Goal: Task Accomplishment & Management: Manage account settings

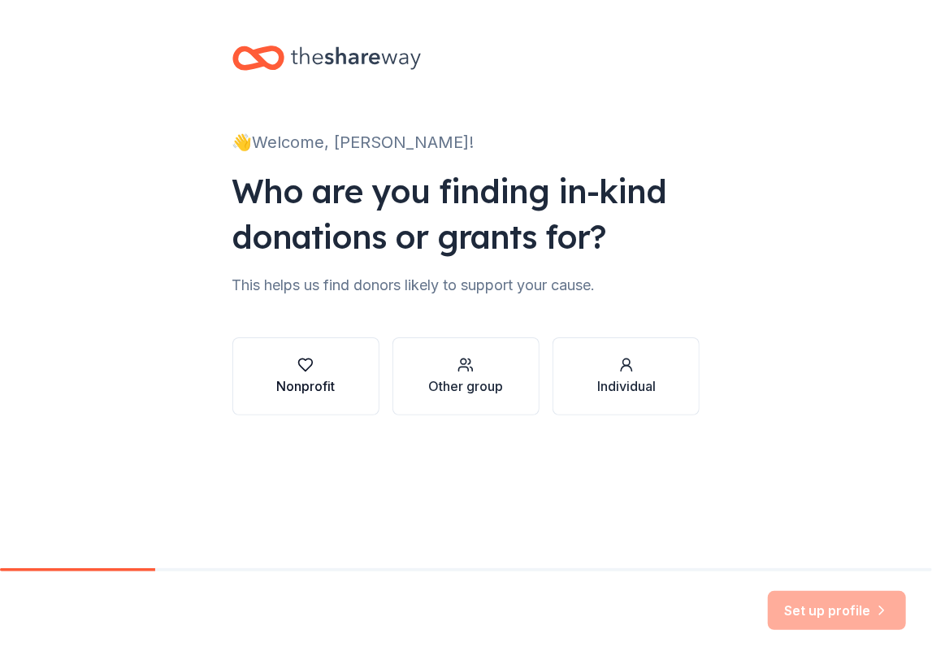
click at [313, 370] on icon "button" at bounding box center [305, 365] width 16 height 16
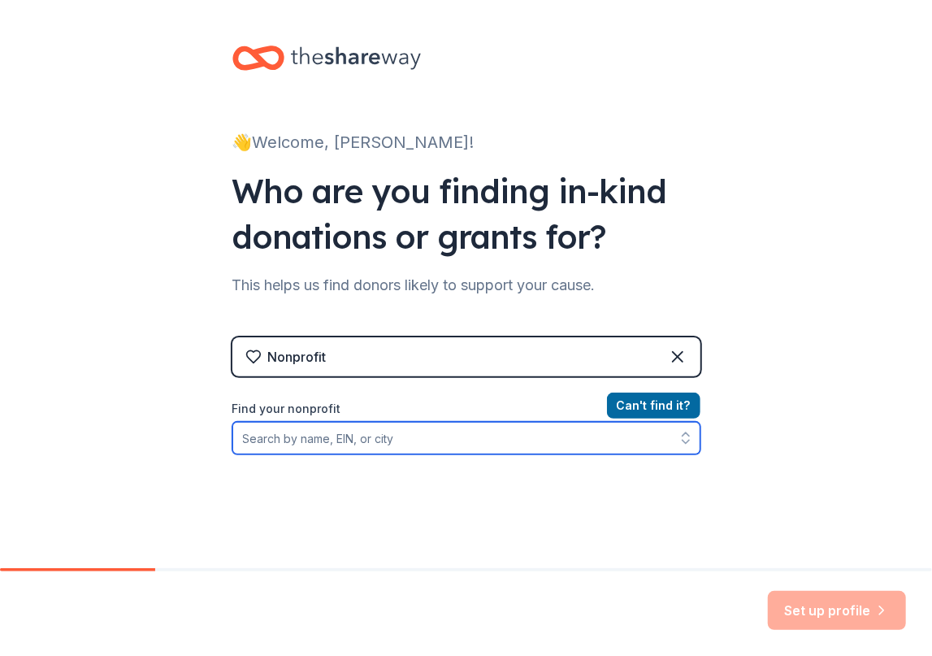
click at [390, 432] on input "Find your nonprofit" at bounding box center [466, 438] width 468 height 33
type input "[PERSON_NAME] mint"
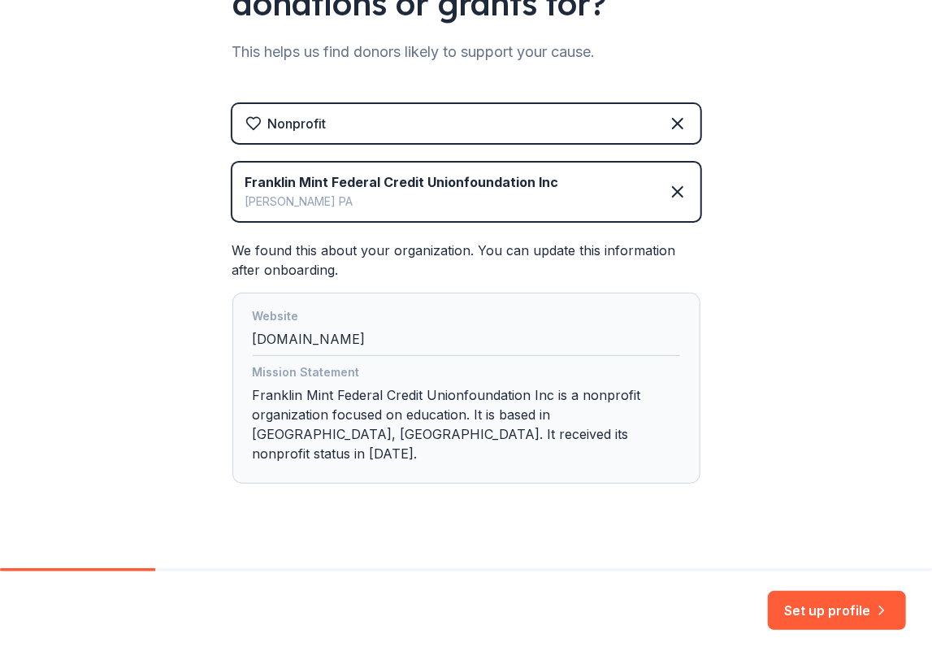
scroll to position [239, 0]
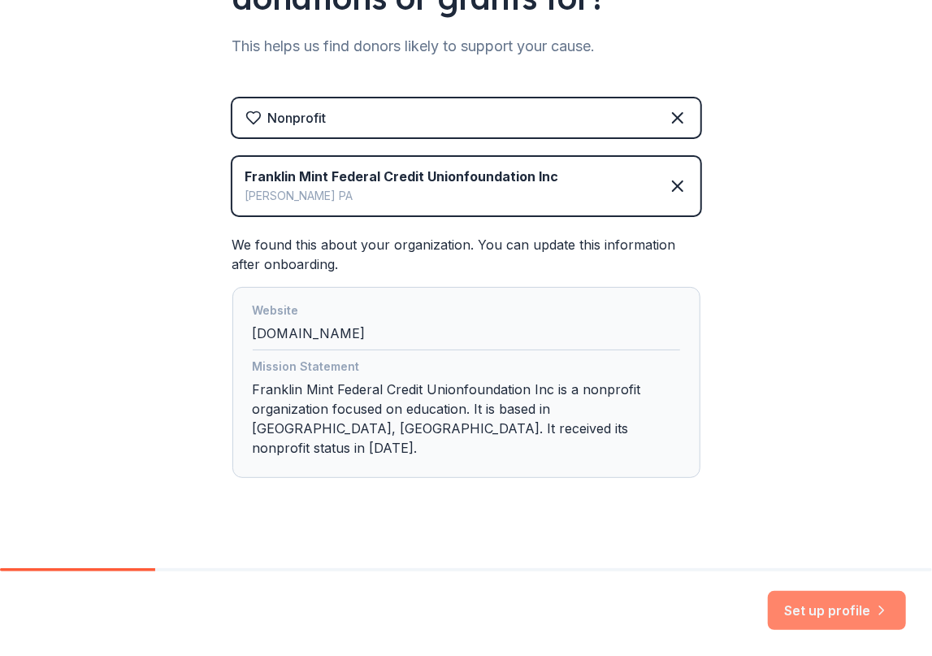
click at [875, 614] on icon "button" at bounding box center [882, 610] width 16 height 16
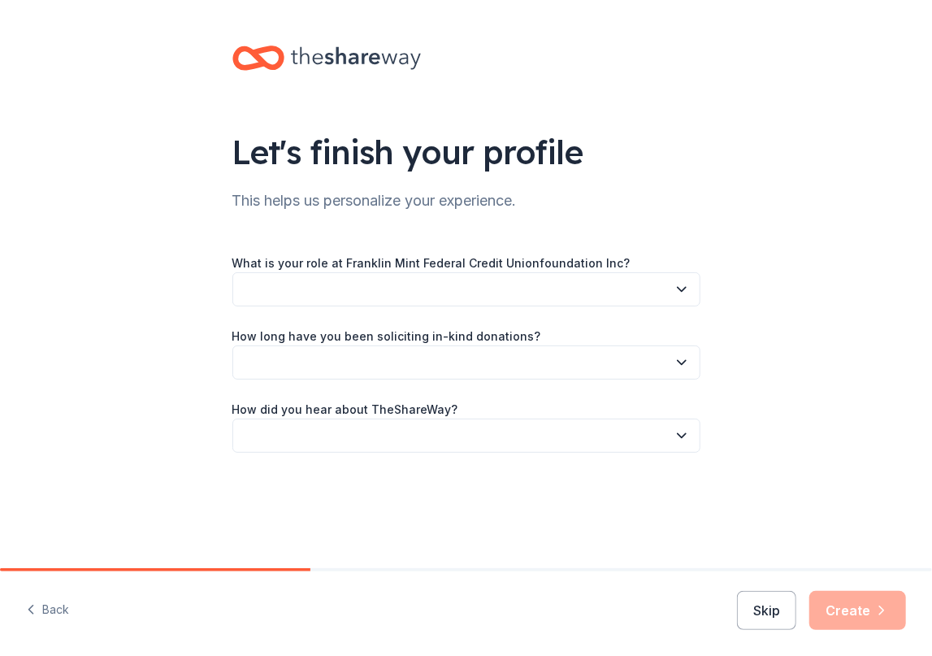
click at [484, 292] on button "button" at bounding box center [466, 289] width 468 height 34
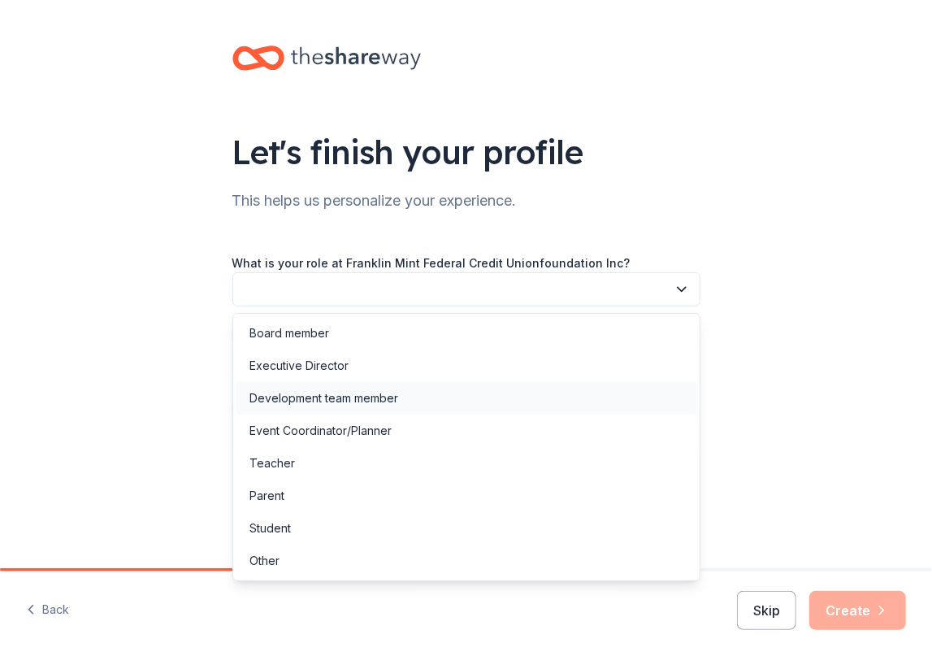
click at [441, 389] on div "Development team member" at bounding box center [467, 398] width 460 height 33
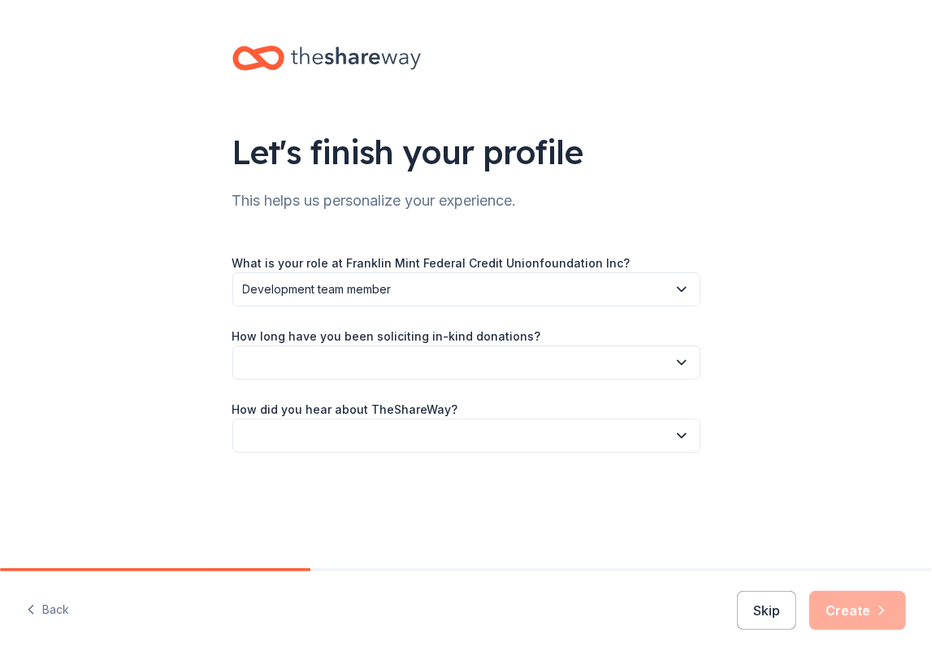
click at [488, 360] on button "button" at bounding box center [466, 362] width 468 height 34
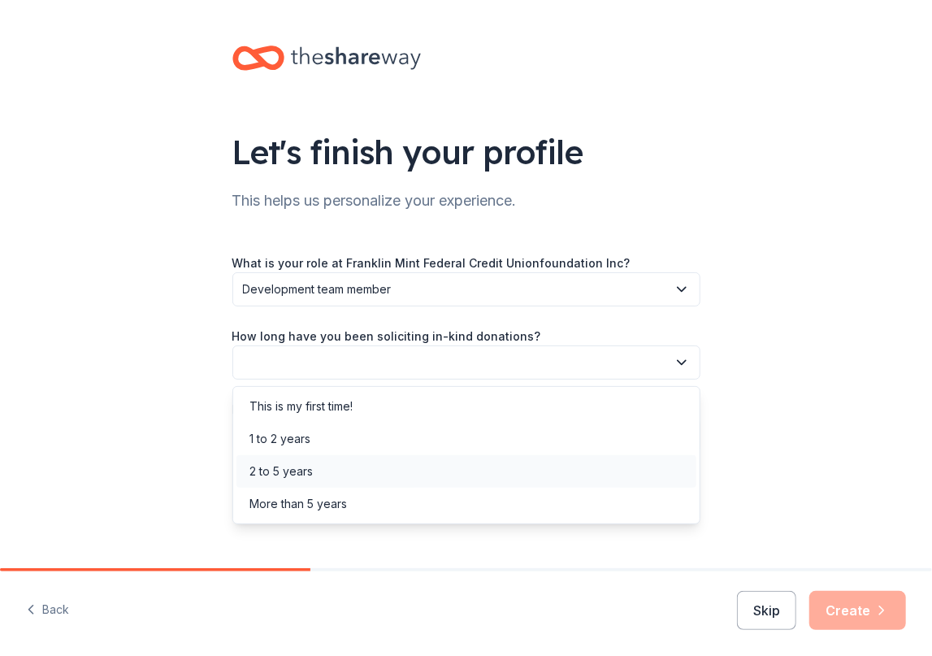
click at [488, 470] on div "2 to 5 years" at bounding box center [467, 471] width 460 height 33
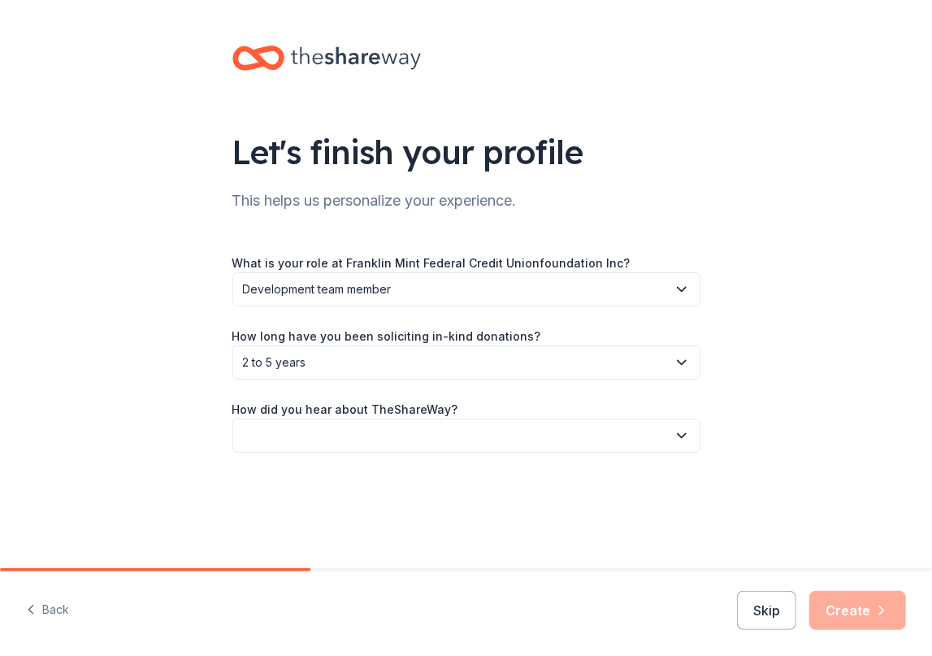
click at [423, 341] on label "How long have you been soliciting in-kind donations?" at bounding box center [386, 336] width 309 height 16
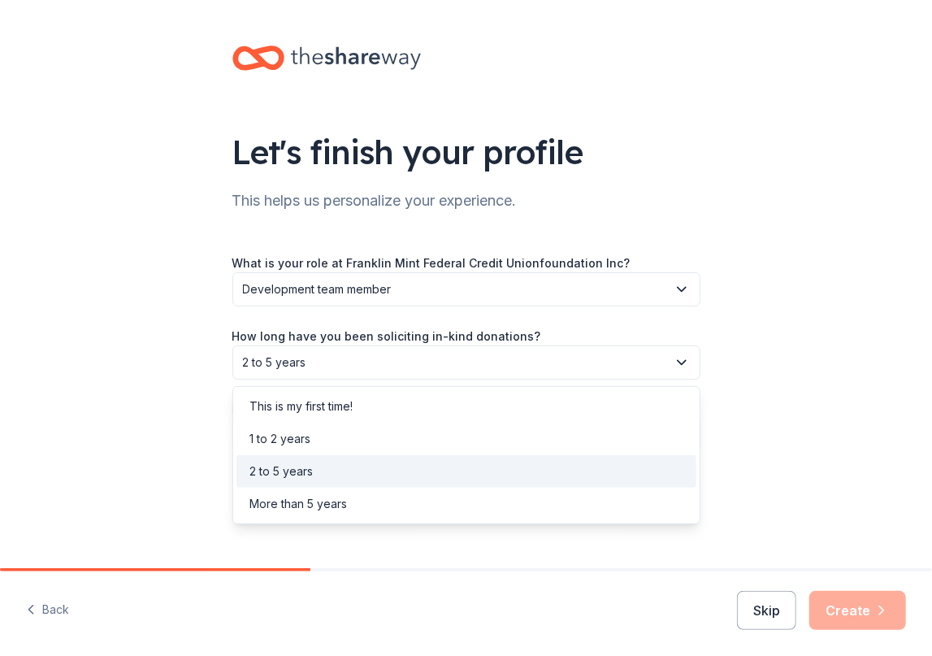
click at [429, 358] on span "2 to 5 years" at bounding box center [455, 363] width 424 height 20
click at [402, 502] on div "More than 5 years" at bounding box center [467, 504] width 460 height 33
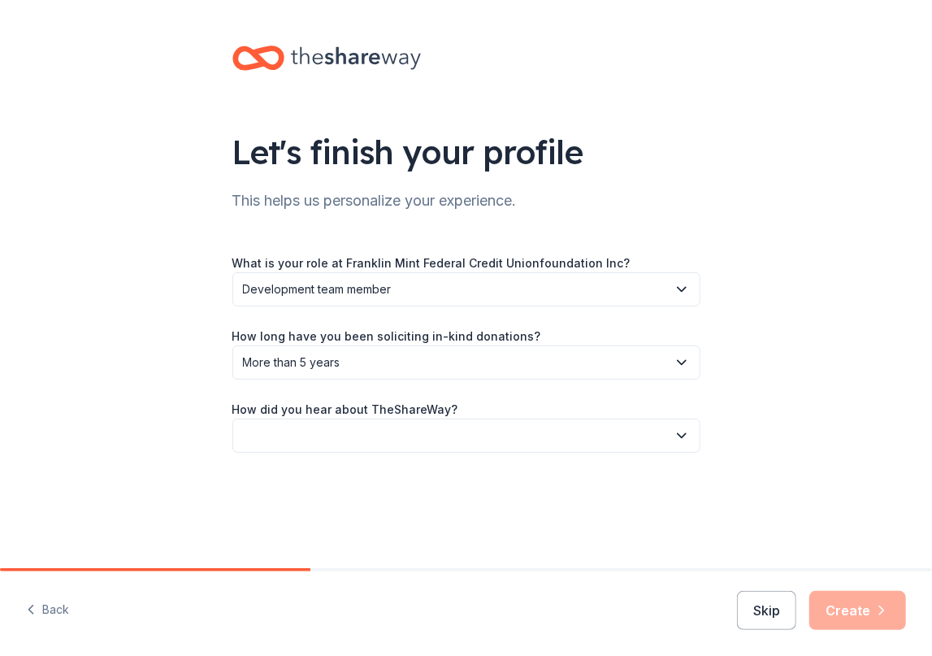
click at [401, 446] on button "button" at bounding box center [466, 436] width 468 height 34
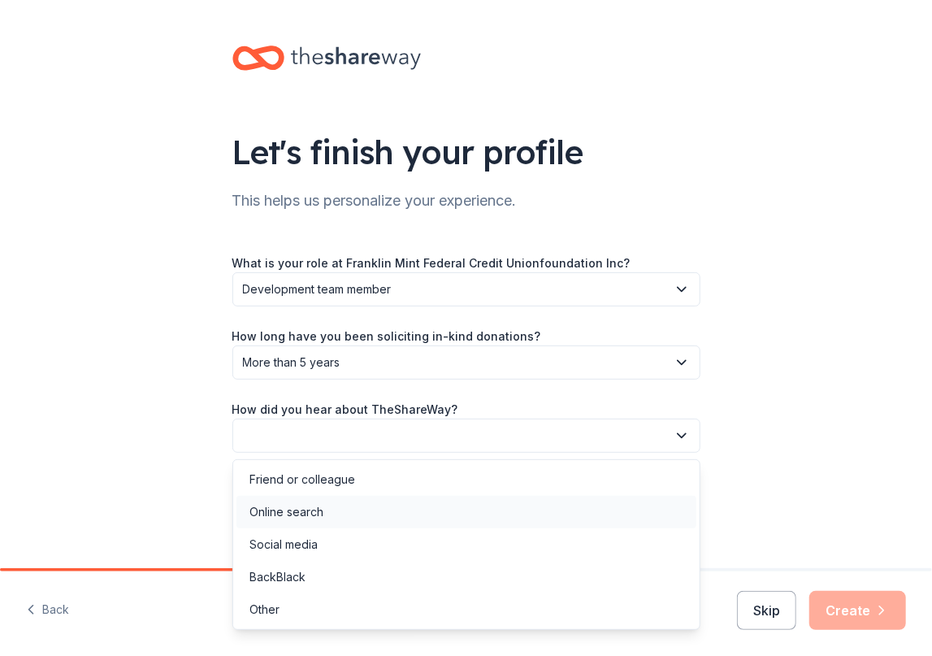
click at [422, 513] on div "Online search" at bounding box center [467, 512] width 460 height 33
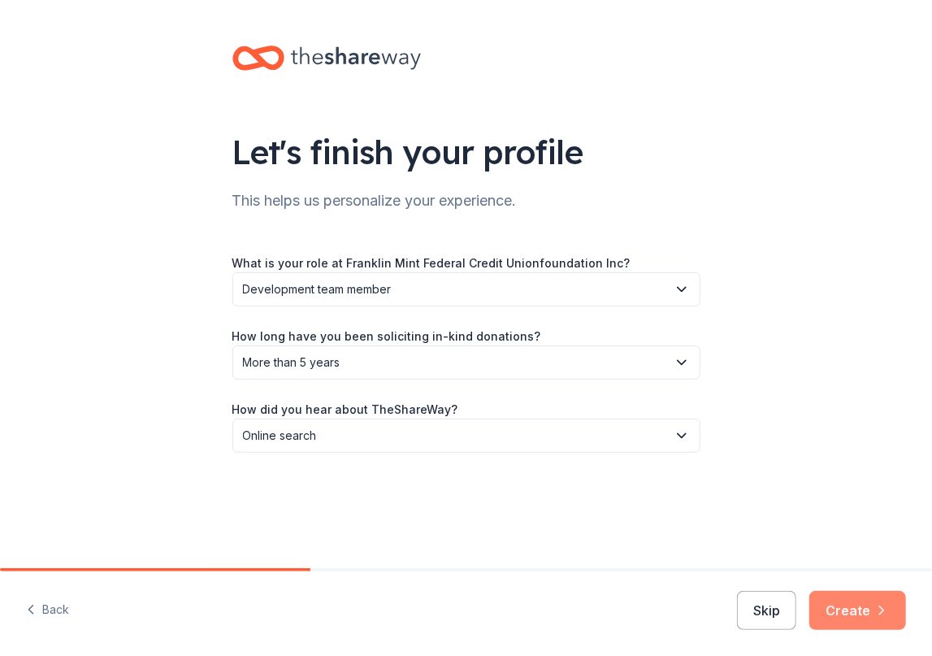
click at [852, 620] on button "Create" at bounding box center [858, 610] width 97 height 39
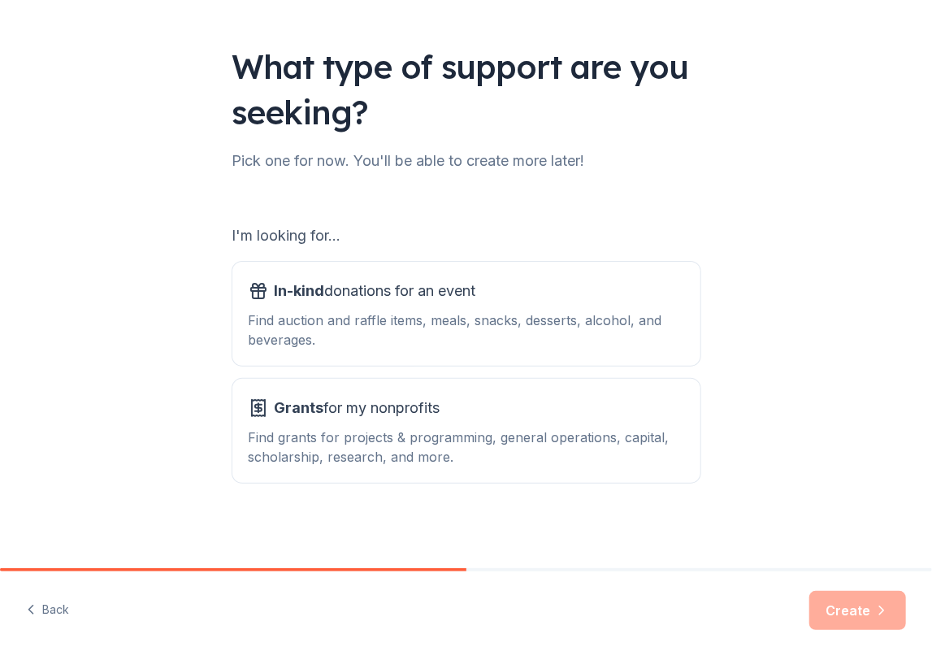
scroll to position [88, 0]
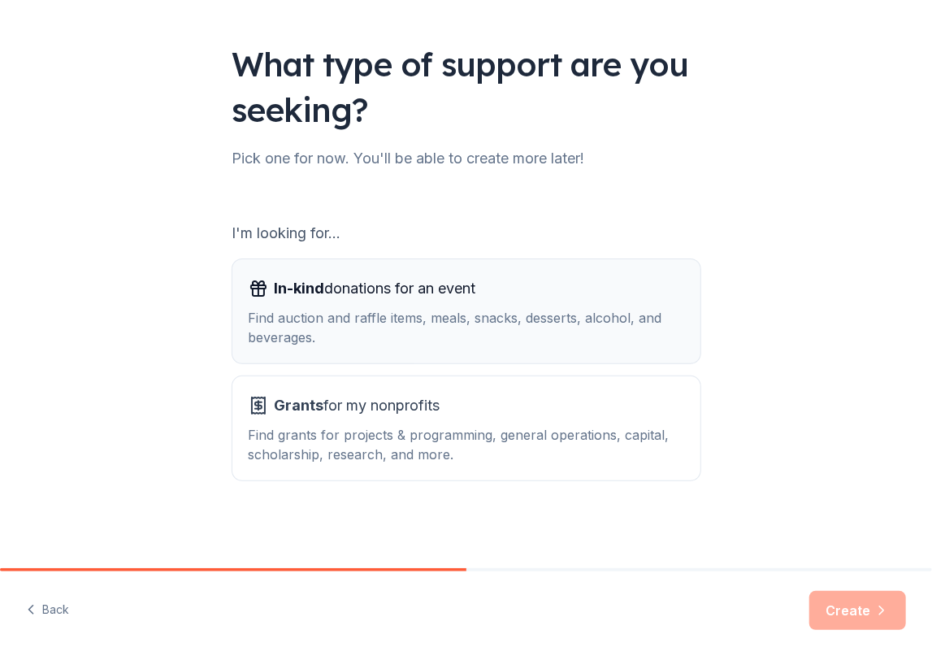
click at [506, 310] on div "Find auction and raffle items, meals, snacks, desserts, alcohol, and beverages." at bounding box center [467, 327] width 436 height 39
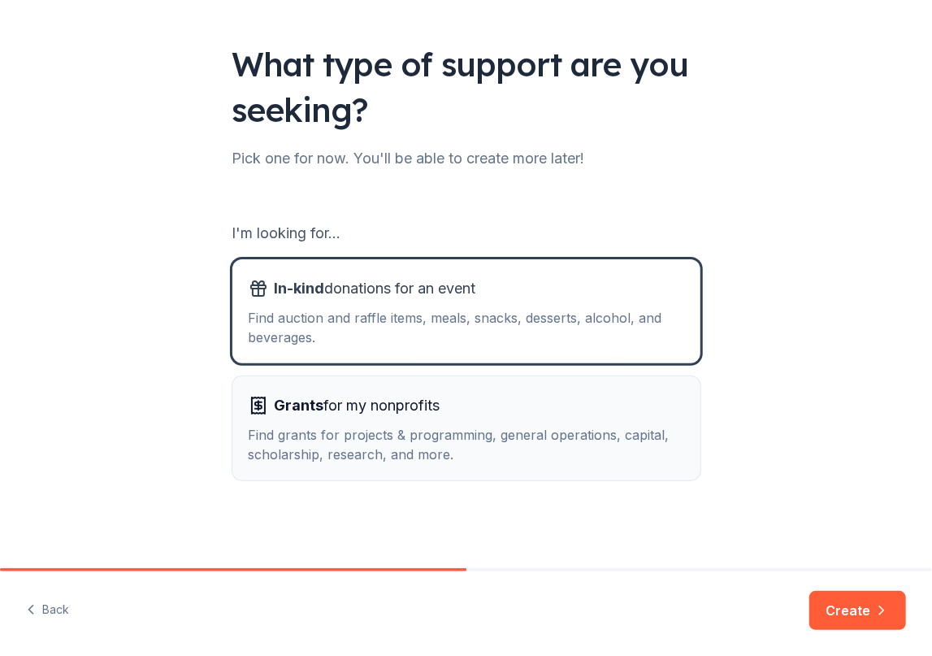
click at [595, 448] on div "Find grants for projects & programming, general operations, capital, scholarshi…" at bounding box center [467, 444] width 436 height 39
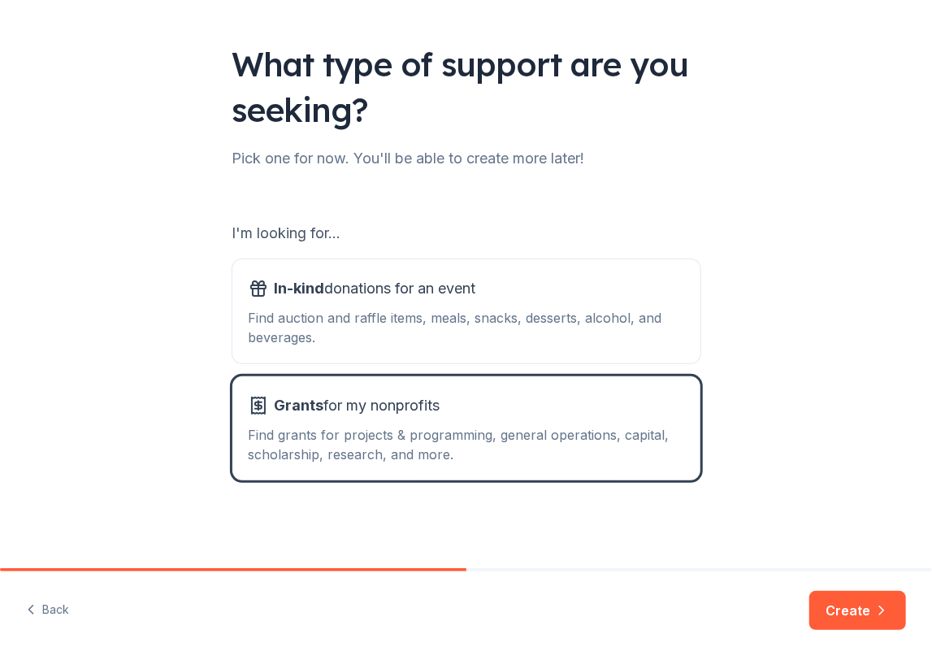
click at [456, 256] on div "I'm looking for... In-kind donations for an event Find auction and raffle items…" at bounding box center [466, 350] width 468 height 260
click at [513, 290] on div "In-kind donations for an event" at bounding box center [467, 289] width 436 height 26
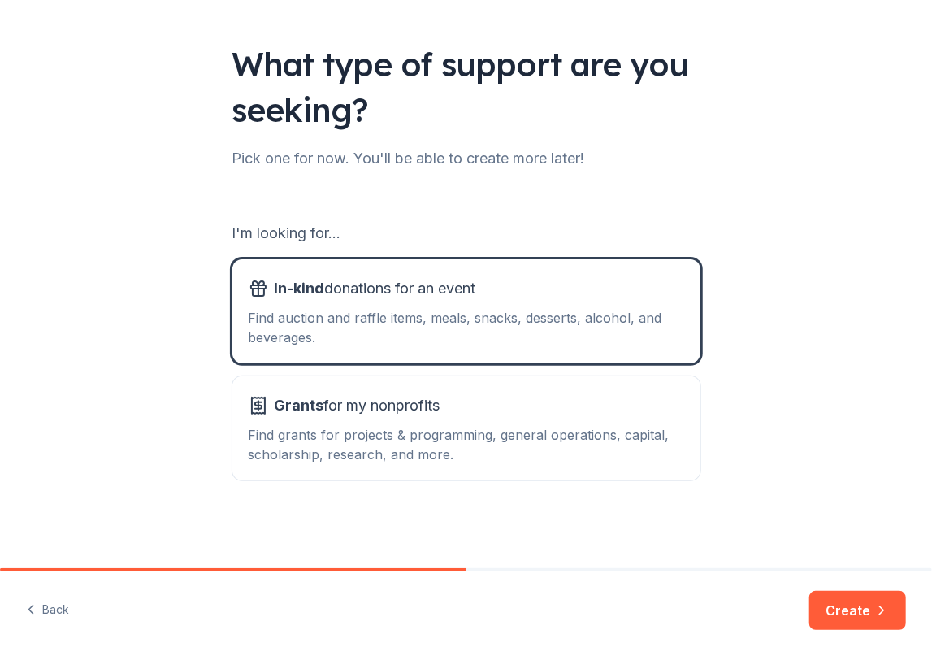
click at [845, 590] on div "Back Create" at bounding box center [466, 613] width 932 height 85
click at [848, 599] on button "Create" at bounding box center [858, 610] width 97 height 39
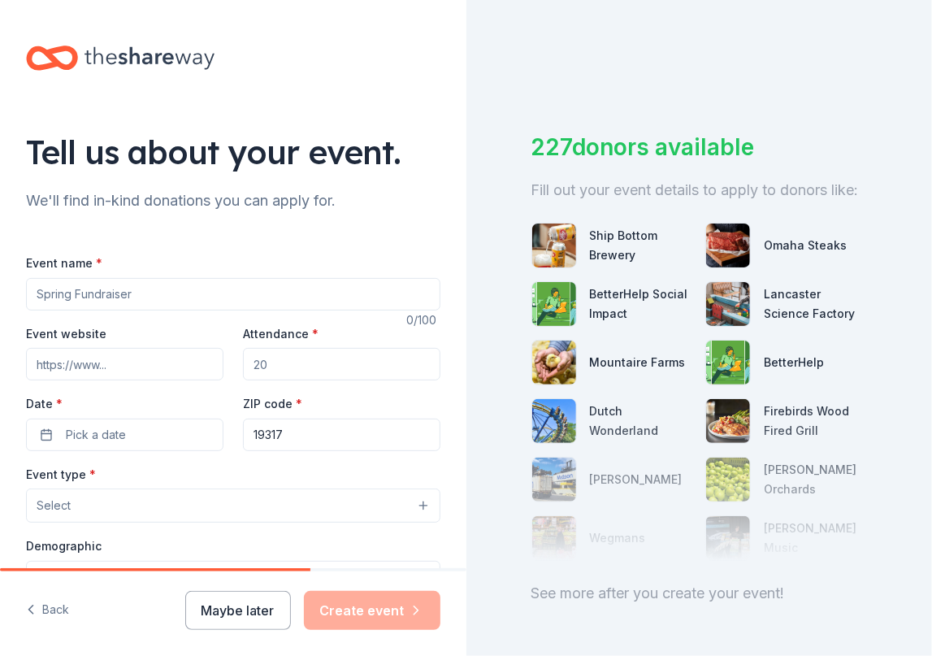
click at [223, 291] on input "Event name *" at bounding box center [233, 294] width 415 height 33
type input "Bowl for Bright Futures Classic"
click at [121, 351] on input "Event website" at bounding box center [125, 364] width 198 height 33
paste input "[URL][DOMAIN_NAME]"
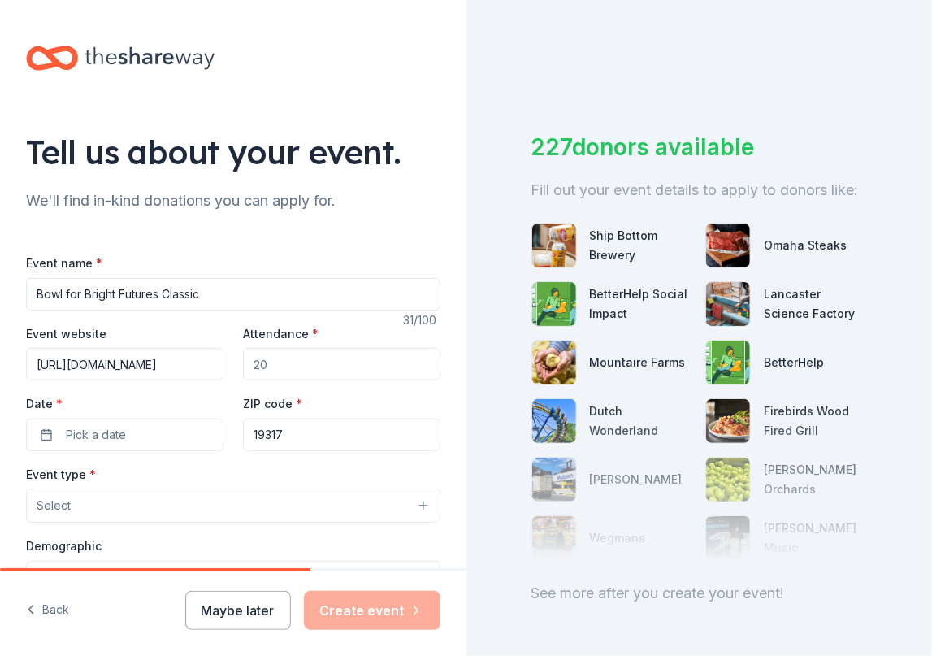
type input "[URL][DOMAIN_NAME]"
click at [270, 370] on input "Attendance *" at bounding box center [342, 364] width 198 height 33
click at [259, 360] on input "Attendance *" at bounding box center [342, 364] width 198 height 33
type input "100"
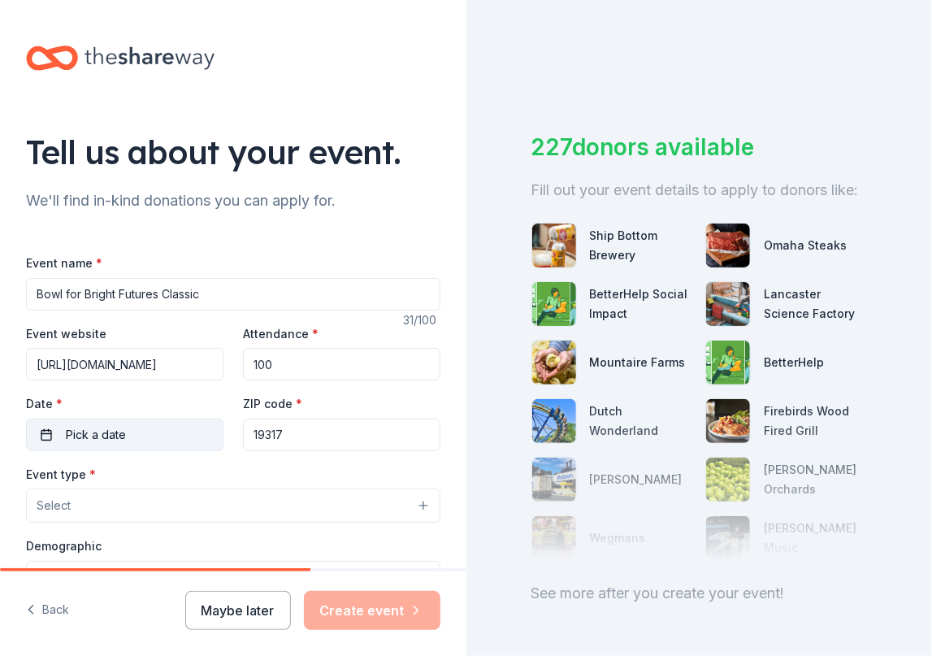
click at [189, 423] on button "Pick a date" at bounding box center [125, 435] width 198 height 33
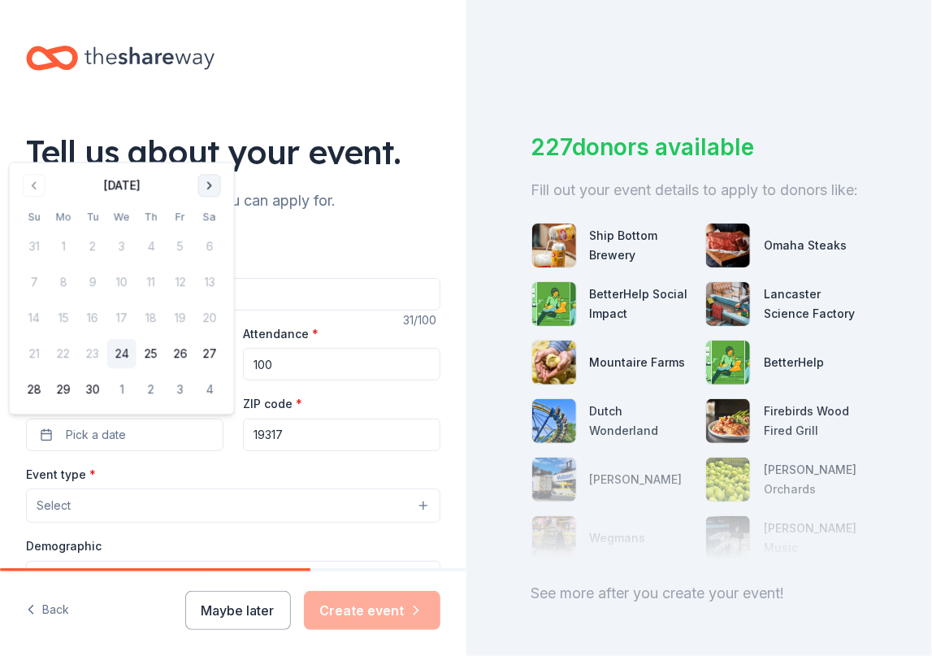
click at [208, 188] on button "Go to next month" at bounding box center [209, 185] width 23 height 23
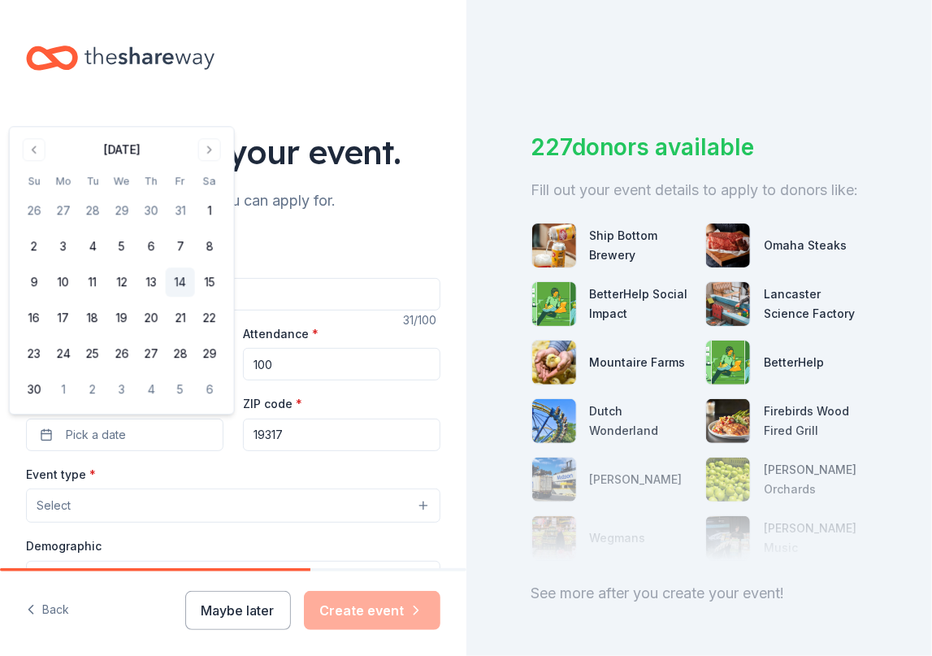
click at [184, 287] on button "14" at bounding box center [180, 282] width 29 height 29
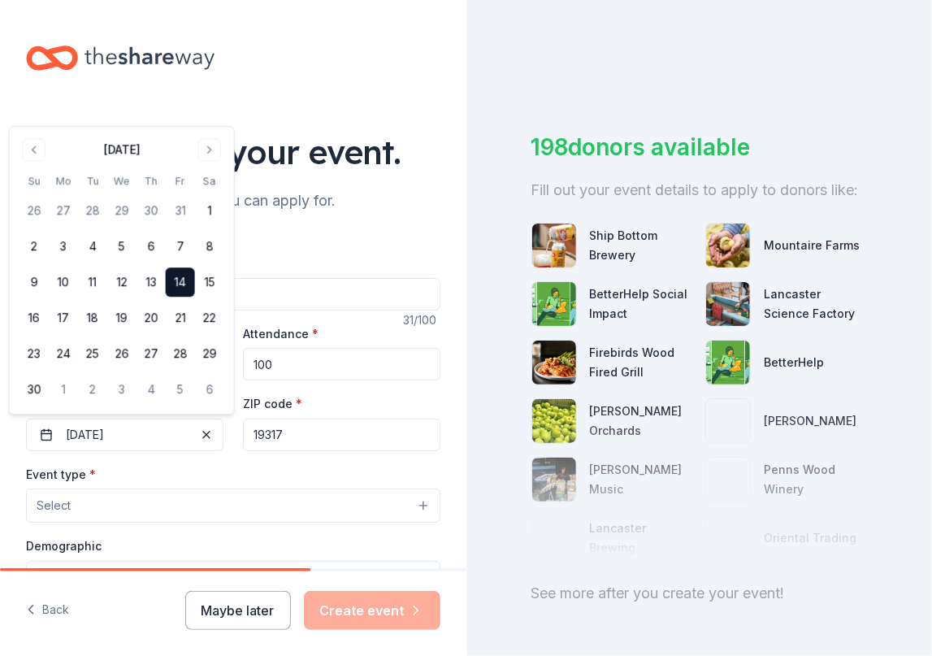
click at [310, 411] on div "ZIP code * 19317" at bounding box center [342, 422] width 198 height 58
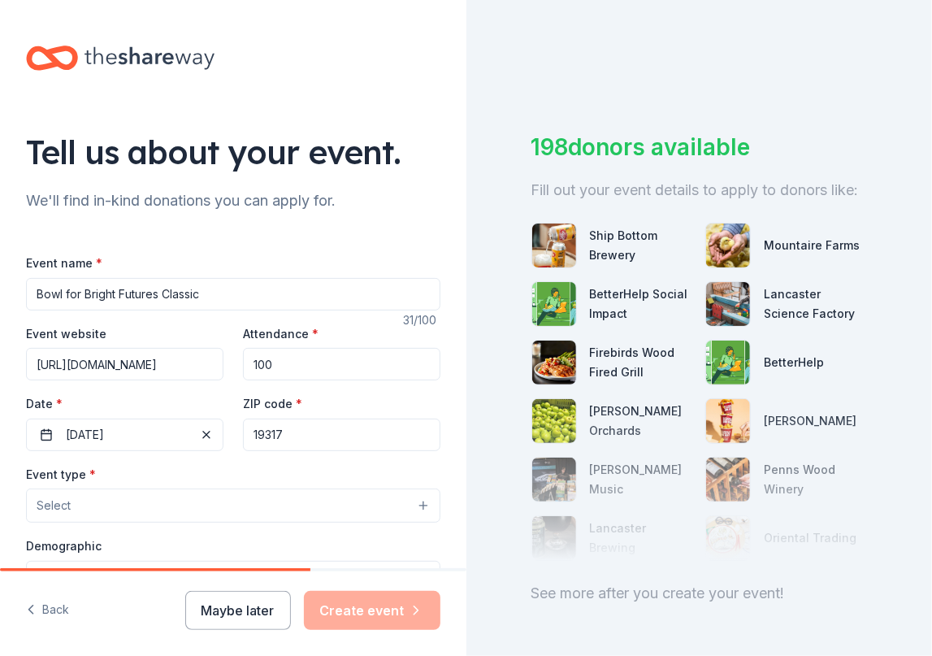
click at [293, 428] on input "19317" at bounding box center [342, 435] width 198 height 33
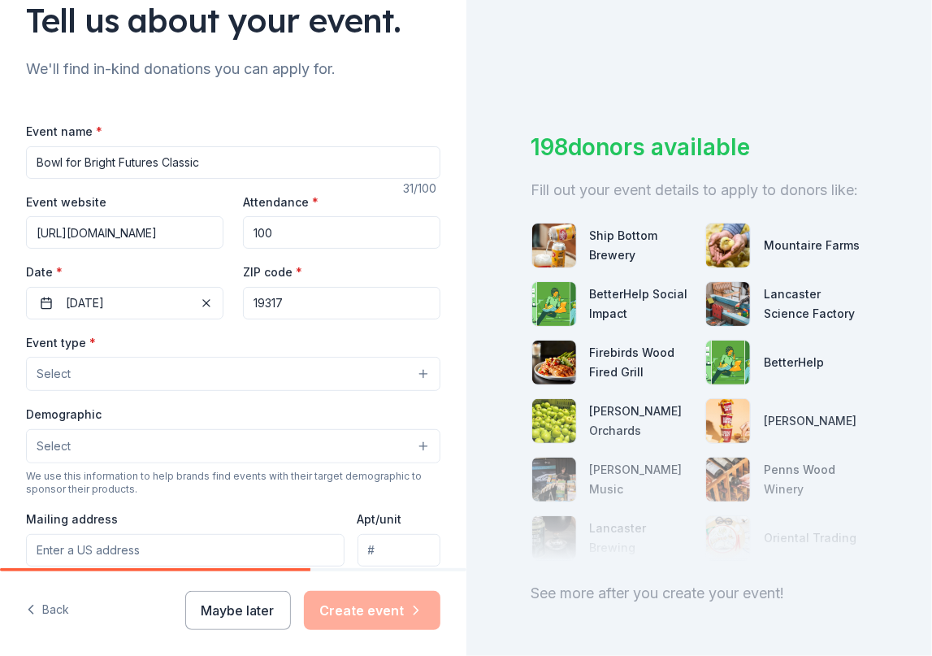
scroll to position [163, 0]
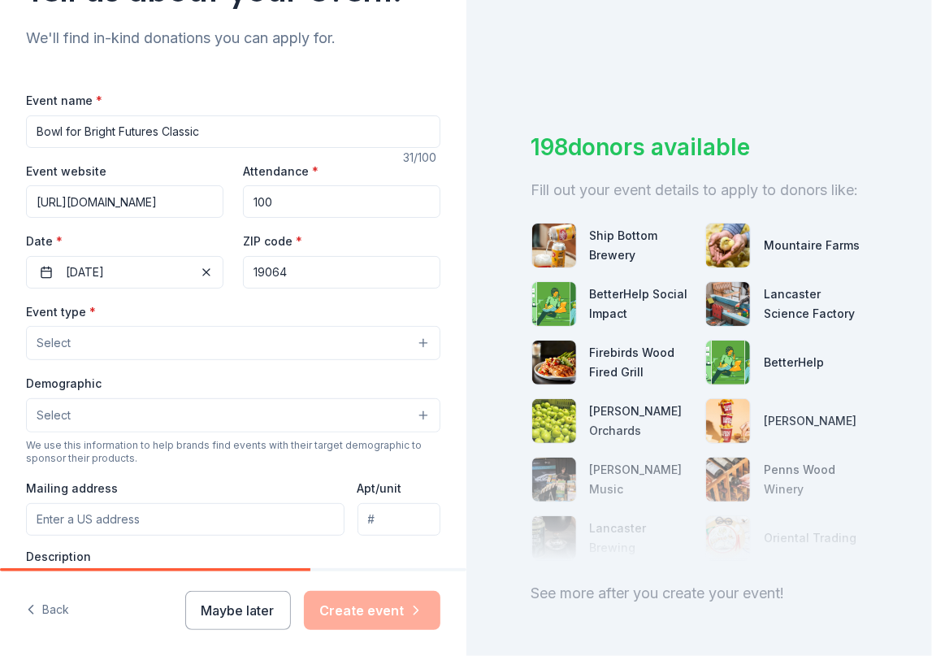
drag, startPoint x: 336, startPoint y: 276, endPoint x: 218, endPoint y: 267, distance: 118.1
click at [221, 271] on div "Event website [URL][DOMAIN_NAME] Attendance * 100 Date * [DATE] ZIP code * 19064" at bounding box center [233, 225] width 415 height 128
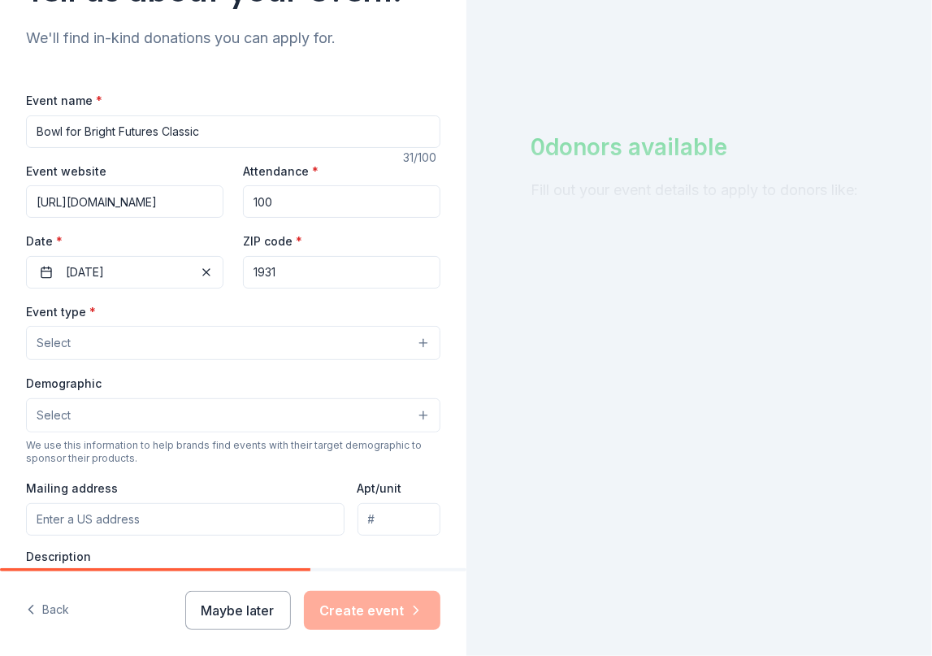
type input "19317"
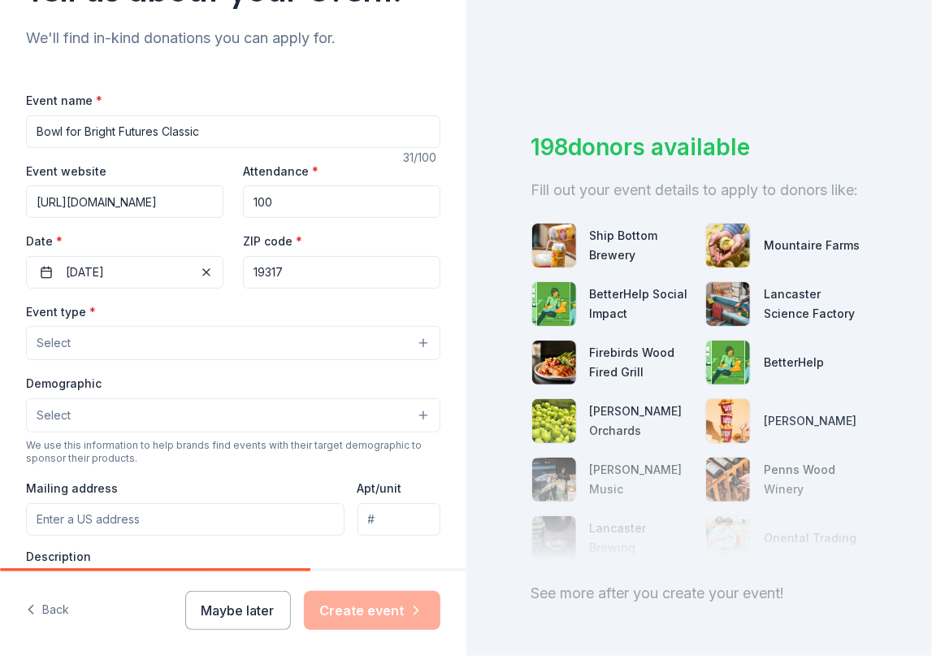
click at [620, 230] on div "Ship Bottom Brewery Mountaire Farms BetterHelp Social Impact Lancaster Science …" at bounding box center [700, 391] width 337 height 377
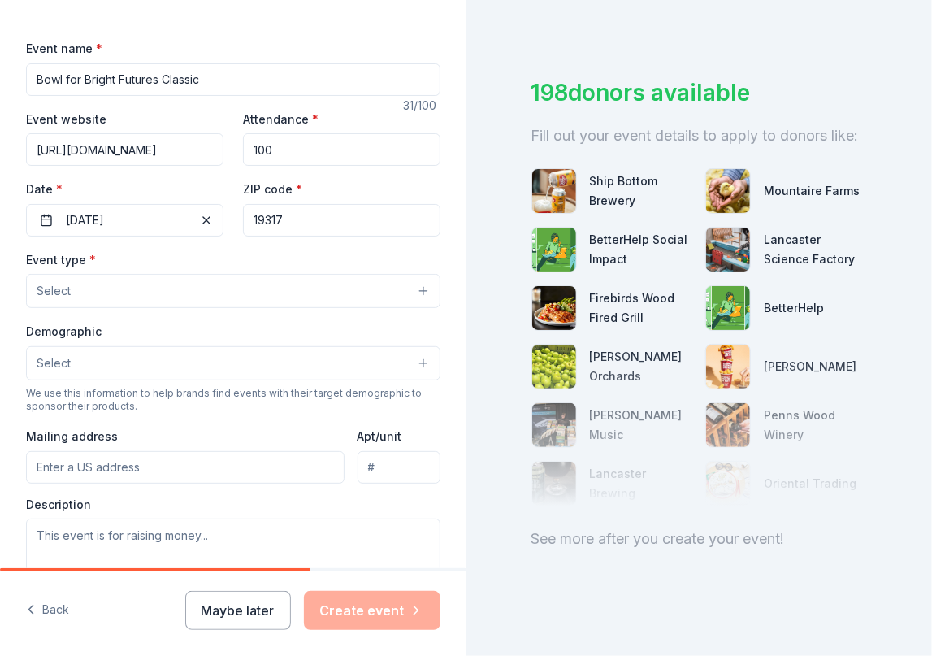
scroll to position [244, 0]
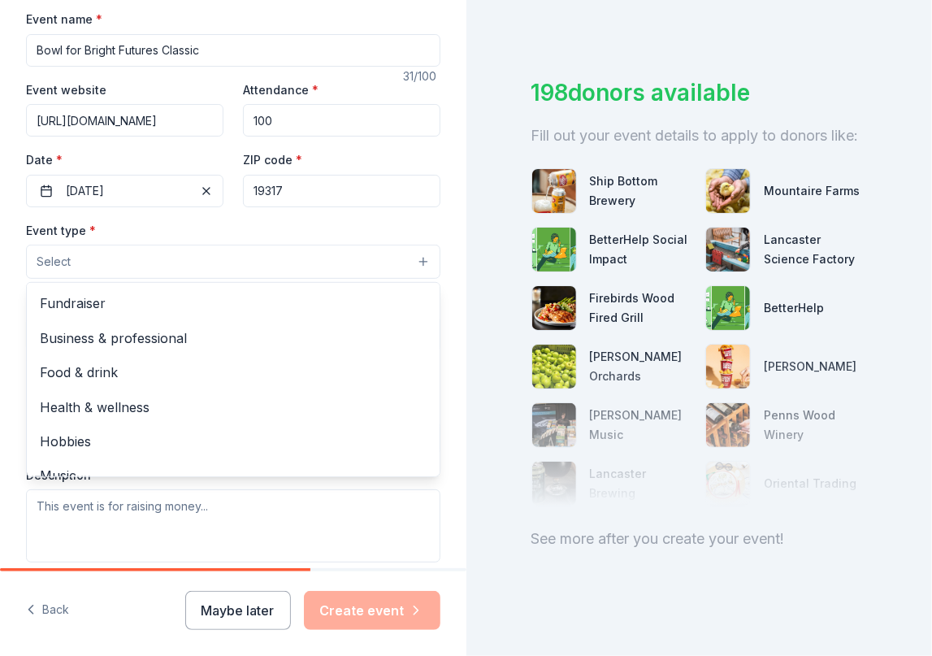
click at [211, 250] on button "Select" at bounding box center [233, 262] width 415 height 34
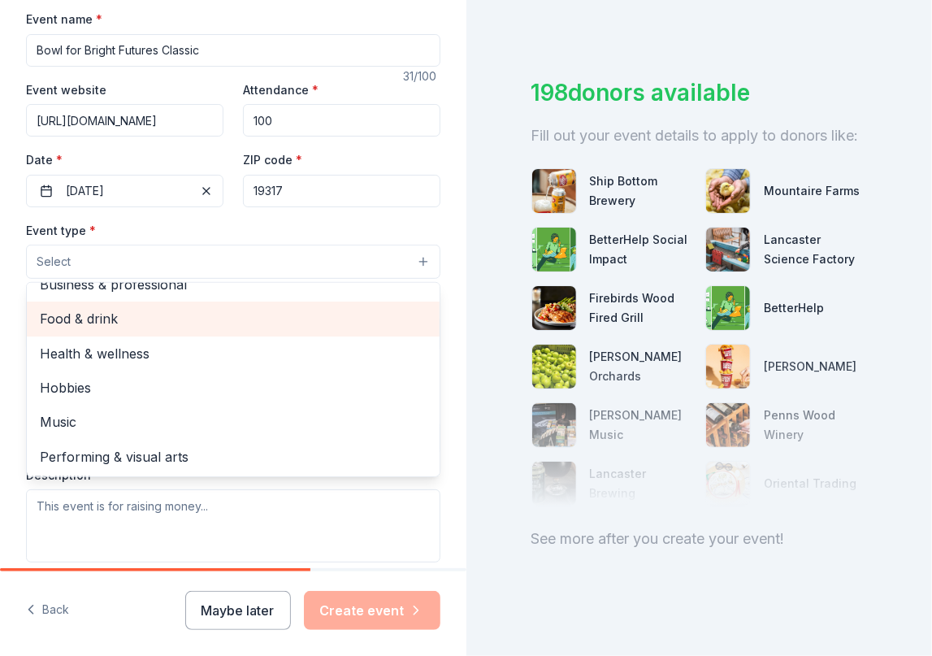
scroll to position [0, 0]
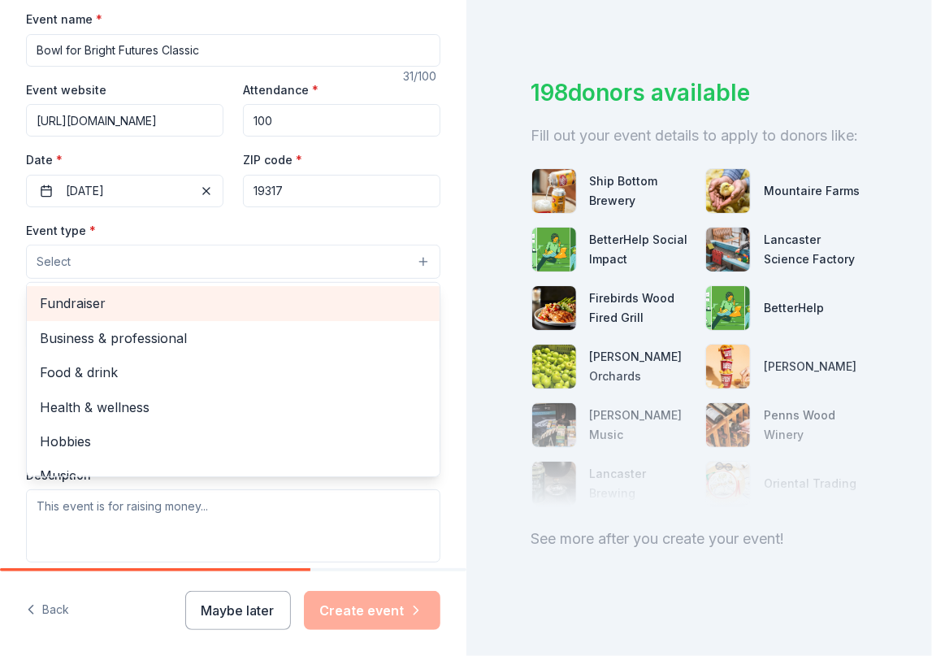
click at [189, 302] on span "Fundraiser" at bounding box center [233, 303] width 387 height 21
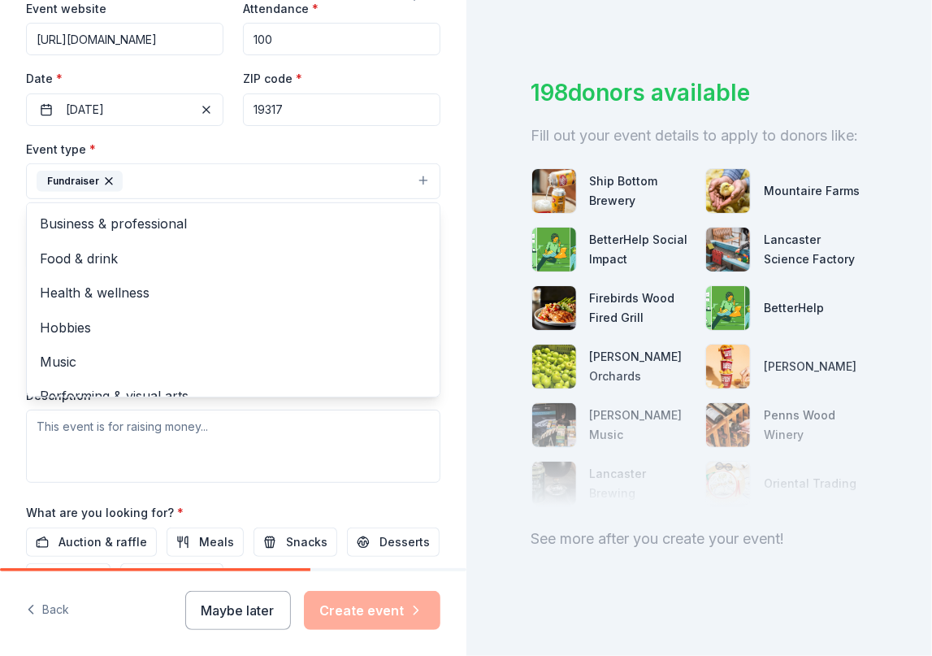
click at [428, 128] on div "Event name * Bowl for Bright Futures Classic 31 /100 Event website [URL][DOMAIN…" at bounding box center [233, 304] width 415 height 753
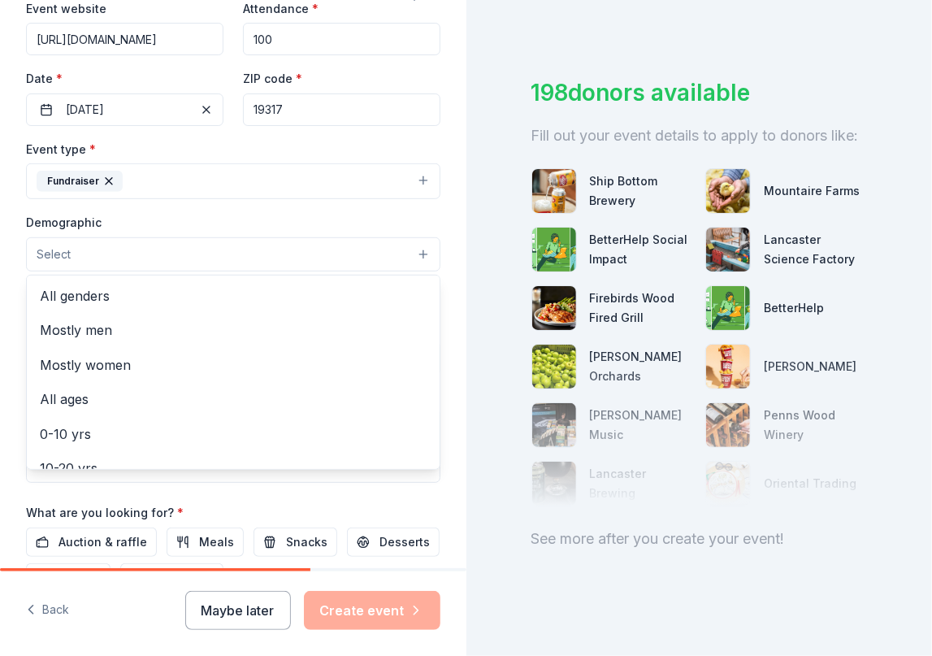
click at [200, 260] on button "Select" at bounding box center [233, 254] width 415 height 34
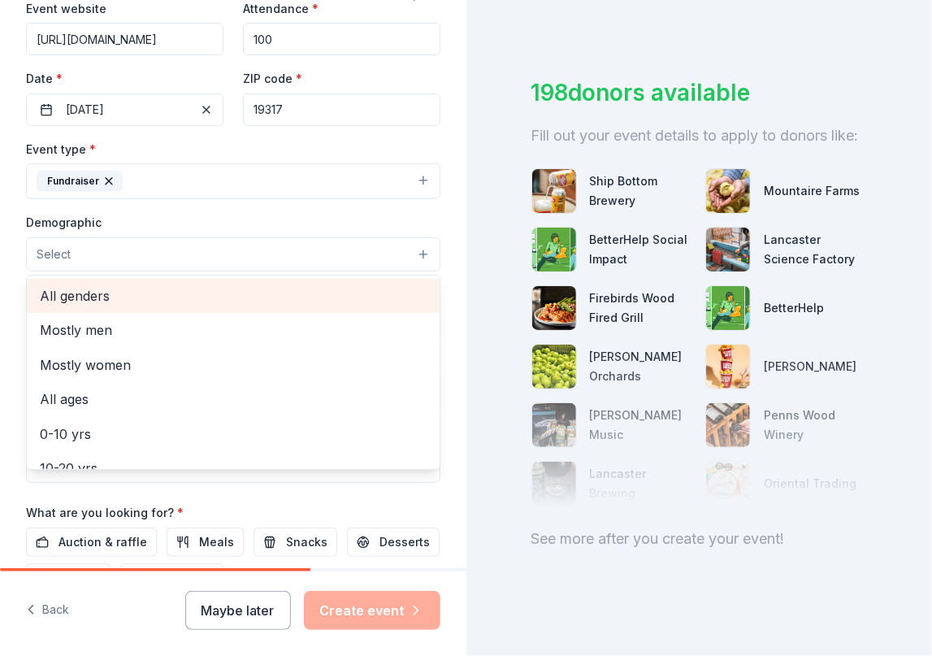
click at [177, 294] on span "All genders" at bounding box center [233, 295] width 387 height 21
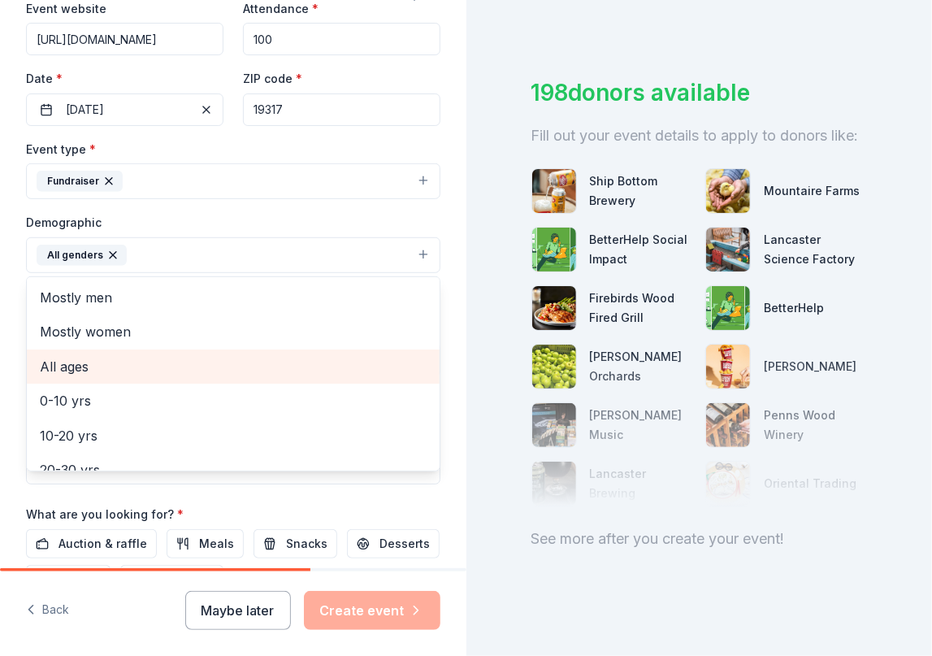
click at [150, 366] on span "All ages" at bounding box center [233, 366] width 387 height 21
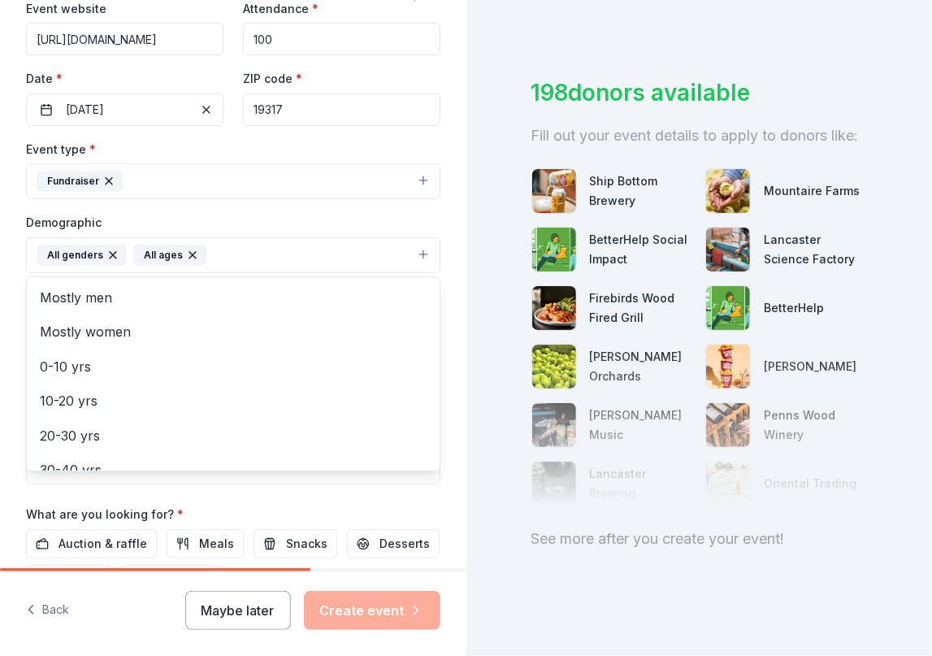
click at [440, 222] on div "Tell us about your event. We'll find in-kind donations you can apply for. Event…" at bounding box center [233, 217] width 467 height 1085
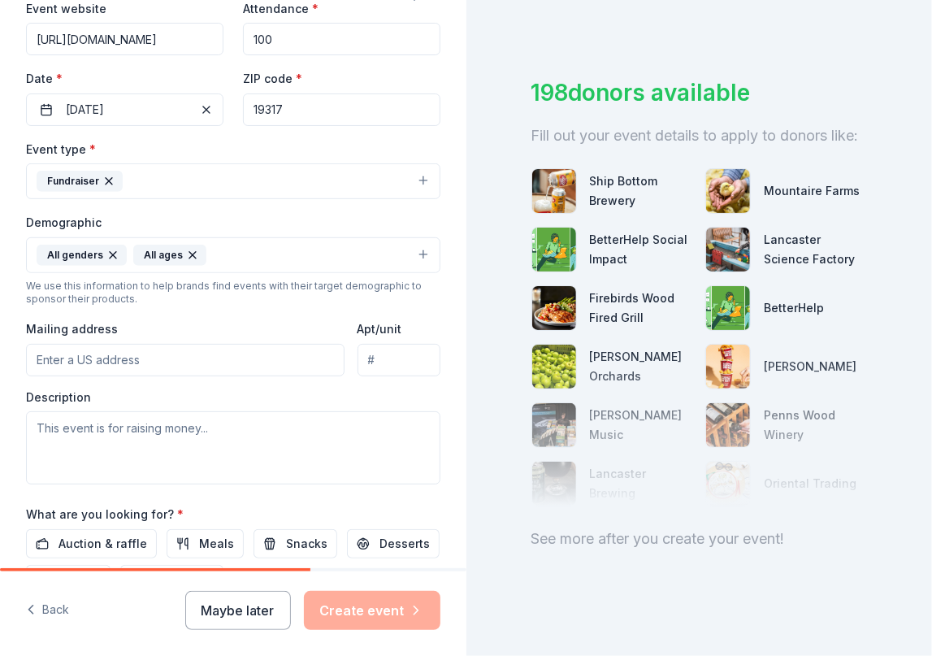
click at [183, 358] on input "Mailing address" at bounding box center [185, 360] width 319 height 33
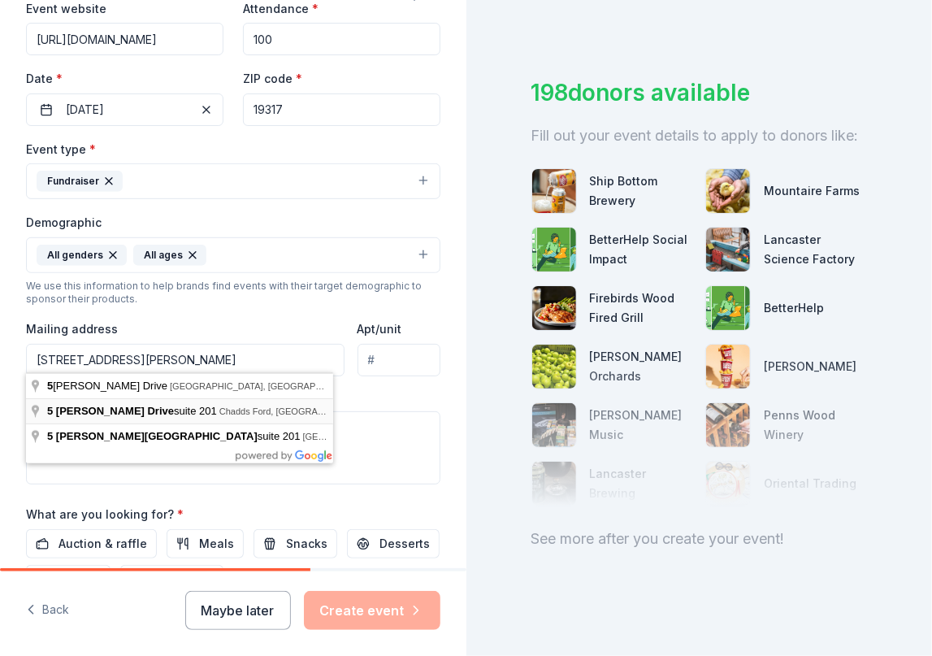
type input "[STREET_ADDRESS][PERSON_NAME]"
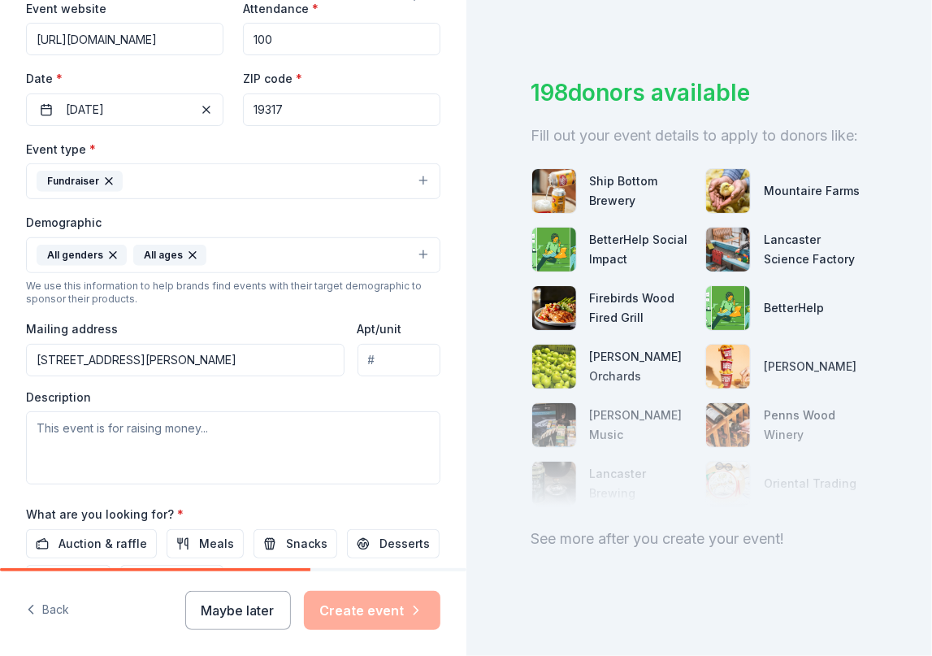
click at [271, 351] on input "[STREET_ADDRESS][PERSON_NAME]" at bounding box center [185, 360] width 319 height 33
click at [393, 346] on input "Apt/unit" at bounding box center [399, 360] width 83 height 33
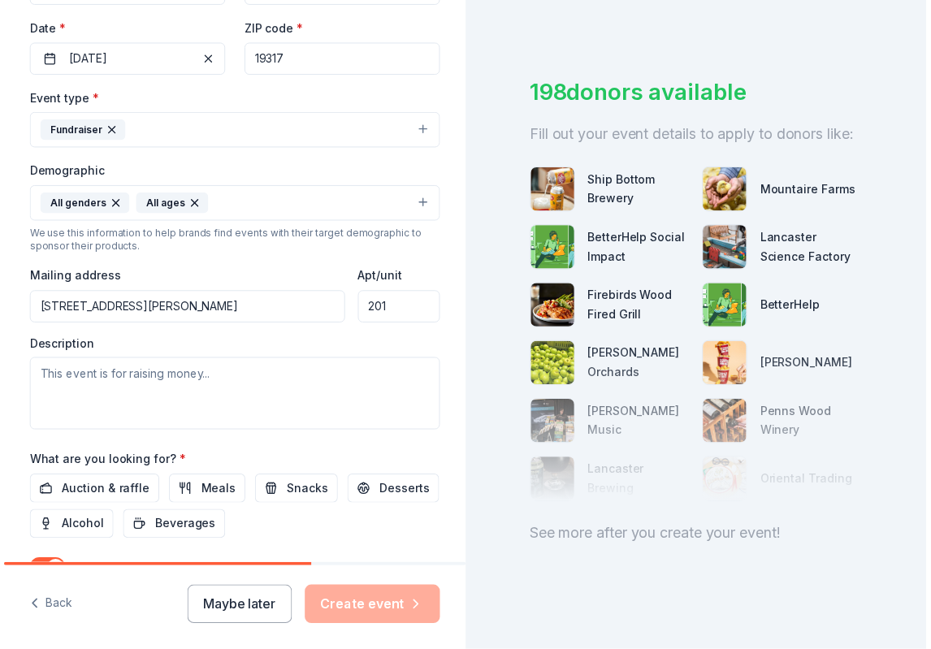
scroll to position [406, 0]
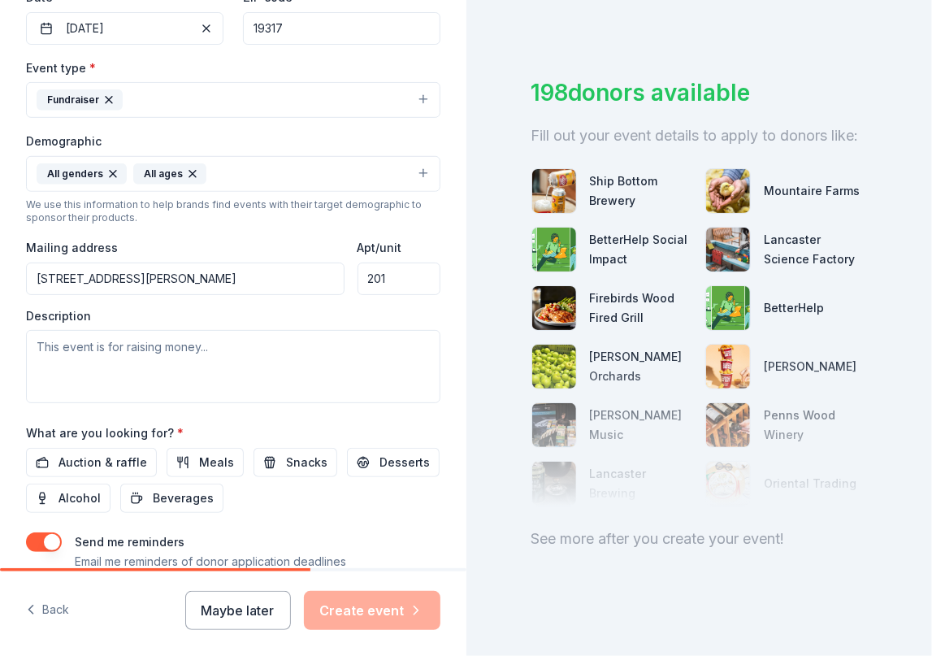
type input "201"
click at [219, 368] on textarea at bounding box center [233, 366] width 415 height 73
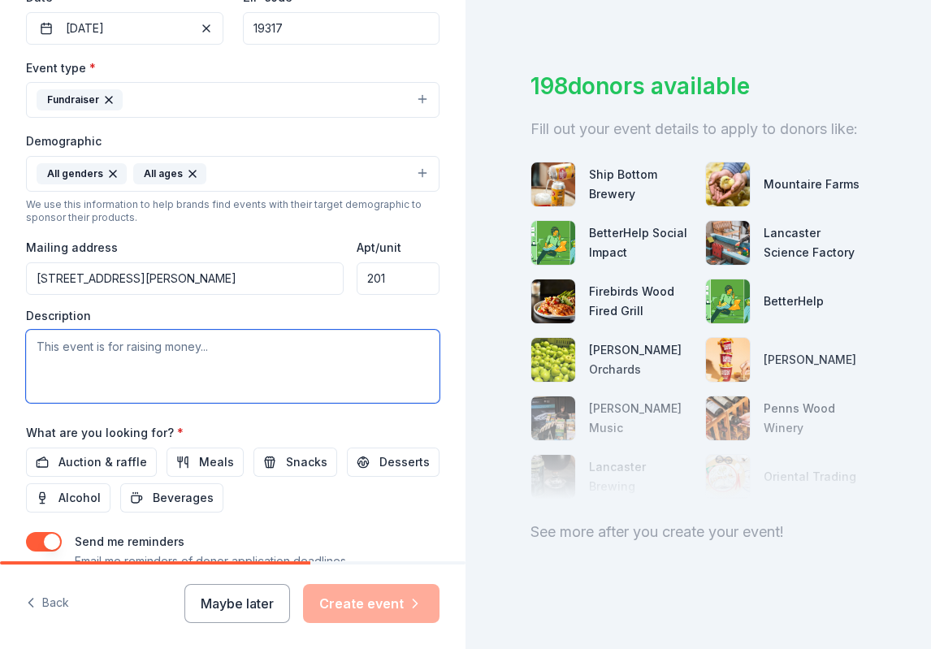
click at [258, 363] on textarea at bounding box center [233, 366] width 414 height 73
paste textarea "Lore ips-dolors ametcon adipisc elitseddoe te incididun ut laboree dolor magnaa…"
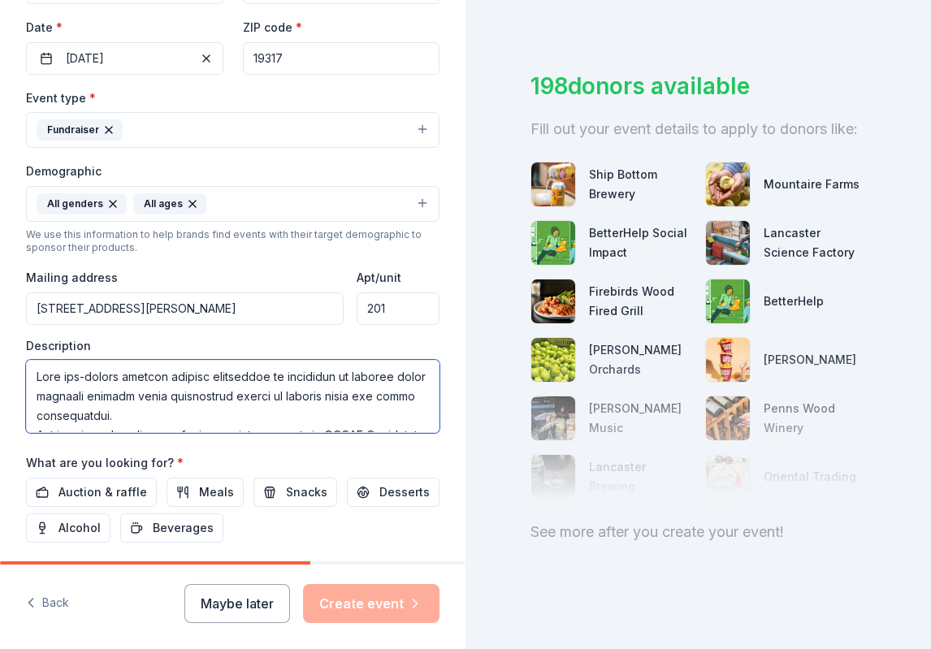
scroll to position [325, 0]
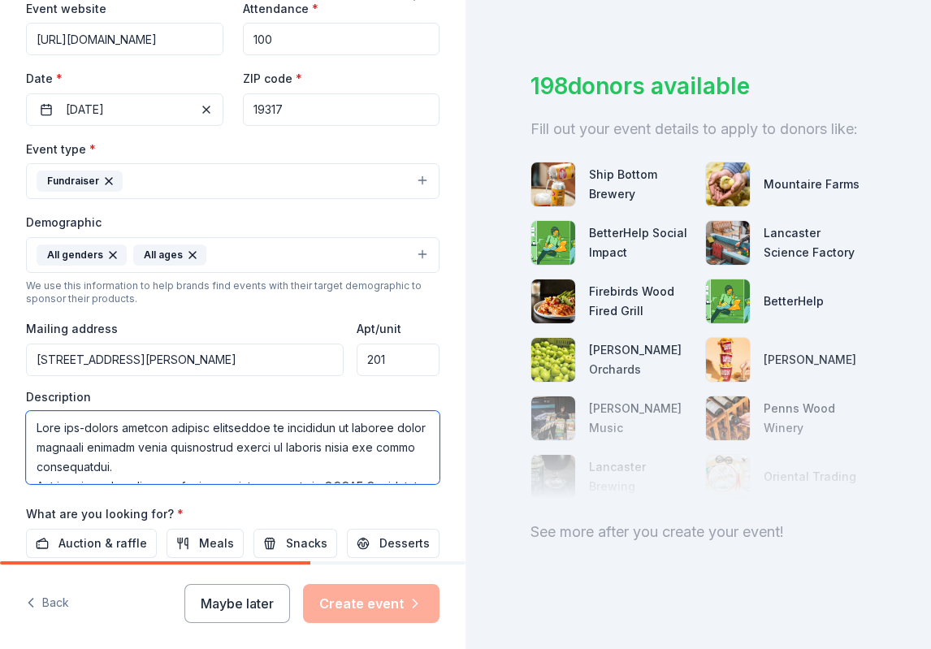
click at [154, 454] on textarea at bounding box center [233, 447] width 414 height 73
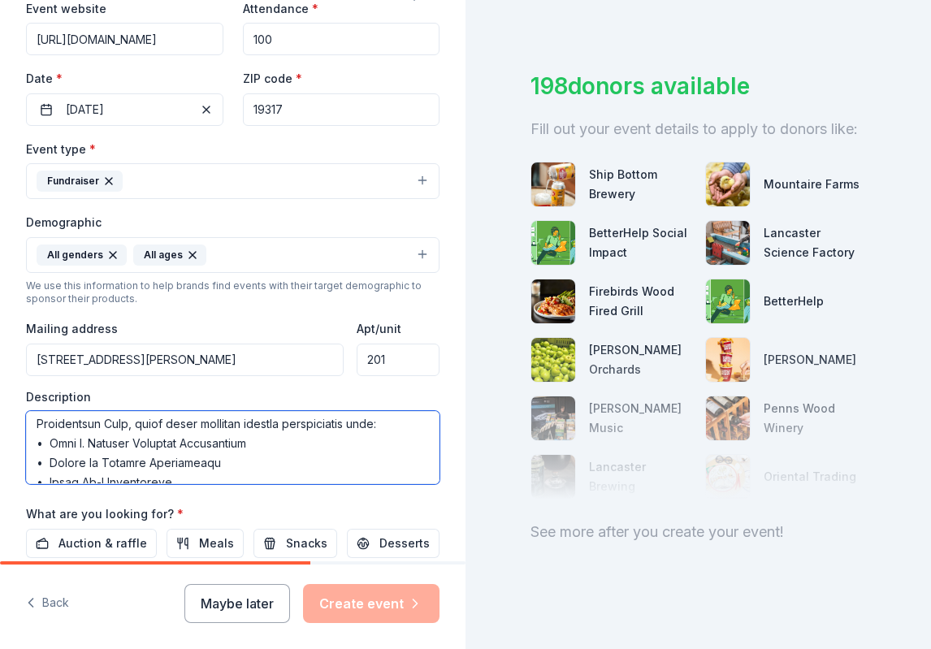
scroll to position [107, 0]
click at [250, 441] on textarea at bounding box center [233, 447] width 414 height 73
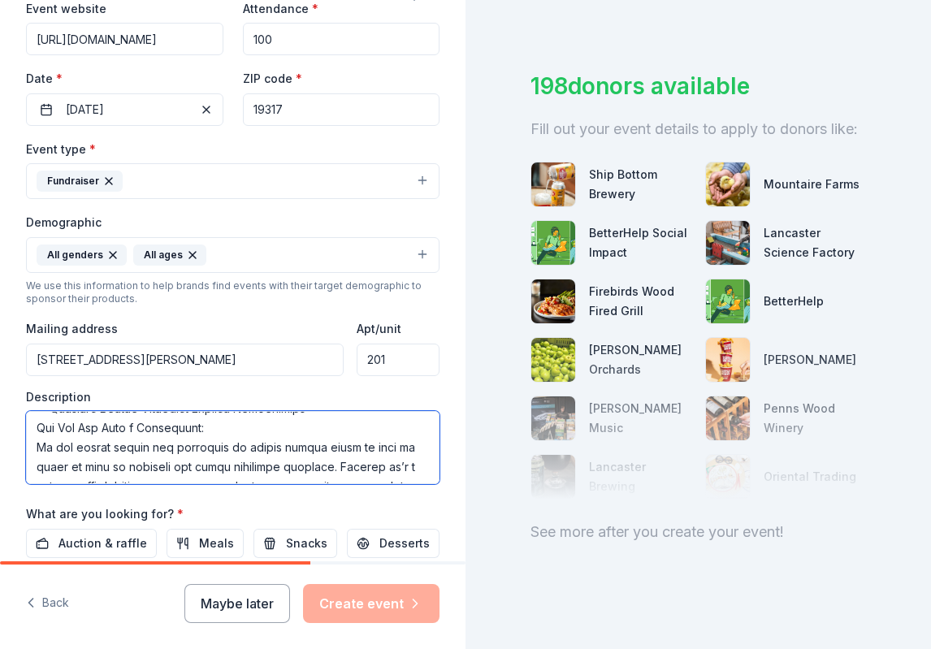
scroll to position [224, 0]
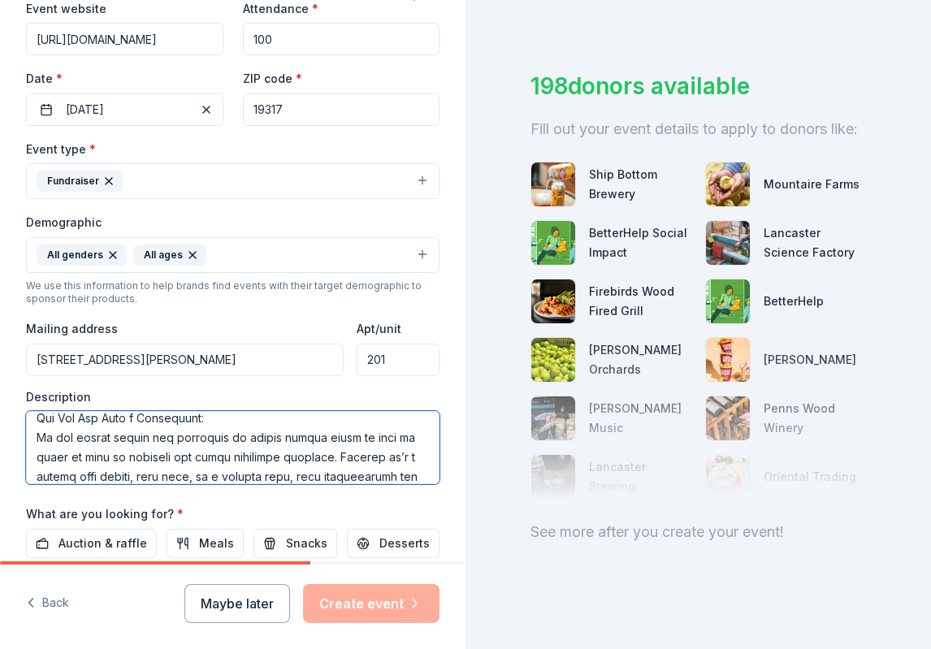
click at [37, 434] on textarea at bounding box center [233, 447] width 414 height 73
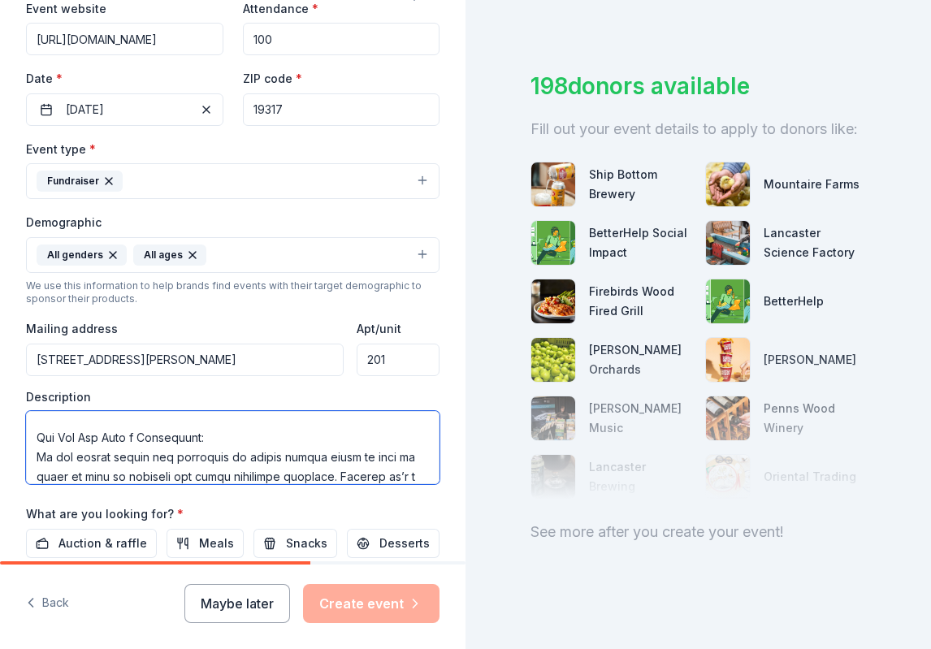
click at [228, 453] on textarea at bounding box center [233, 447] width 414 height 73
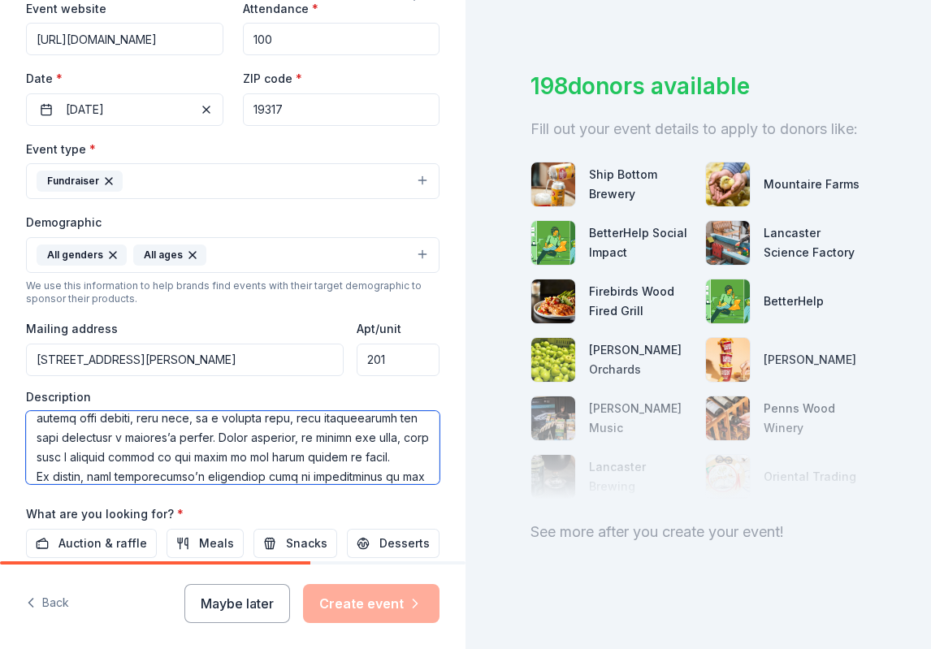
scroll to position [354, 0]
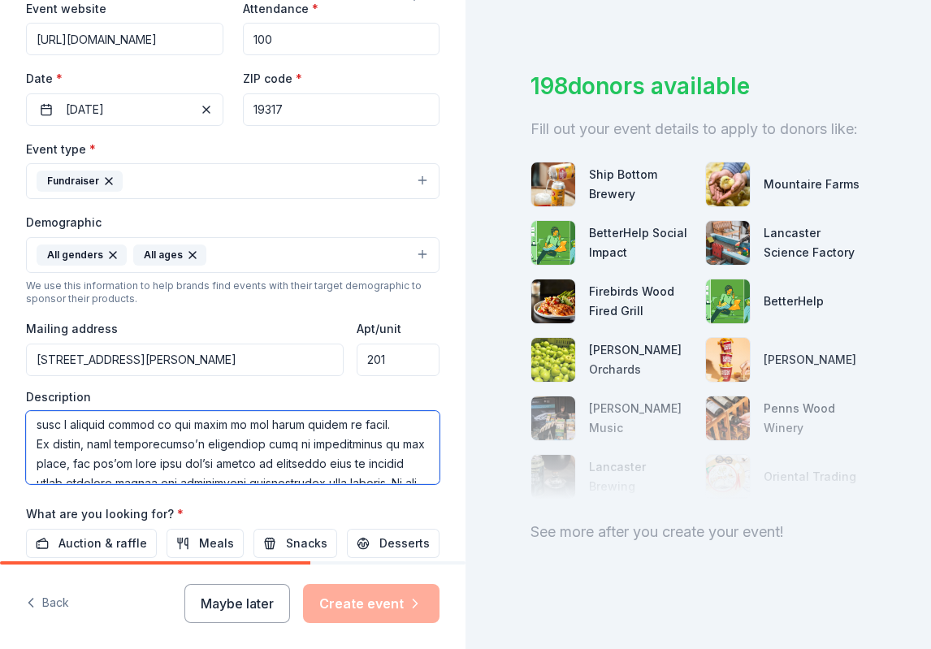
click at [351, 461] on textarea at bounding box center [233, 447] width 414 height 73
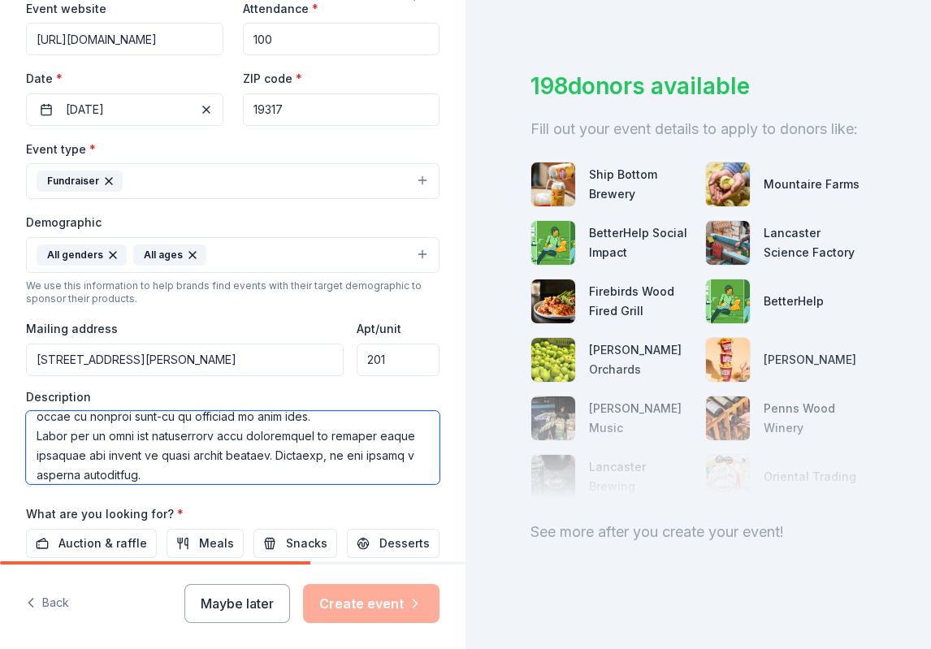
scroll to position [504, 0]
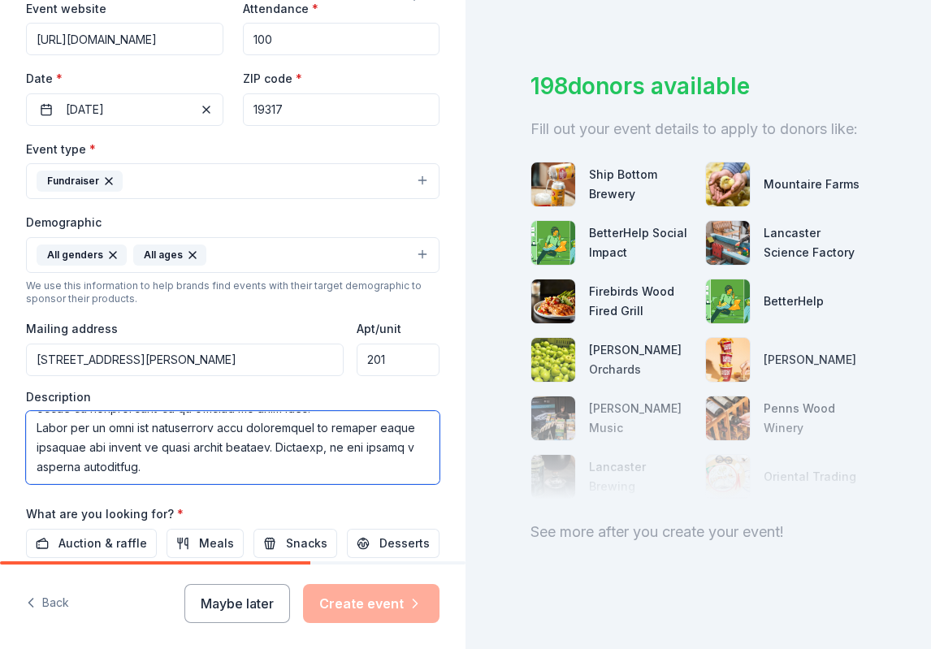
click at [319, 445] on textarea at bounding box center [233, 447] width 414 height 73
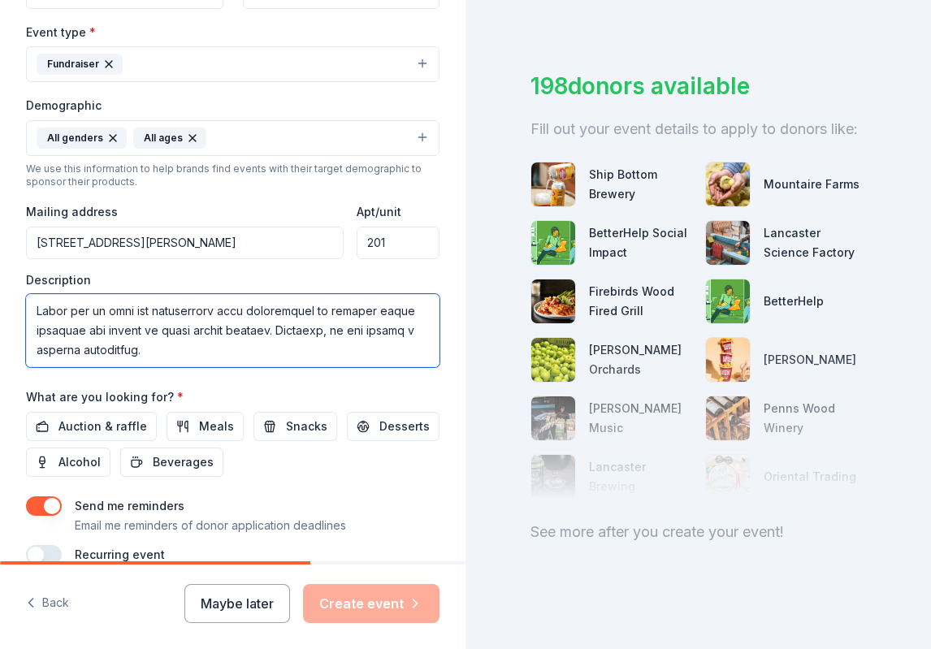
scroll to position [488, 0]
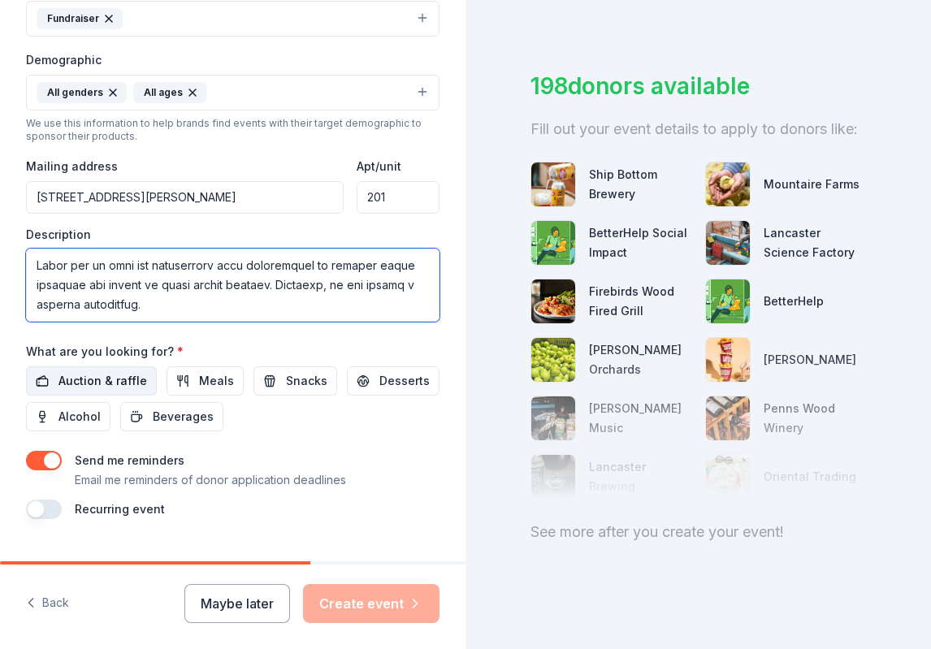
type textarea "Lore ips-dolors ametcon adipisc elitseddoe te incididun ut laboree dolor magnaa…"
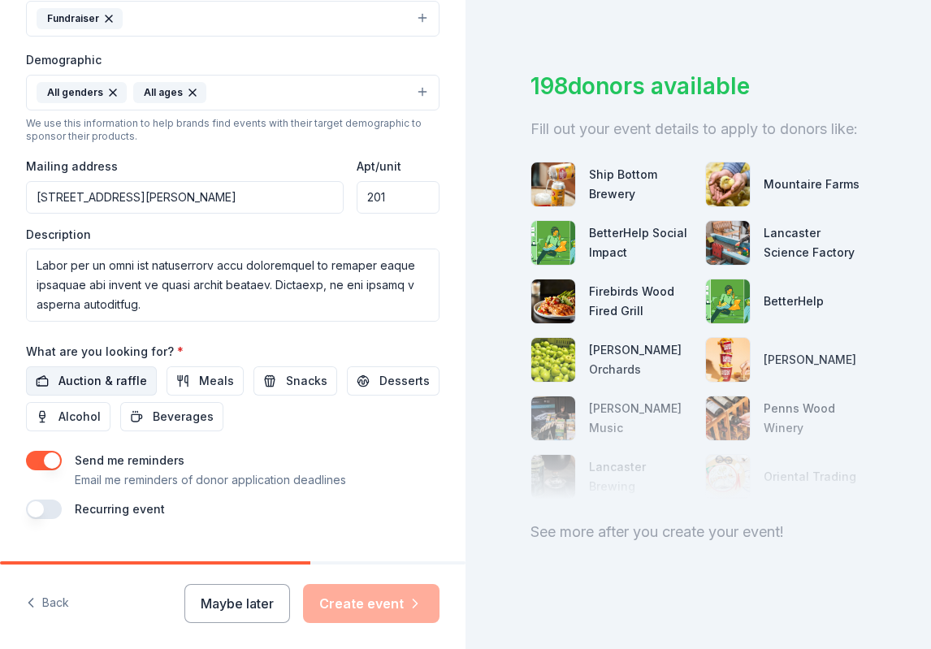
click at [75, 371] on span "Auction & raffle" at bounding box center [103, 381] width 89 height 20
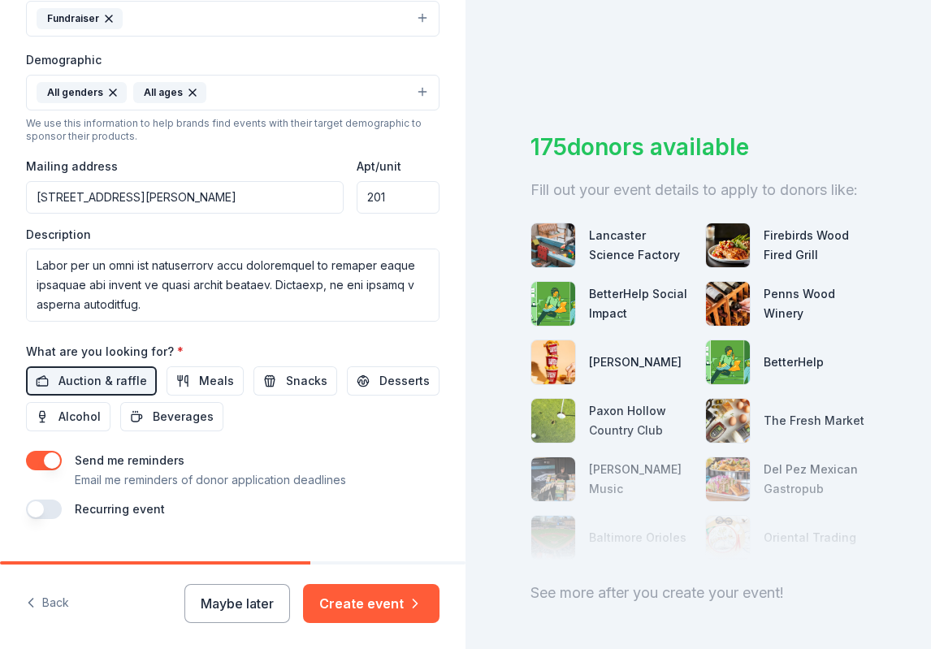
click at [42, 457] on button "button" at bounding box center [44, 461] width 36 height 20
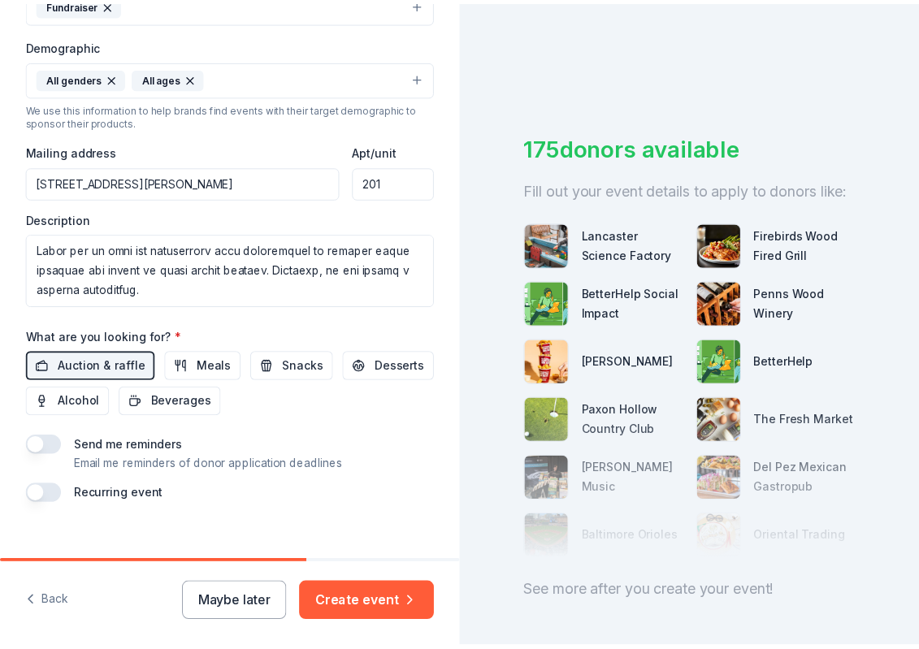
scroll to position [519, 0]
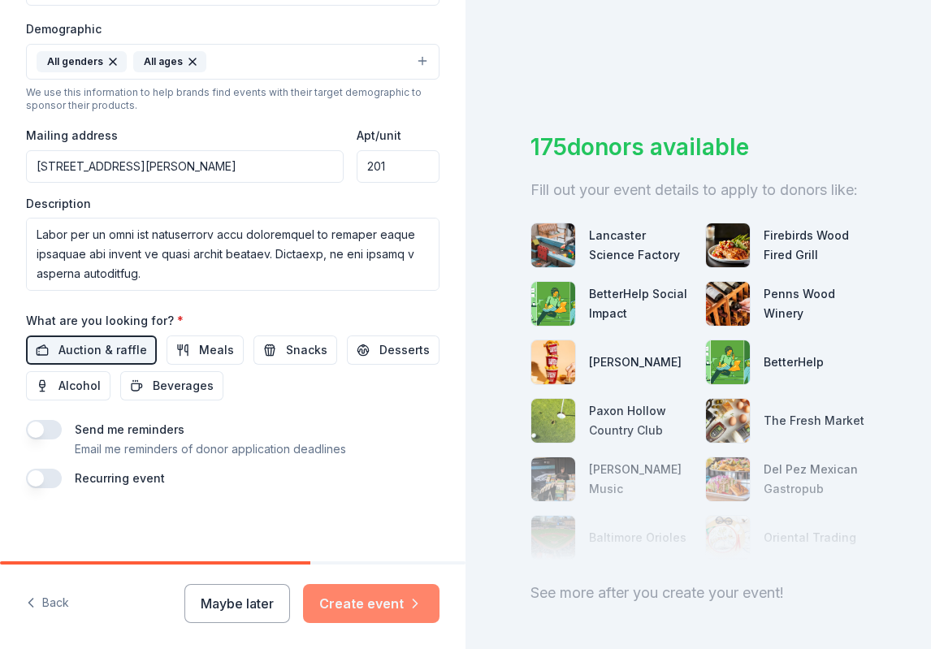
click at [371, 600] on button "Create event" at bounding box center [371, 603] width 137 height 39
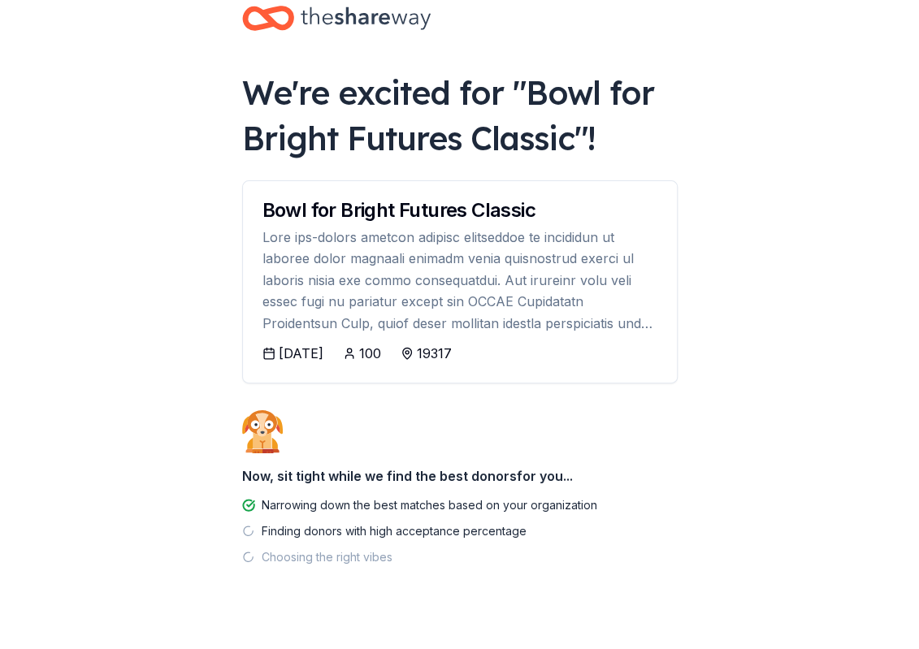
scroll to position [58, 0]
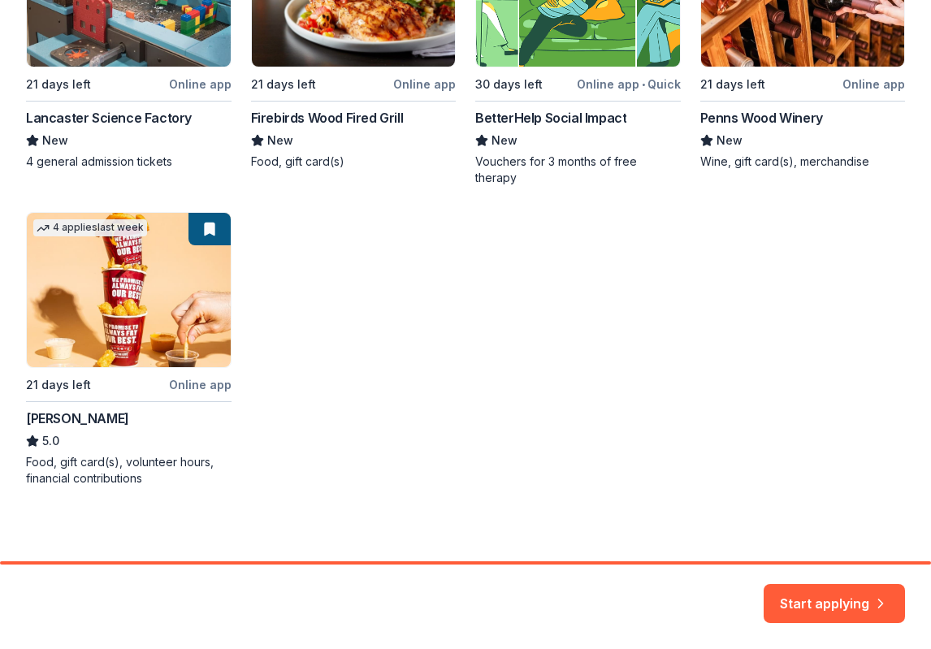
scroll to position [422, 0]
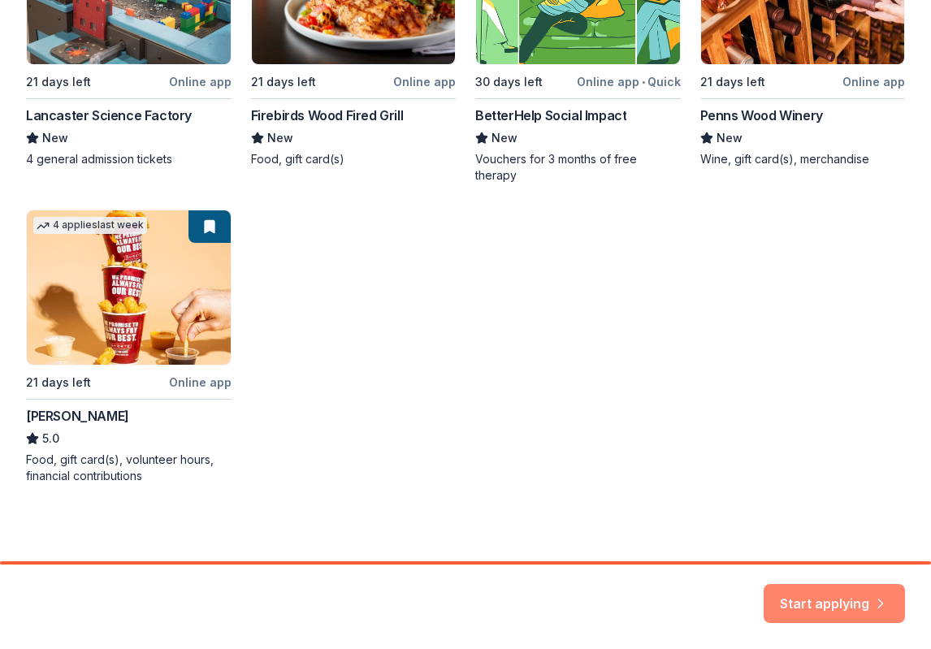
click at [808, 593] on button "Start applying" at bounding box center [834, 600] width 141 height 39
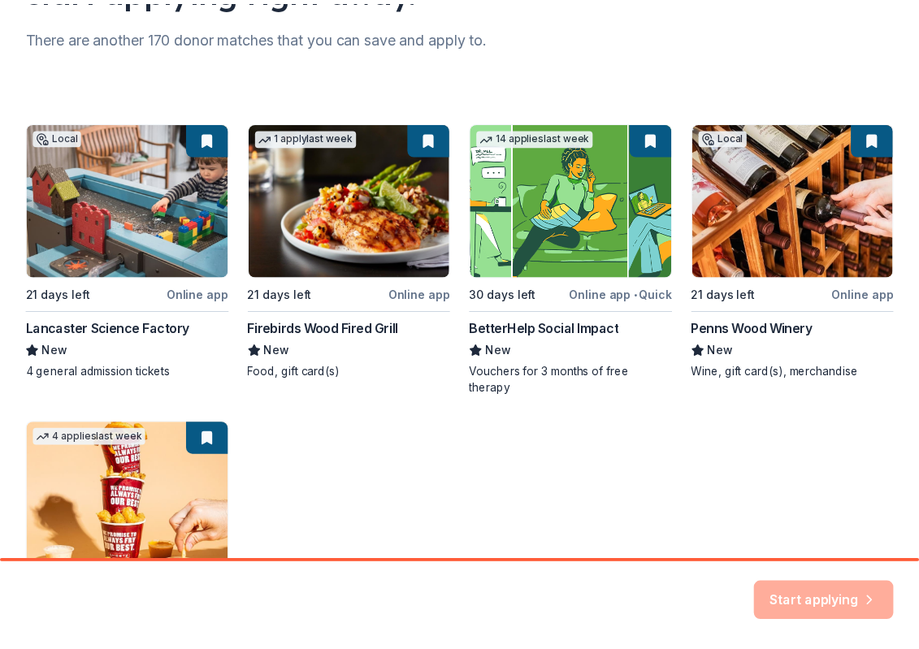
scroll to position [15, 0]
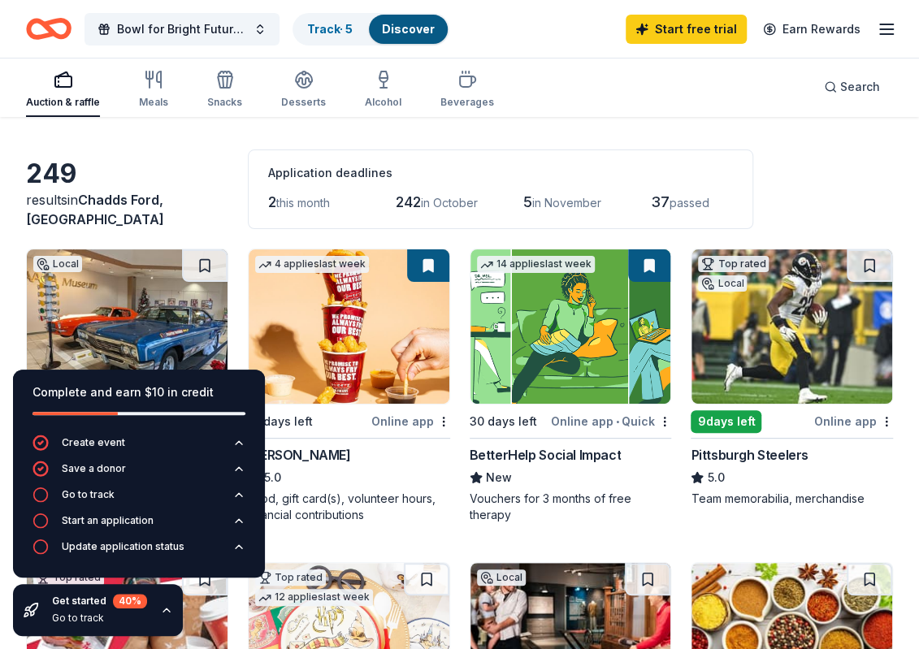
scroll to position [81, 0]
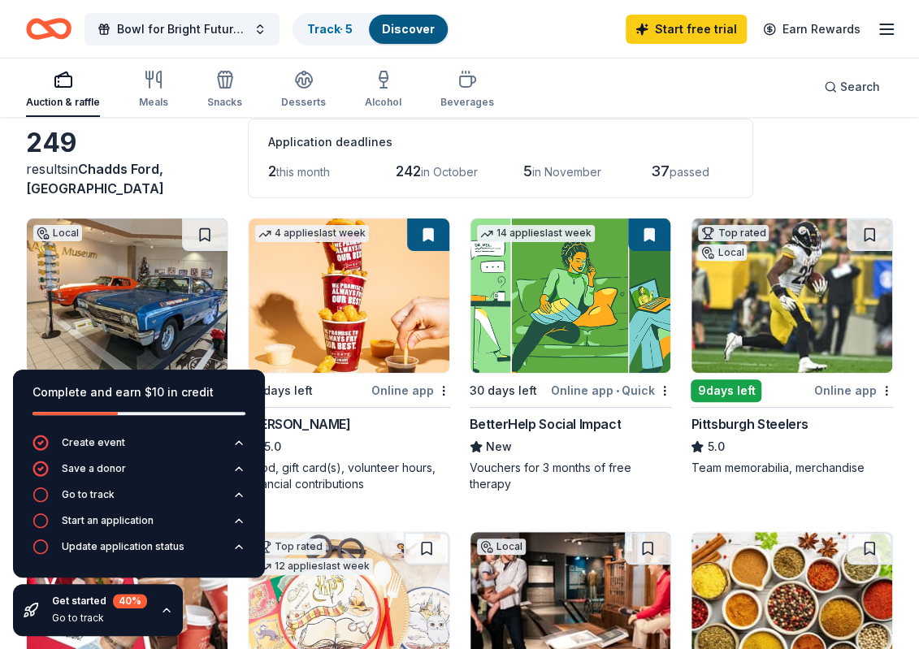
click at [431, 238] on button at bounding box center [428, 235] width 42 height 33
click at [639, 235] on button at bounding box center [649, 235] width 42 height 33
click at [665, 388] on html "[STREET_ADDRESS][PERSON_NAME] Bowl for Bright Futures Classic Track · 5 Discove…" at bounding box center [459, 243] width 919 height 649
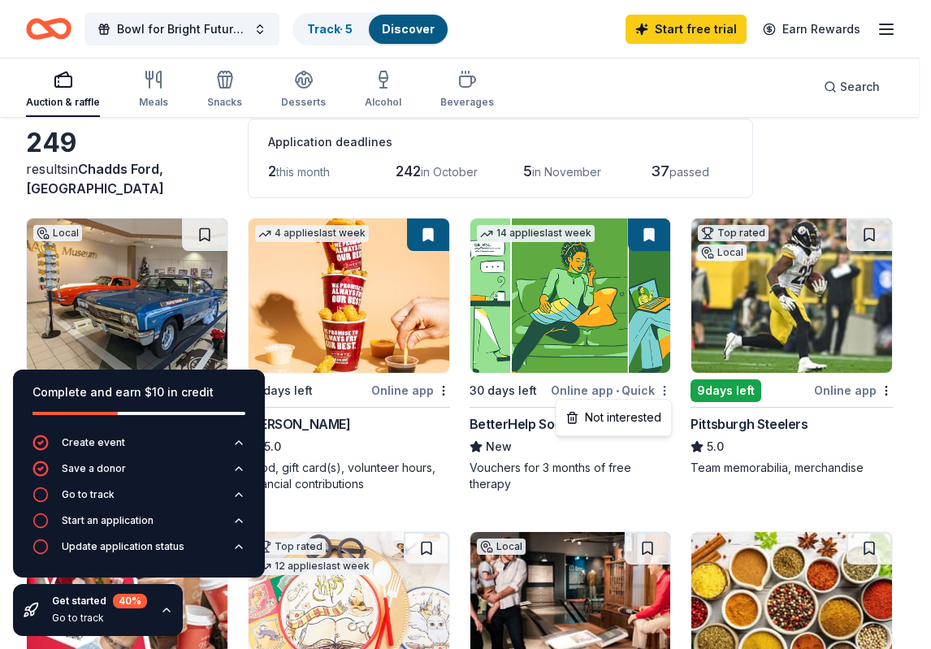
click at [665, 388] on html "[STREET_ADDRESS][PERSON_NAME] Bowl for Bright Futures Classic Track · 5 Discove…" at bounding box center [465, 243] width 931 height 649
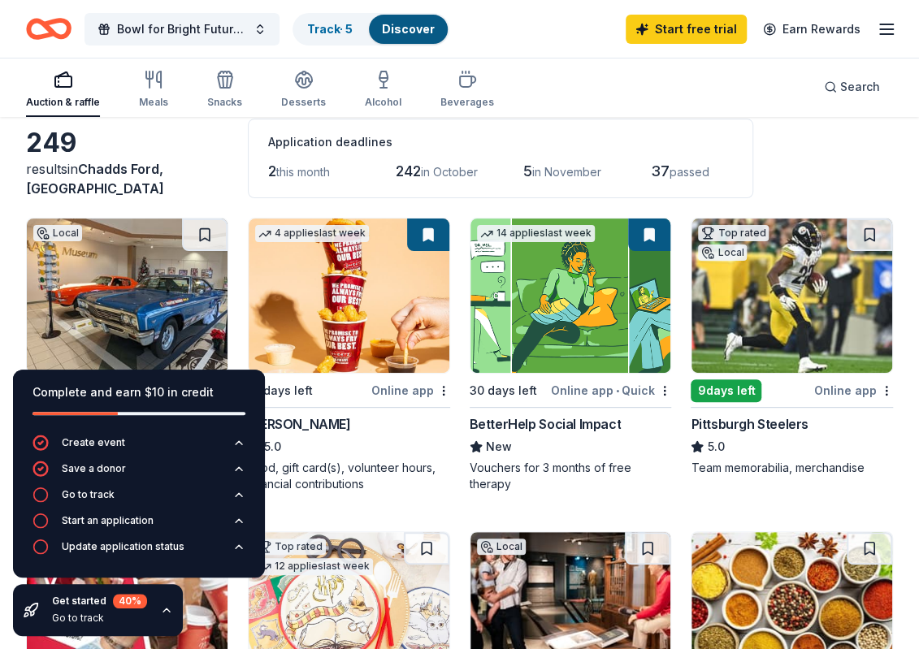
scroll to position [163, 0]
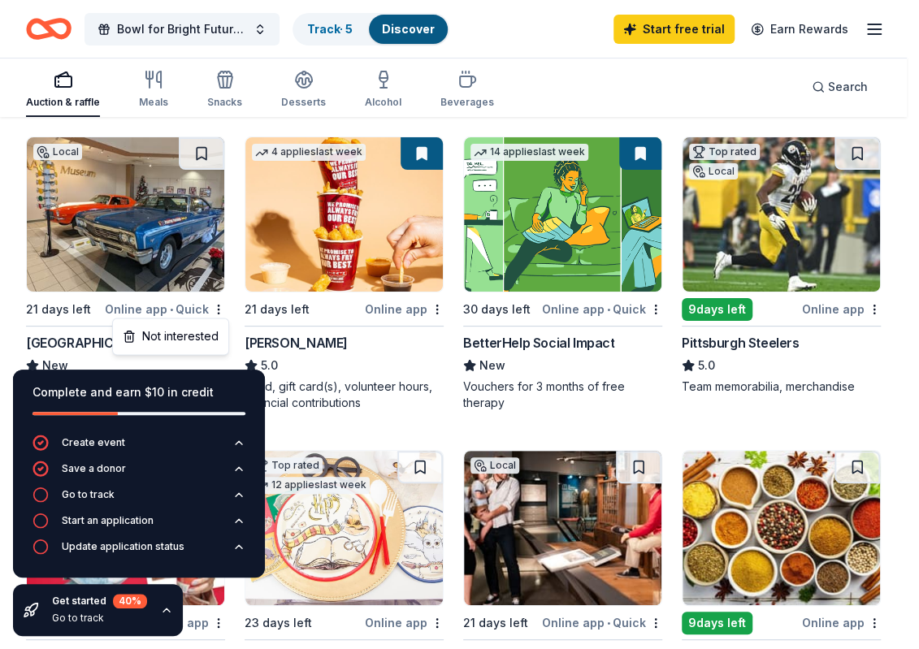
click at [217, 302] on html "[STREET_ADDRESS][PERSON_NAME] Bowl for Bright Futures Classic Track · 5 Discove…" at bounding box center [459, 161] width 919 height 649
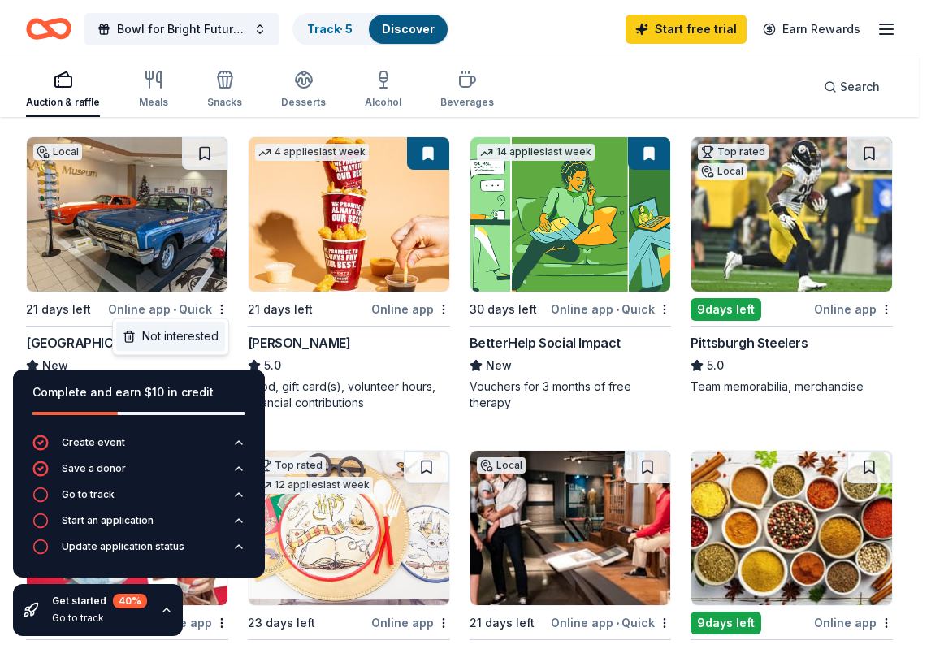
click at [198, 334] on div "Not interested" at bounding box center [170, 336] width 109 height 29
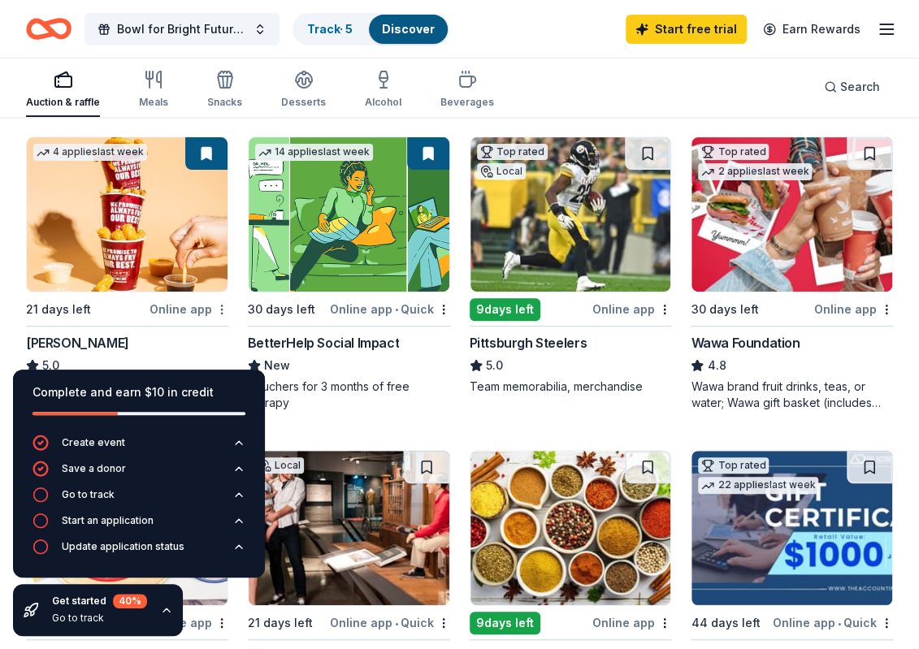
click at [223, 302] on html "[STREET_ADDRESS][PERSON_NAME] Bowl for Bright Futures Classic Track · 5 Discove…" at bounding box center [459, 161] width 919 height 649
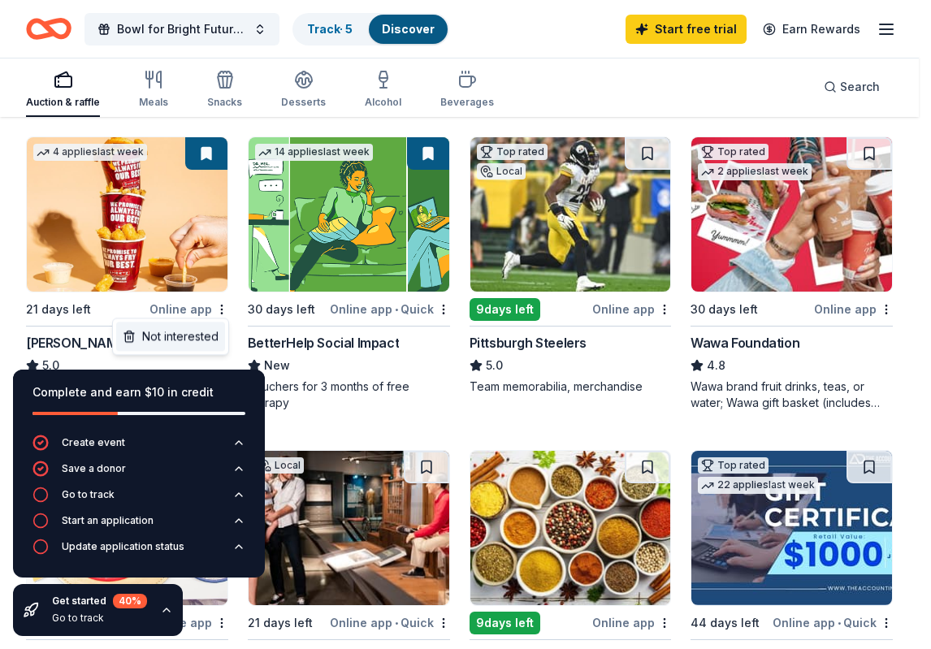
click at [216, 337] on div "Not interested" at bounding box center [170, 336] width 109 height 29
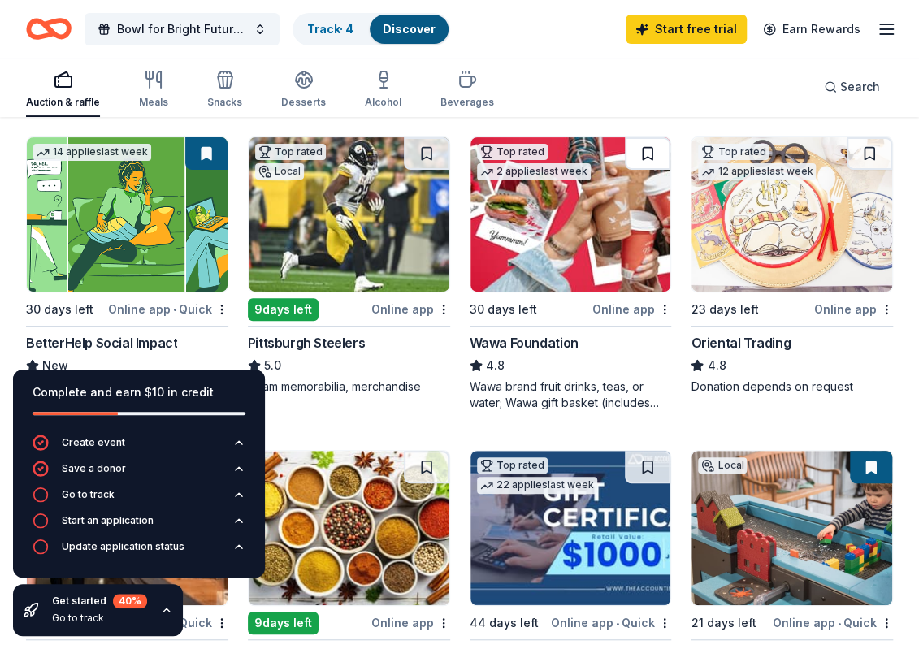
click at [655, 147] on button at bounding box center [648, 153] width 46 height 33
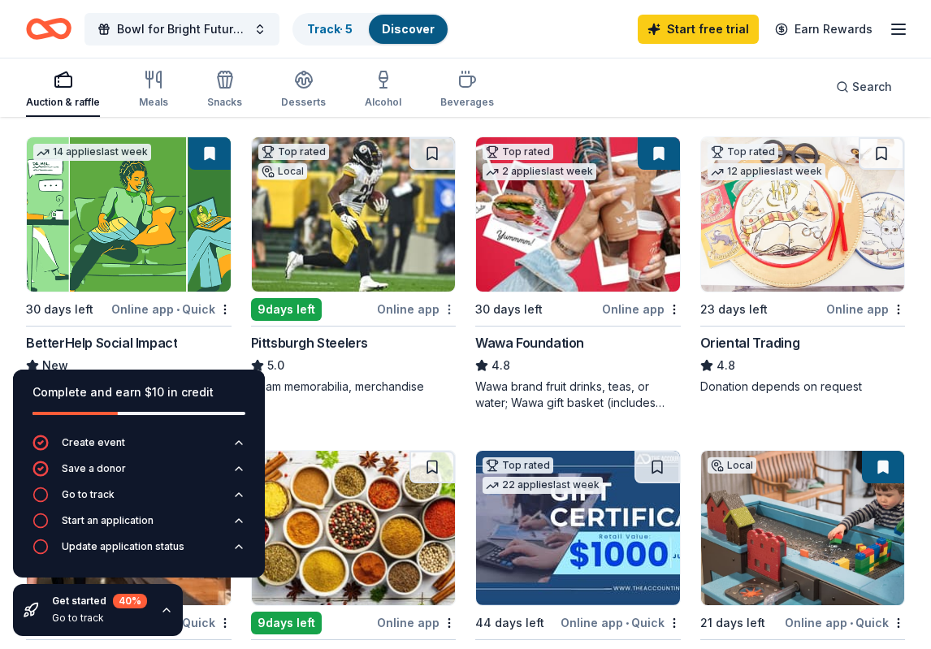
click at [445, 305] on html "[STREET_ADDRESS][PERSON_NAME] Bowl for Bright Futures Classic Track · 5 Discove…" at bounding box center [465, 161] width 931 height 649
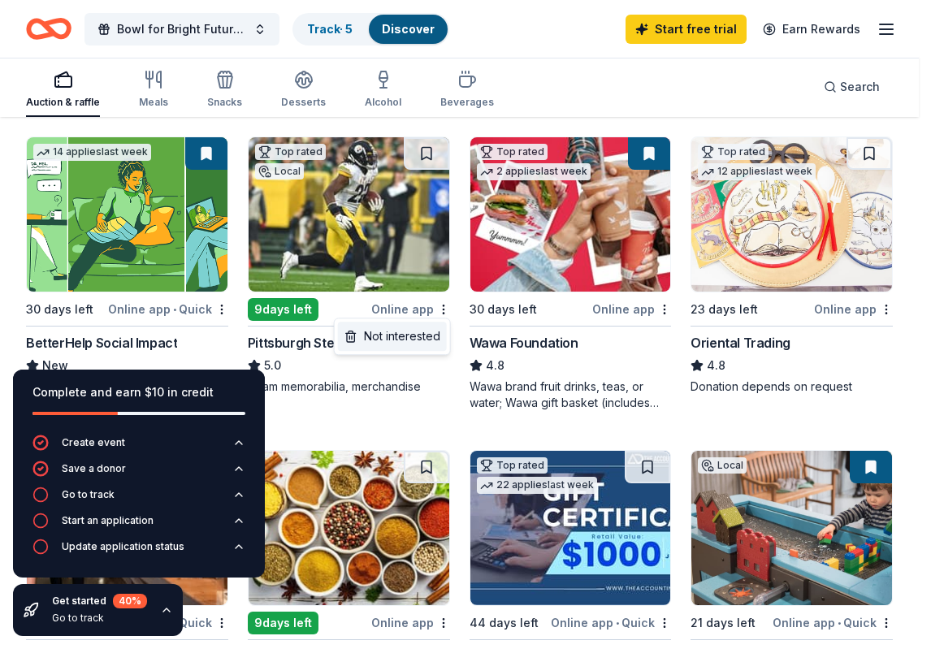
click at [437, 336] on div "Not interested" at bounding box center [392, 336] width 109 height 29
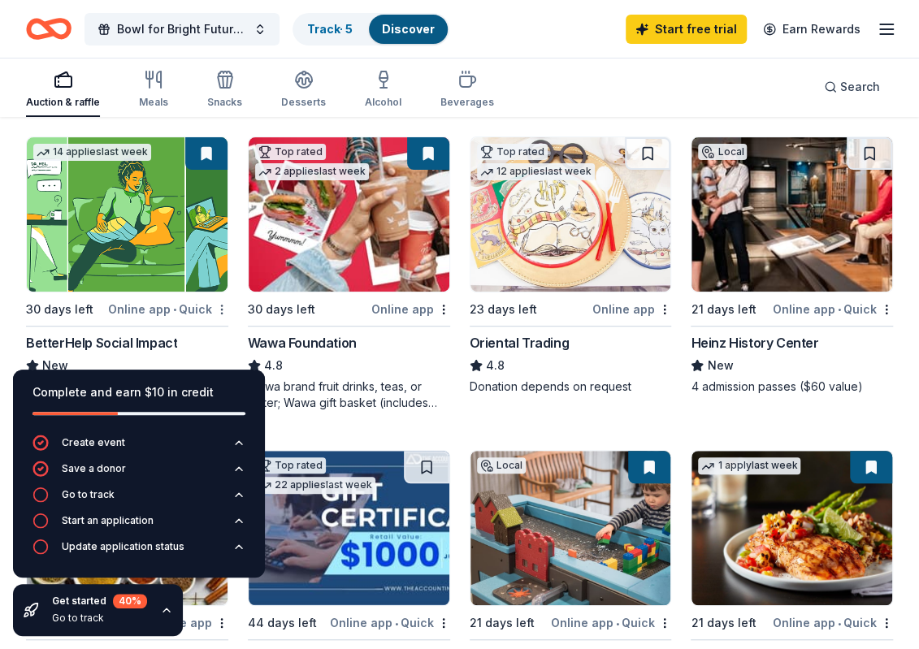
click at [221, 302] on html "[STREET_ADDRESS][PERSON_NAME] Bowl for Bright Futures Classic Track · 5 Discove…" at bounding box center [459, 161] width 919 height 649
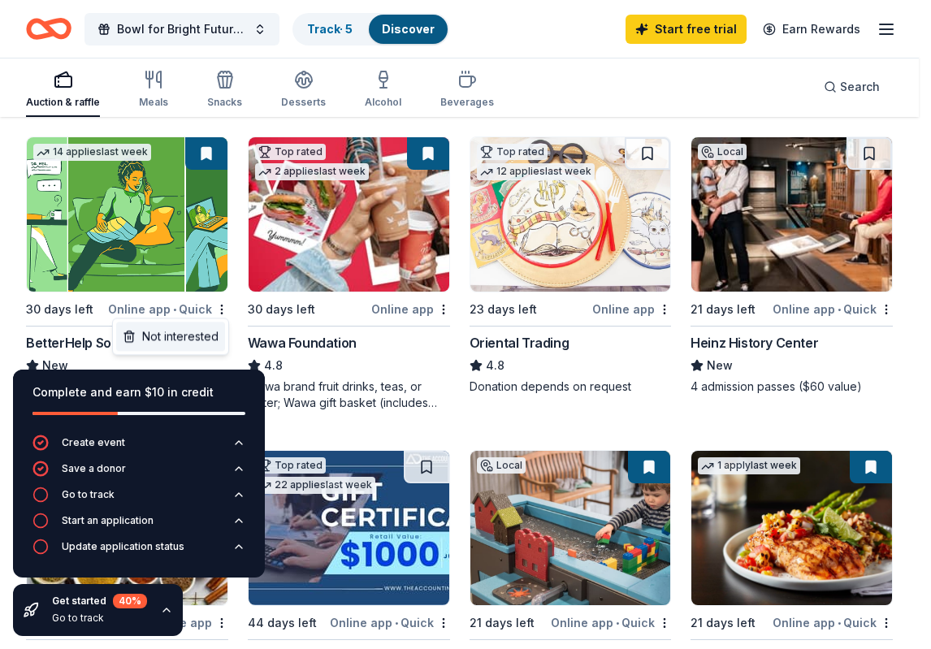
click at [207, 328] on div "Not interested" at bounding box center [170, 336] width 109 height 29
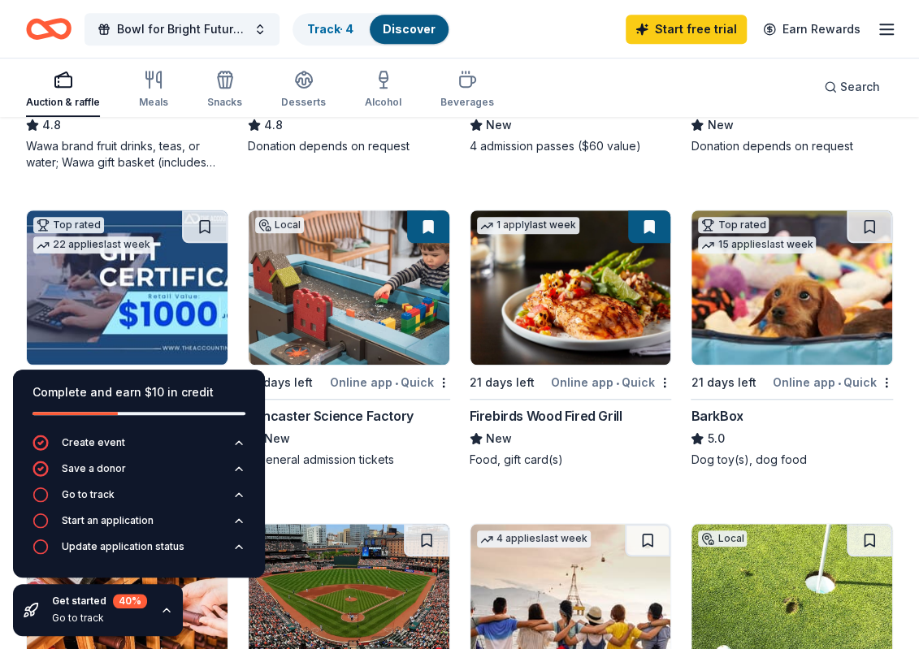
scroll to position [406, 0]
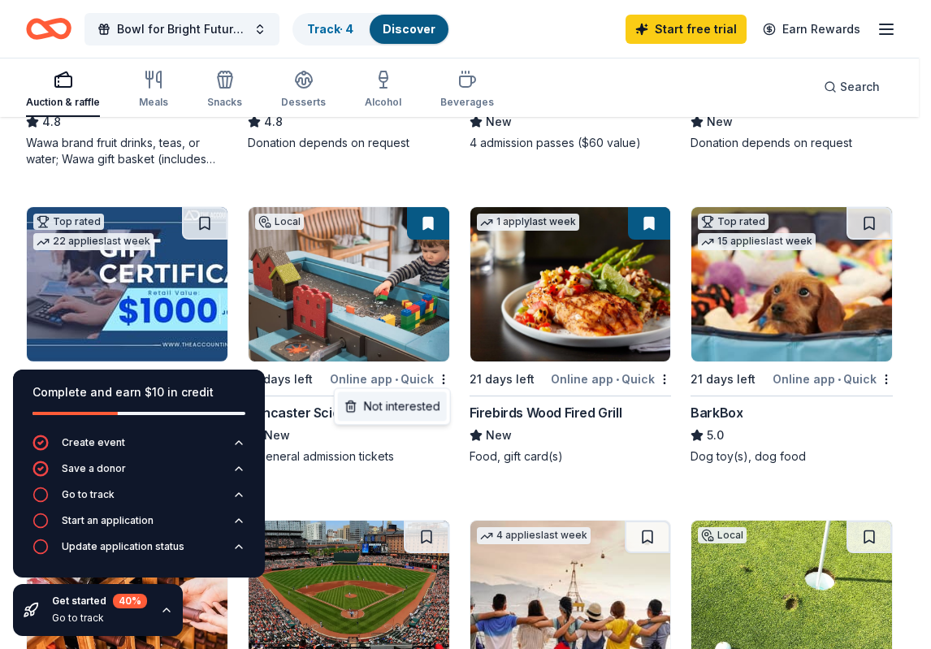
click at [420, 399] on div "Not interested" at bounding box center [392, 406] width 109 height 29
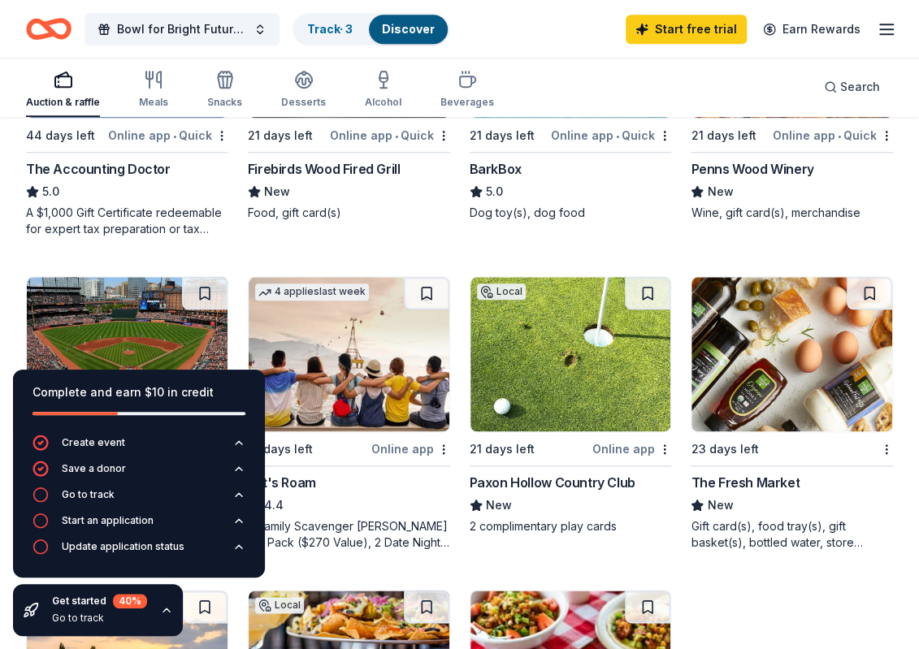
scroll to position [732, 0]
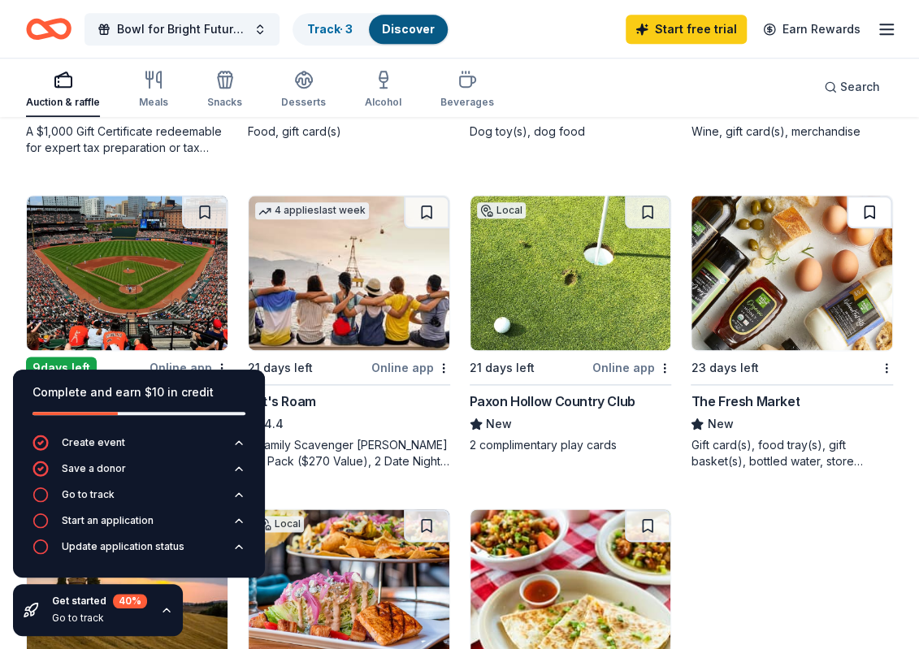
click at [881, 204] on button at bounding box center [870, 212] width 46 height 33
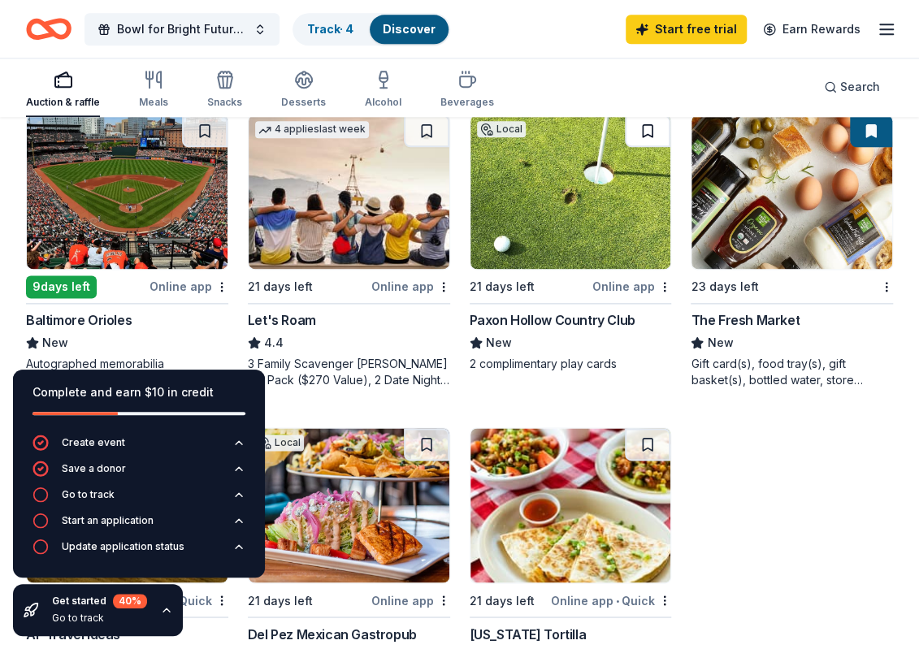
click at [651, 137] on button at bounding box center [648, 131] width 46 height 33
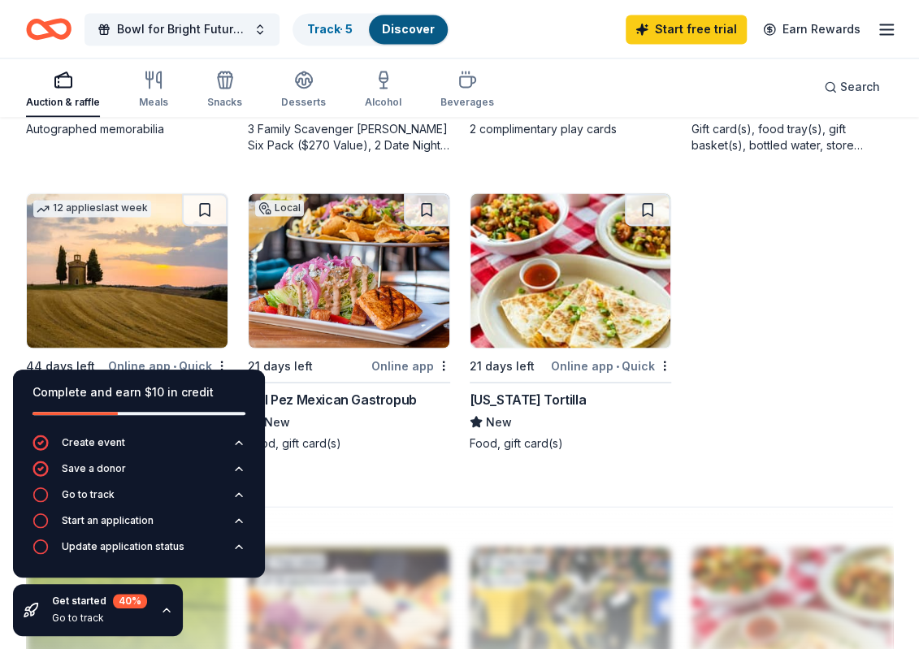
scroll to position [1057, 0]
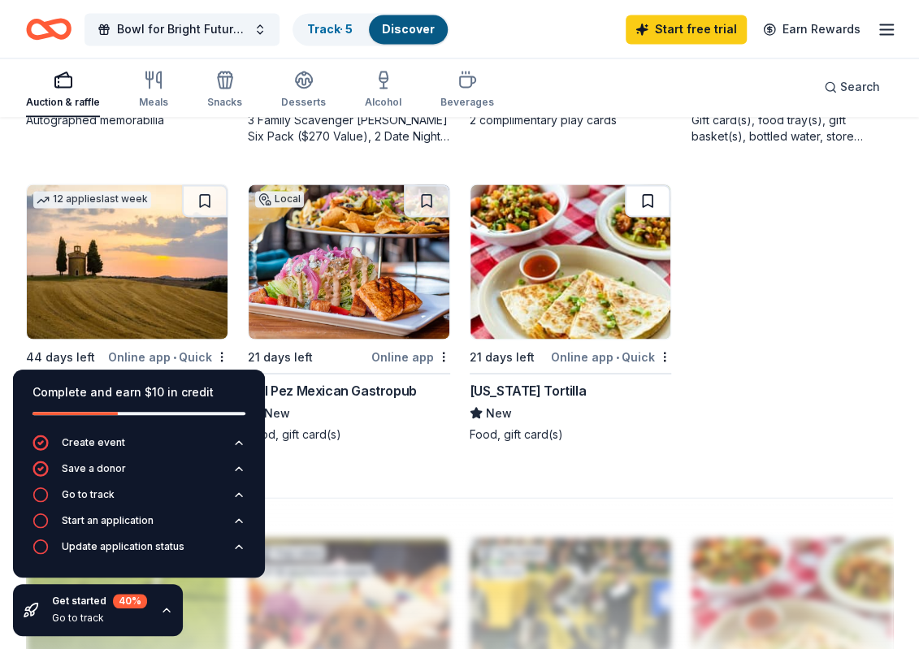
click at [649, 202] on button at bounding box center [648, 201] width 46 height 33
click at [428, 189] on button at bounding box center [427, 201] width 46 height 33
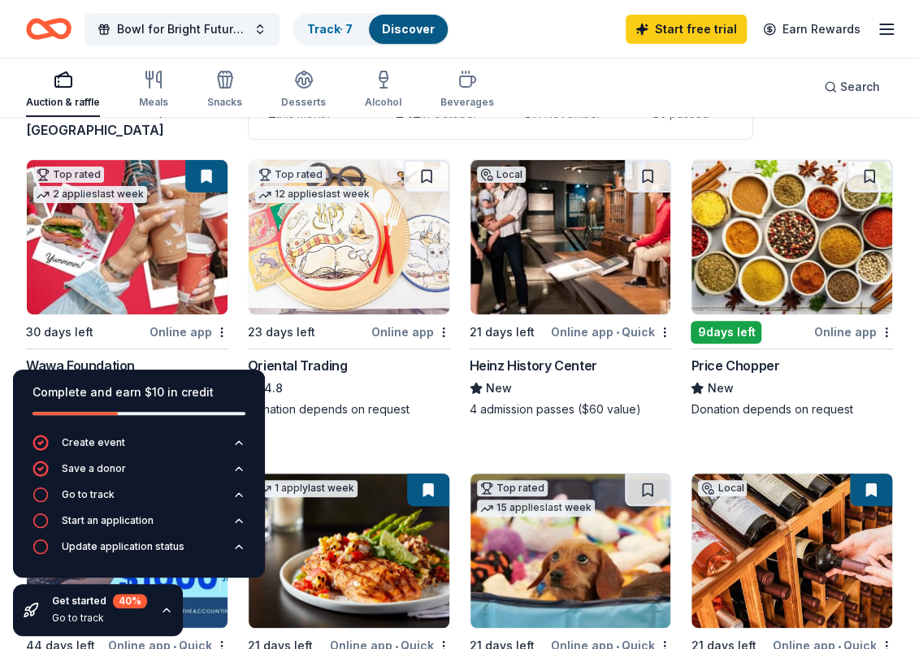
scroll to position [0, 0]
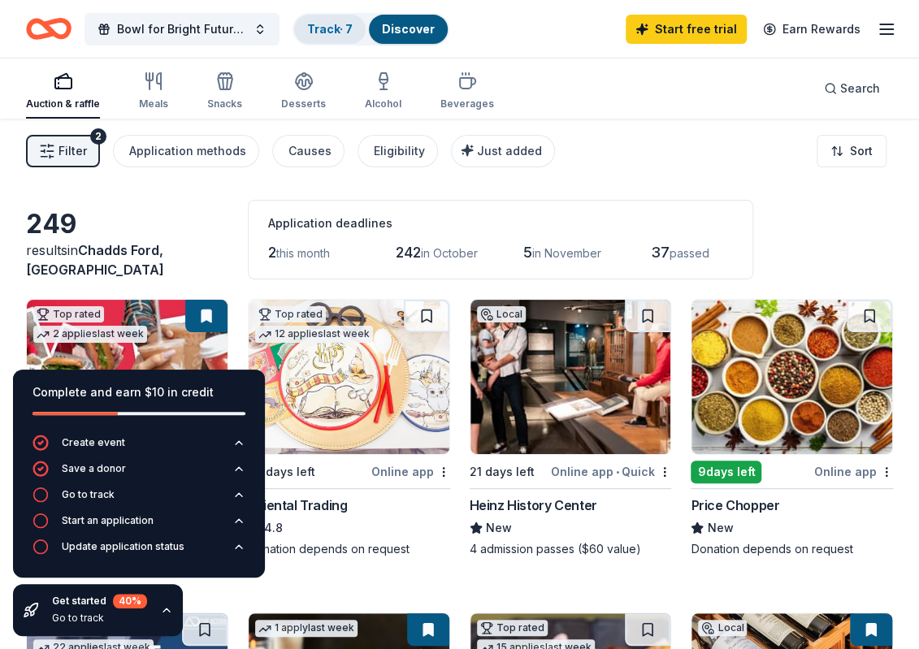
click at [344, 37] on div "Track · 7" at bounding box center [330, 29] width 72 height 29
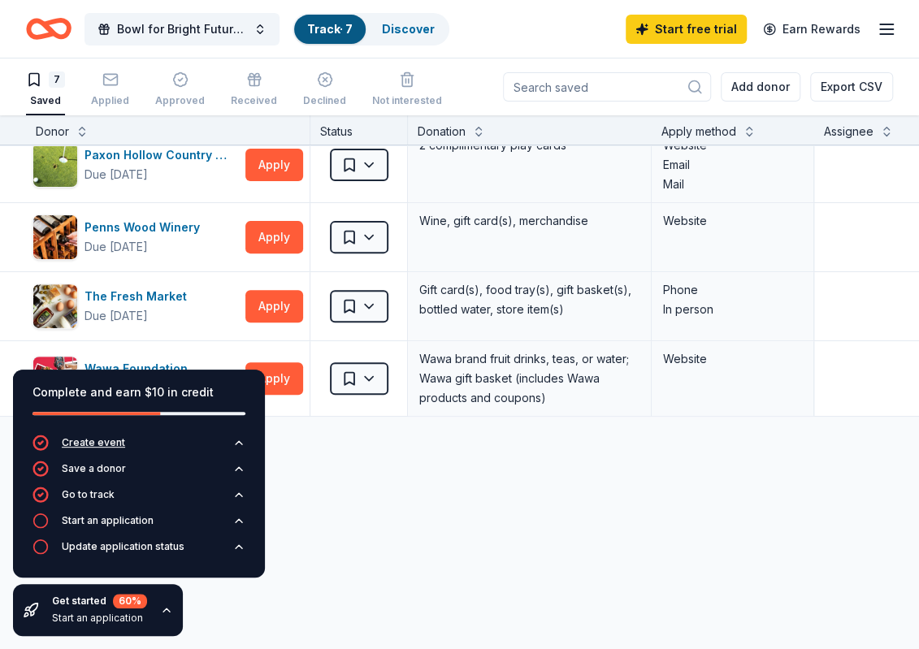
scroll to position [244, 0]
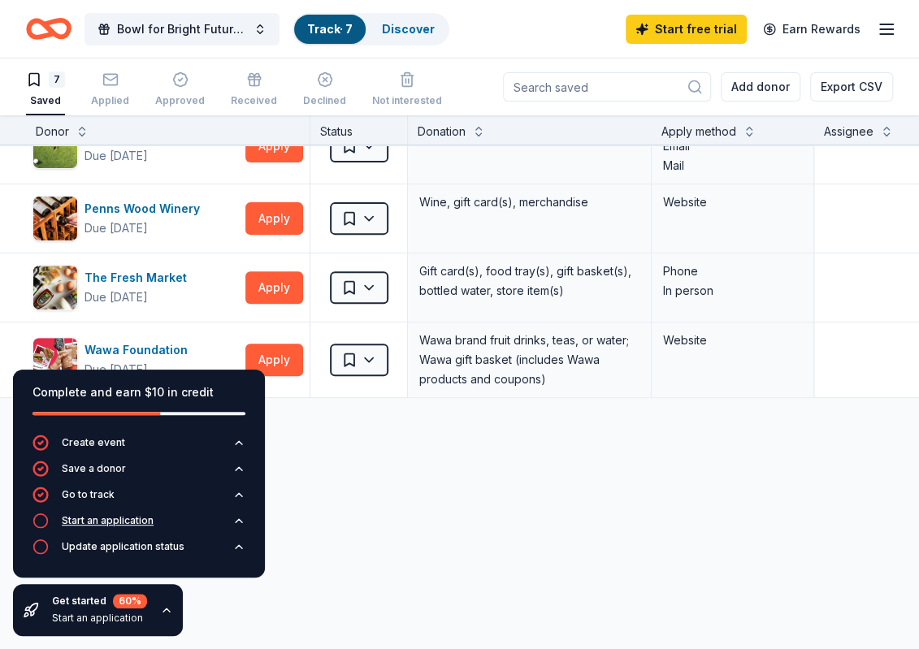
click at [159, 521] on button "Start an application" at bounding box center [139, 526] width 213 height 26
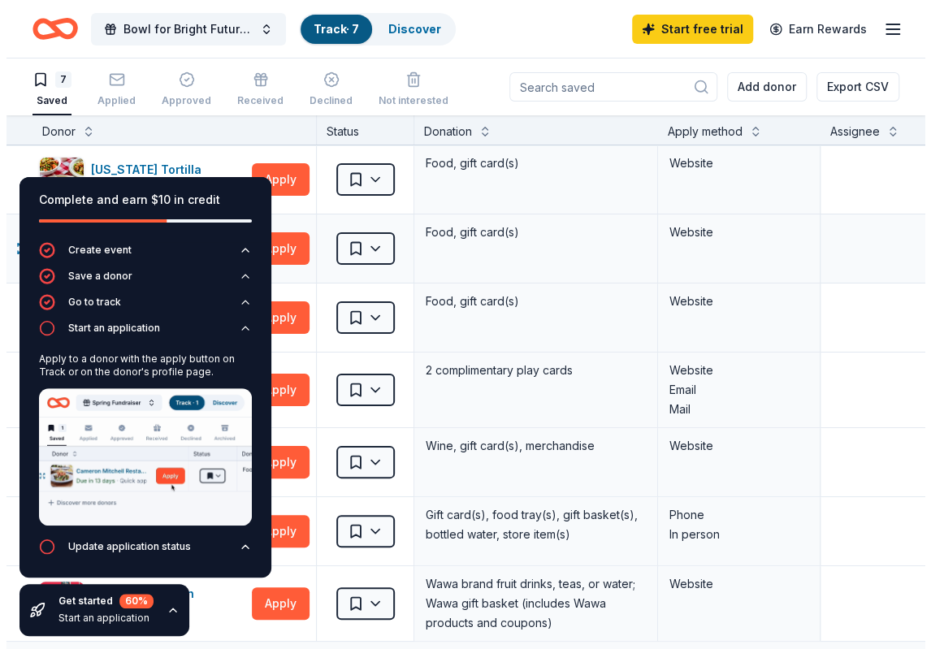
scroll to position [0, 0]
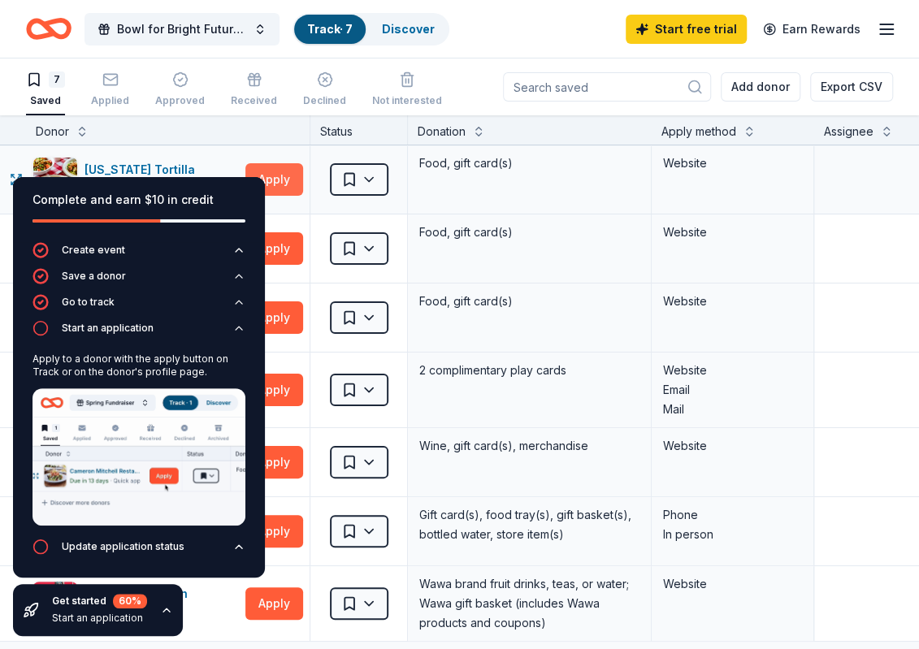
click at [292, 185] on button "Apply" at bounding box center [274, 179] width 58 height 33
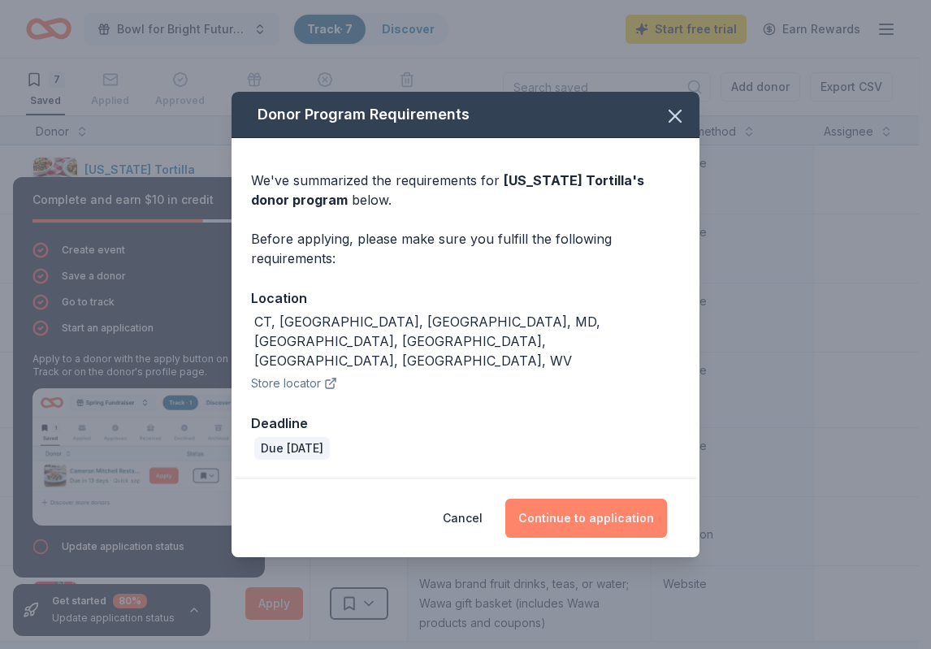
click at [562, 499] on button "Continue to application" at bounding box center [587, 518] width 162 height 39
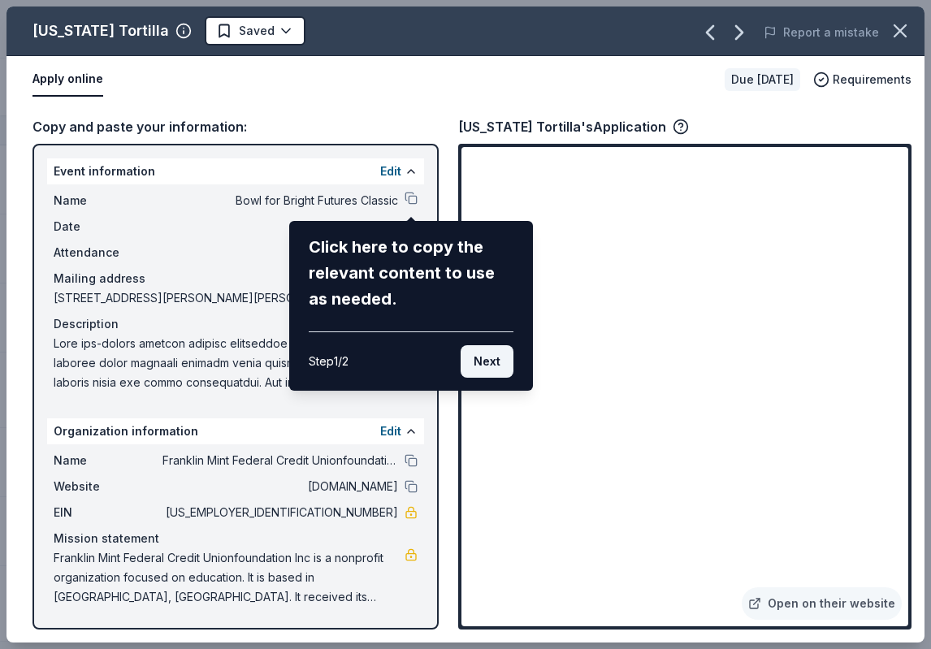
click at [485, 357] on button "Next" at bounding box center [487, 361] width 53 height 33
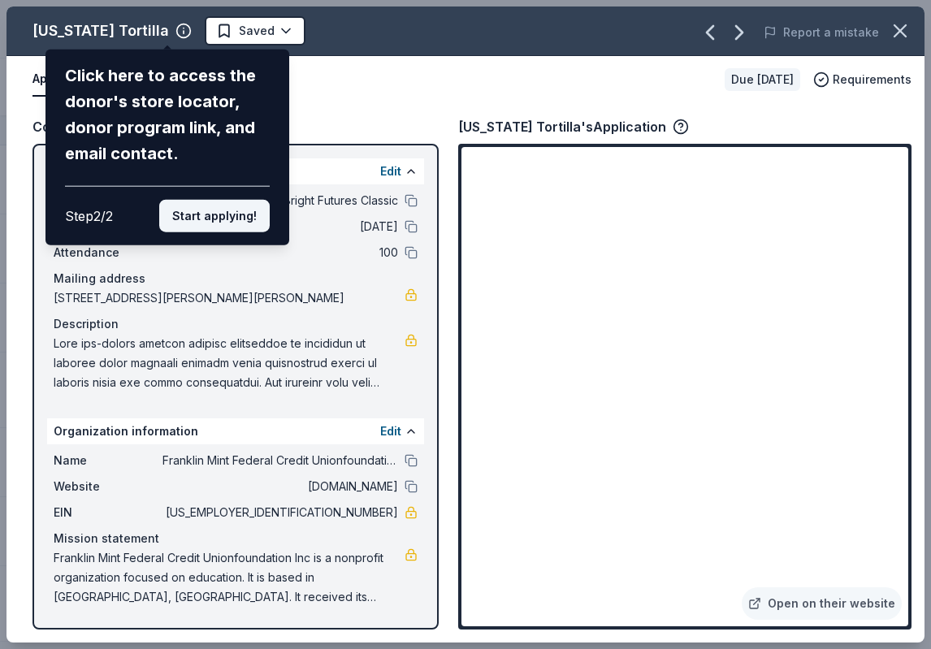
click at [228, 220] on button "Start applying!" at bounding box center [214, 216] width 111 height 33
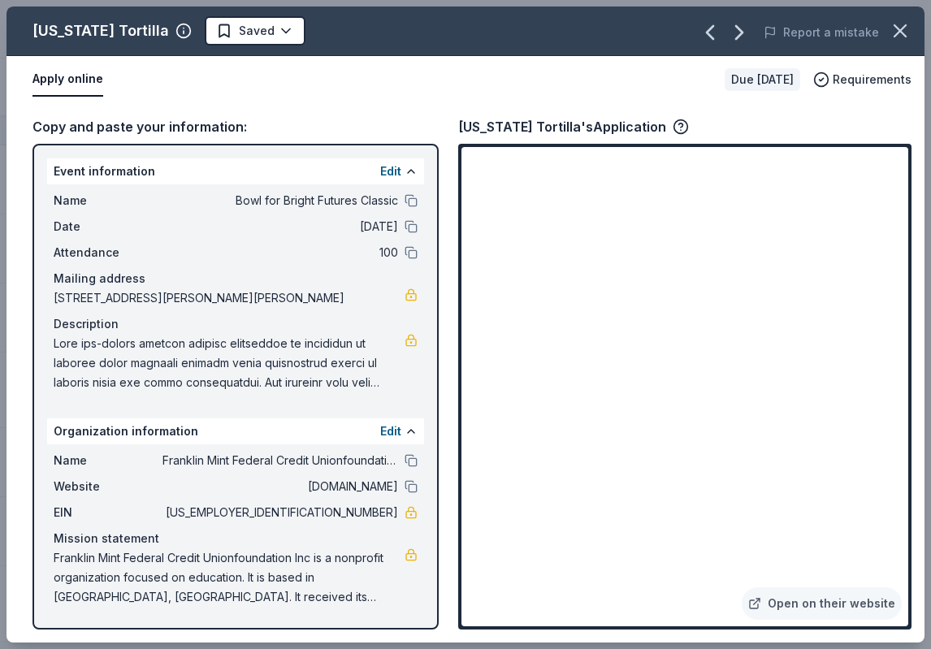
click at [689, 317] on div "[US_STATE] Tortilla Saved Report a mistake Apply online Due [DATE] Requirements…" at bounding box center [466, 325] width 918 height 636
click at [797, 601] on div "[US_STATE] Tortilla Saved Report a mistake Apply online Due [DATE] Requirements…" at bounding box center [466, 325] width 918 height 636
click at [836, 602] on link "Open on their website" at bounding box center [822, 604] width 160 height 33
click at [380, 432] on div "Organization information Edit" at bounding box center [235, 432] width 377 height 26
click at [384, 432] on button "Edit" at bounding box center [390, 432] width 21 height 20
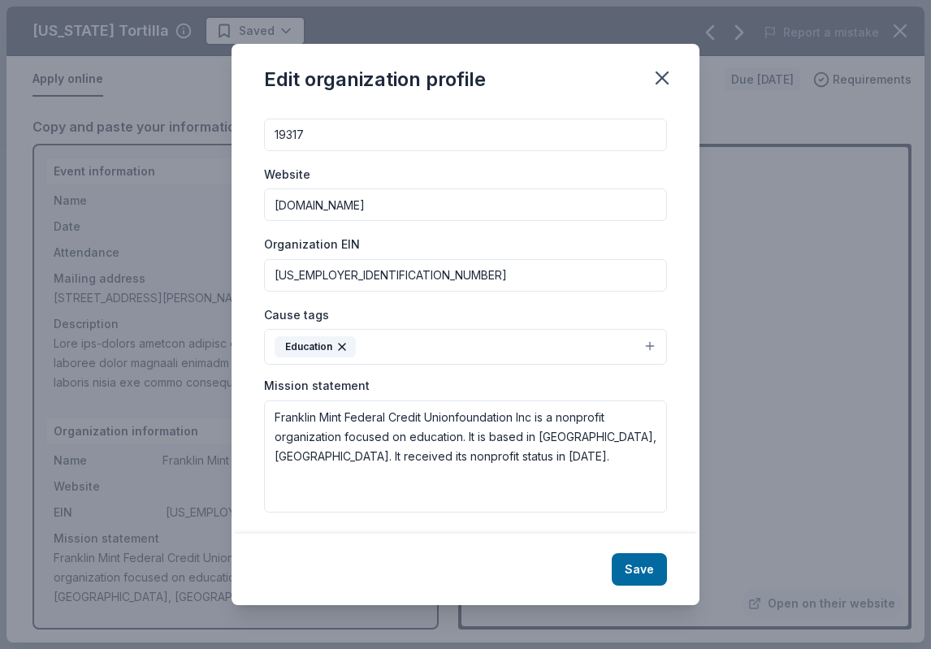
scroll to position [117, 0]
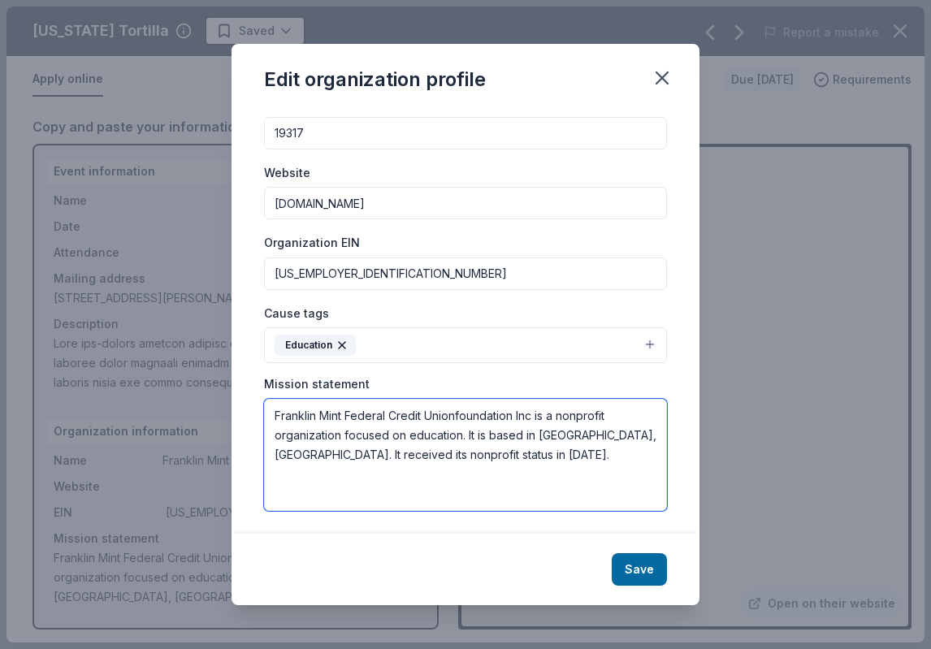
click at [532, 482] on textarea "Franklin Mint Federal Credit Unionfoundation Inc is a nonprofit organization fo…" at bounding box center [465, 455] width 403 height 112
drag, startPoint x: 521, startPoint y: 454, endPoint x: 153, endPoint y: 335, distance: 386.9
click at [153, 335] on div "Edit organization profile Changes made here will be reflected on your Account. …" at bounding box center [465, 324] width 931 height 649
paste textarea "Foundation, a 501 (c)(3), supports charitable and educational causes within the…"
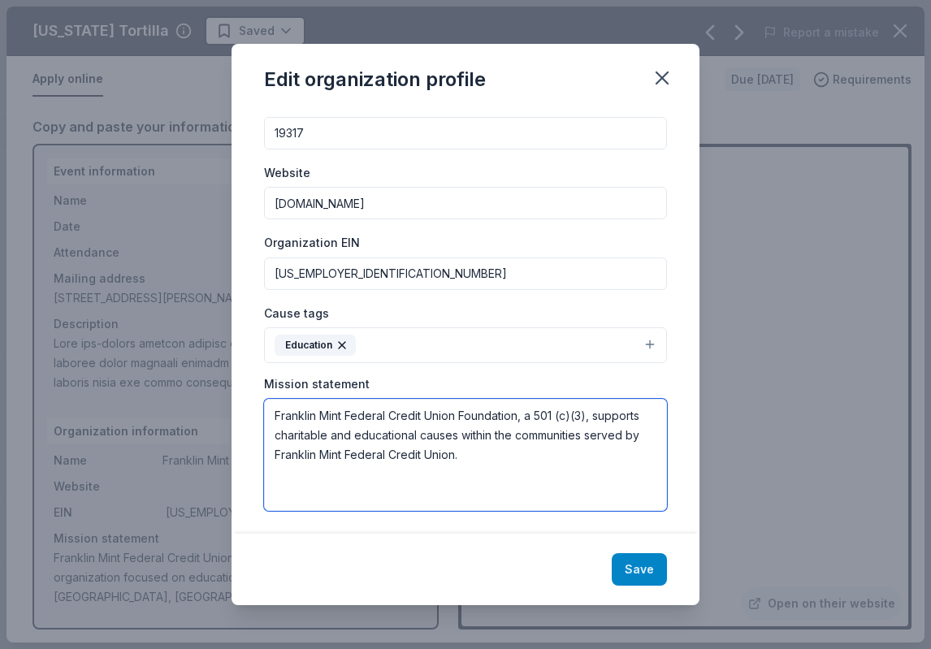
type textarea "Franklin Mint Federal Credit Union Foundation, a 501 (c)(3), supports charitabl…"
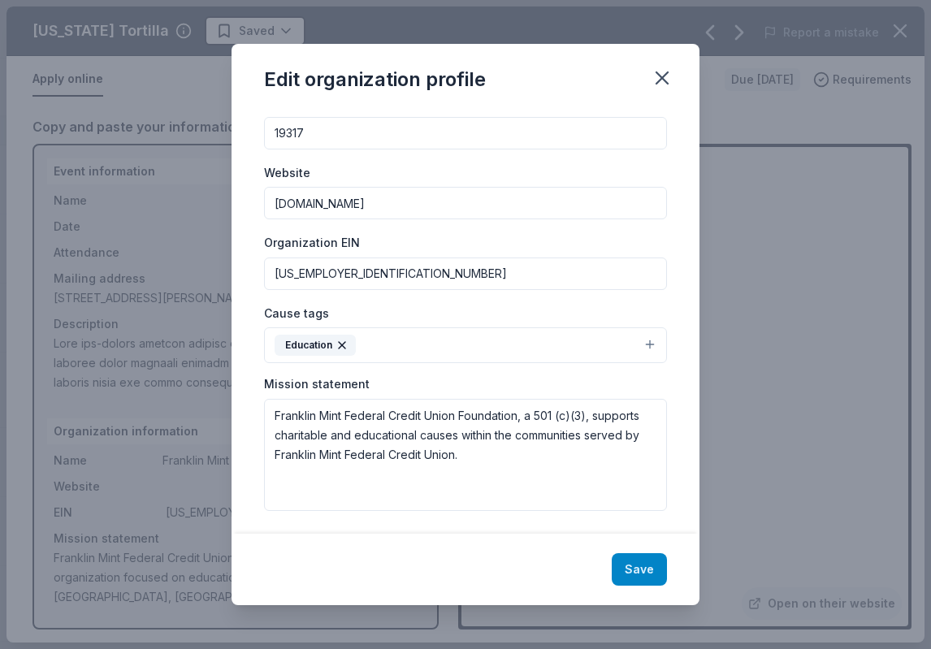
click at [636, 554] on button "Save" at bounding box center [639, 570] width 55 height 33
click at [637, 341] on button "Education" at bounding box center [465, 346] width 403 height 36
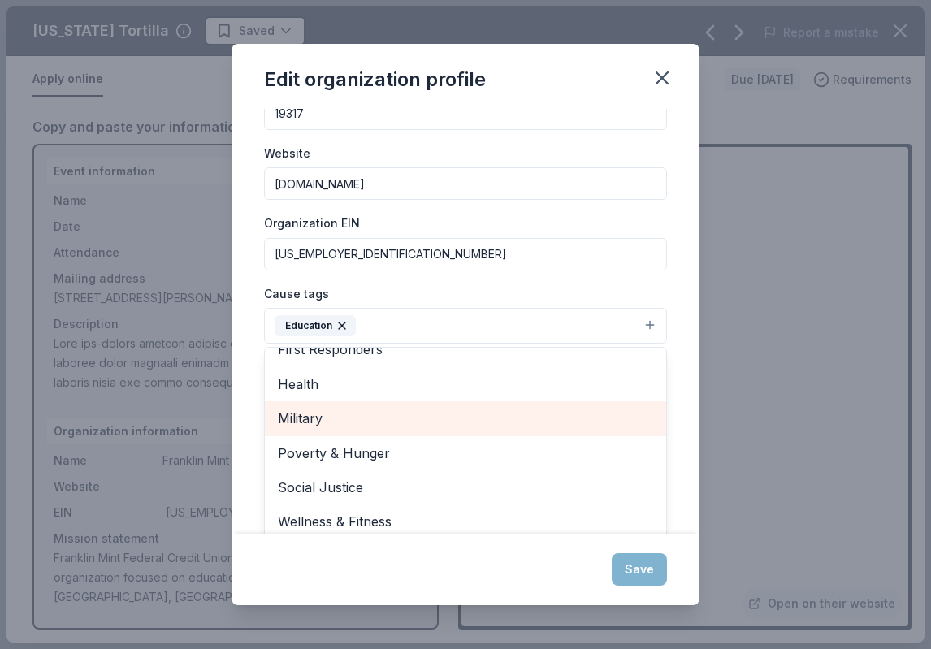
scroll to position [142, 0]
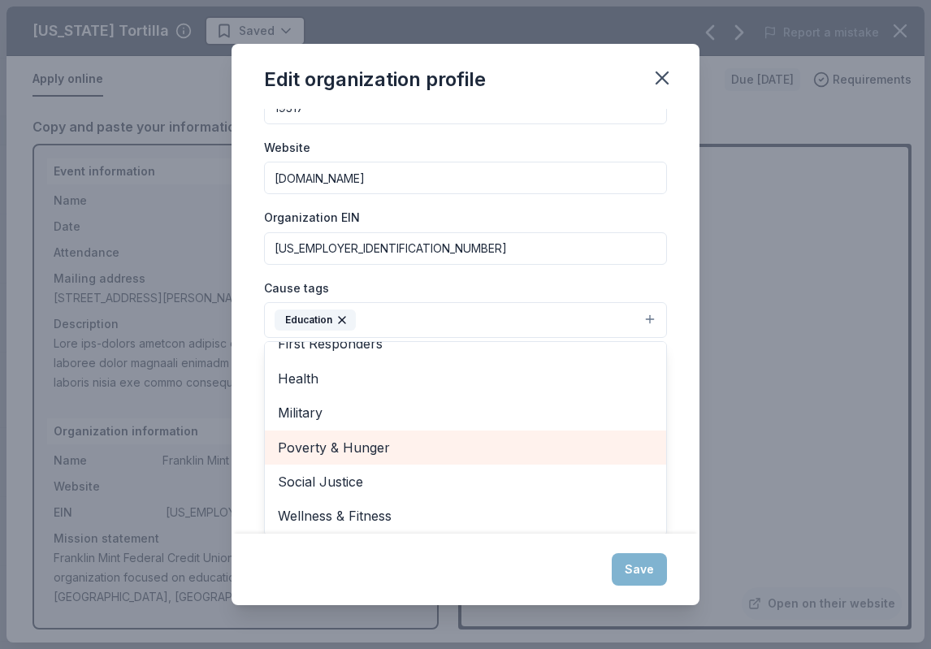
click at [395, 437] on span "Poverty & Hunger" at bounding box center [466, 447] width 376 height 21
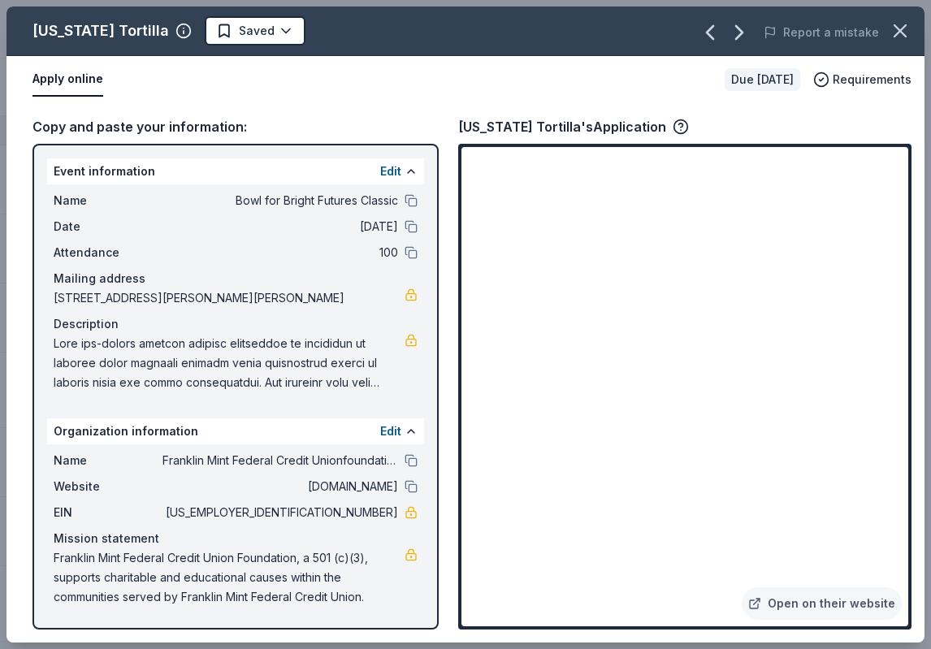
scroll to position [0, 0]
click at [387, 430] on button "Edit" at bounding box center [390, 432] width 21 height 20
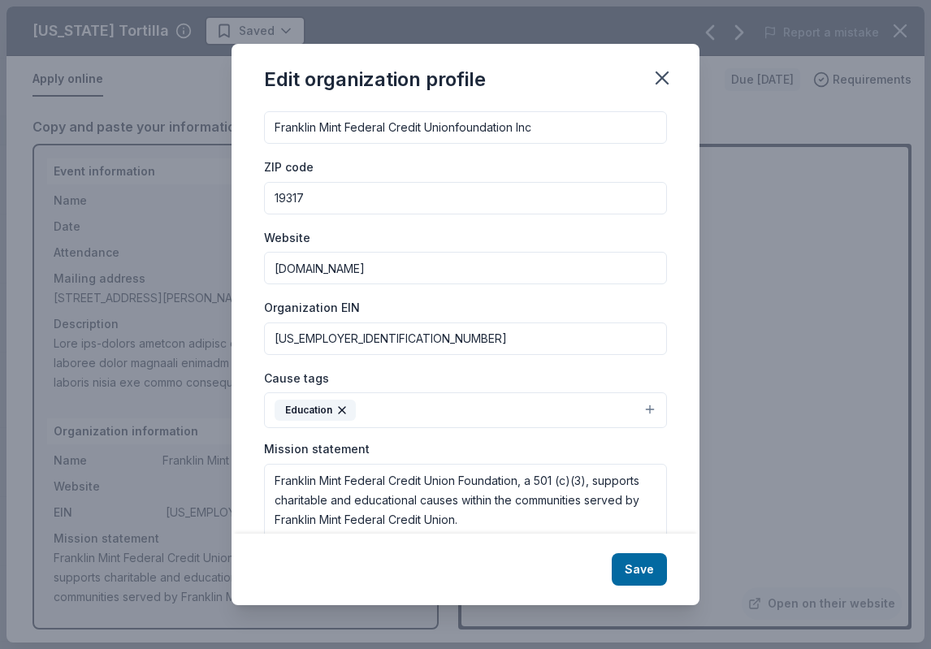
scroll to position [117, 0]
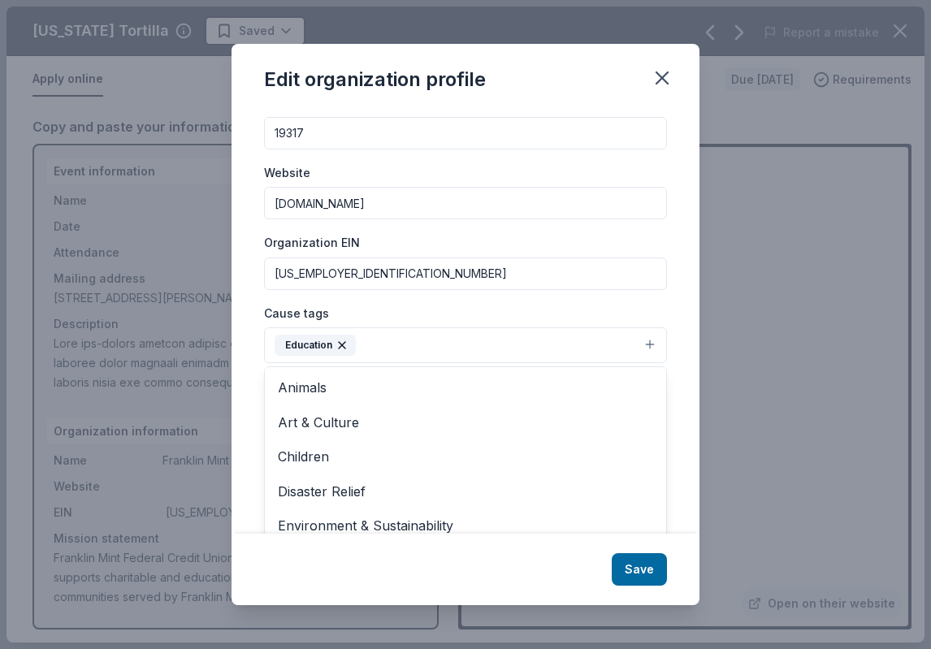
click at [439, 339] on button "Education" at bounding box center [465, 346] width 403 height 36
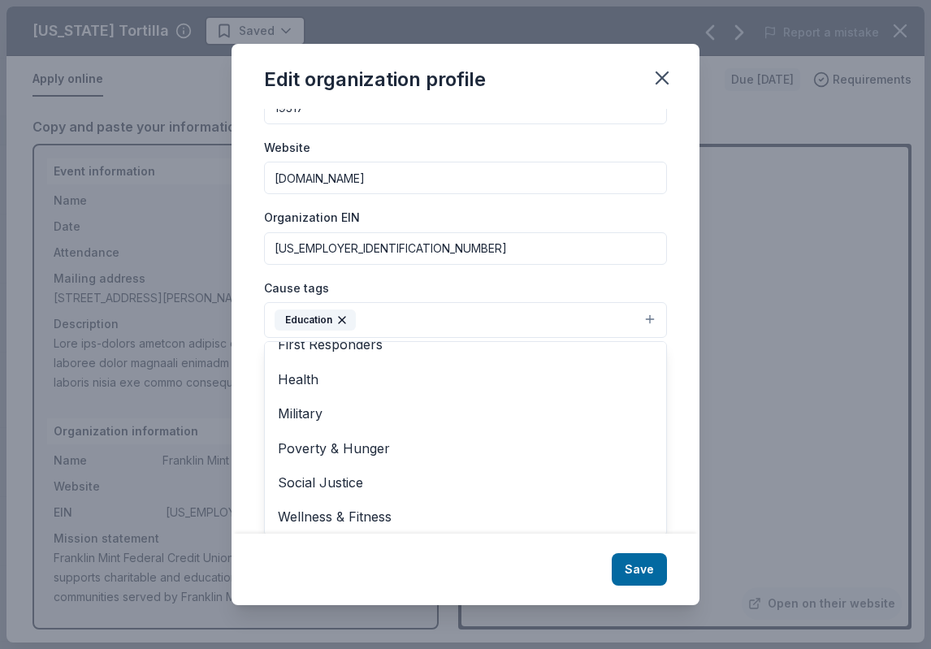
scroll to position [191, 0]
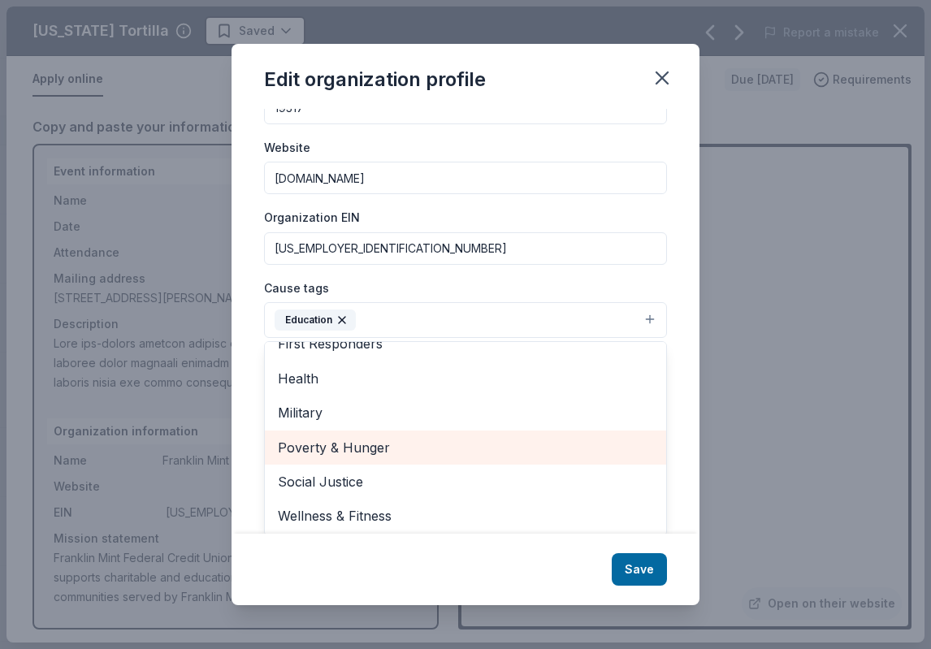
click at [358, 445] on span "Poverty & Hunger" at bounding box center [466, 447] width 376 height 21
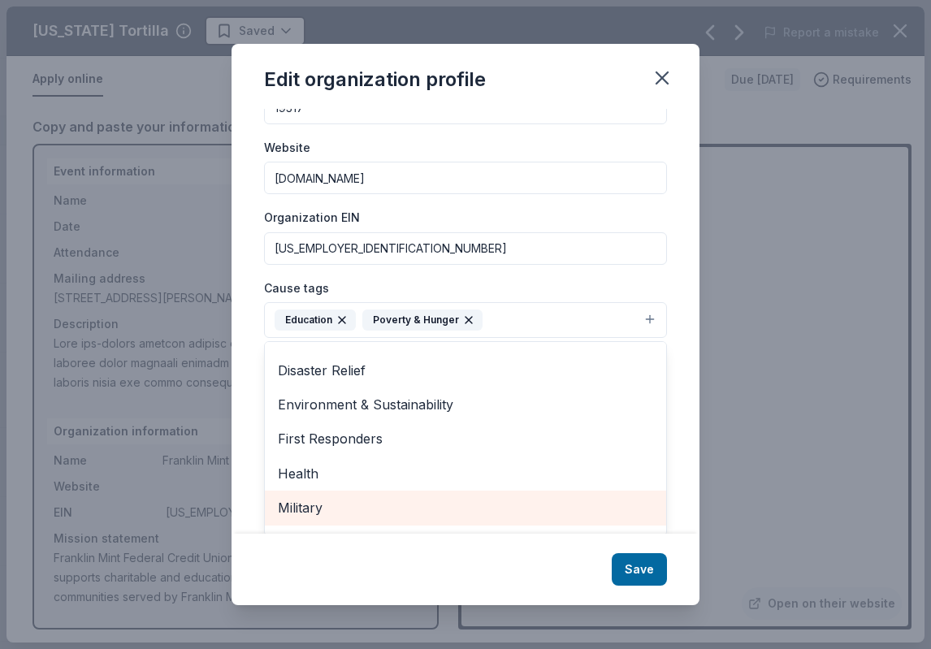
scroll to position [76, 0]
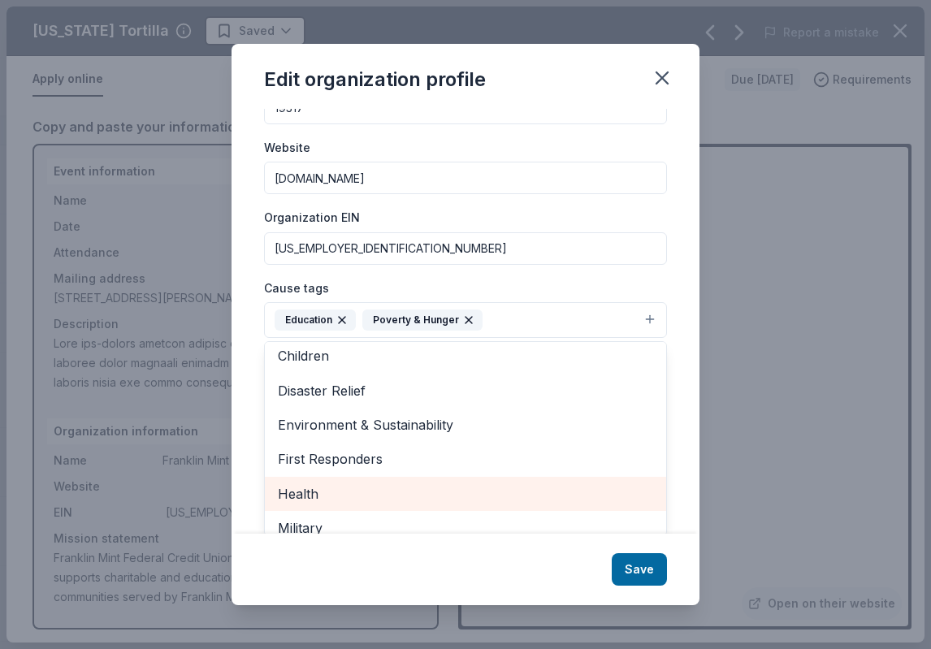
click at [380, 484] on span "Health" at bounding box center [466, 494] width 376 height 21
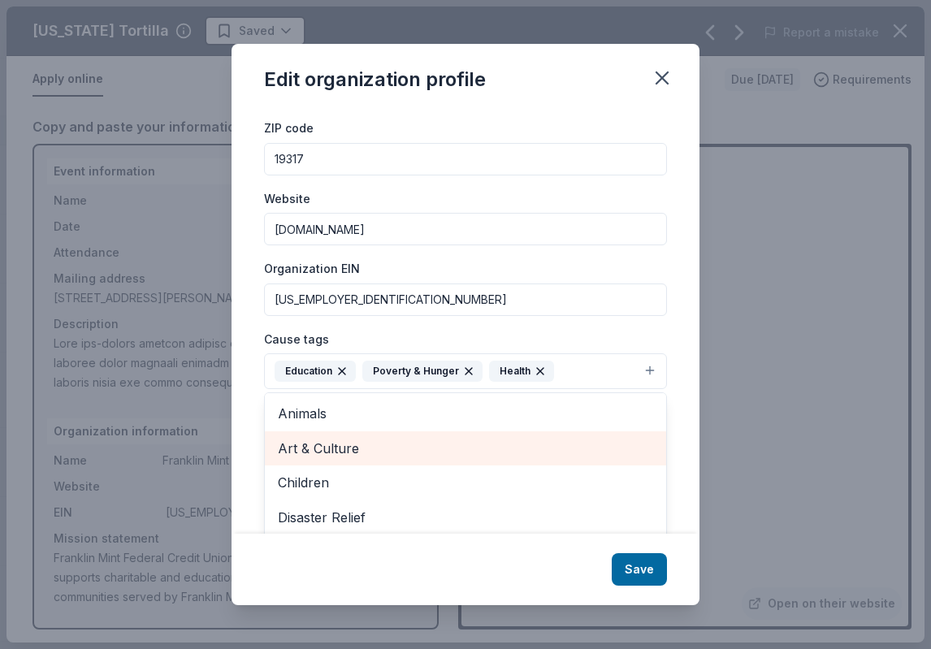
scroll to position [0, 0]
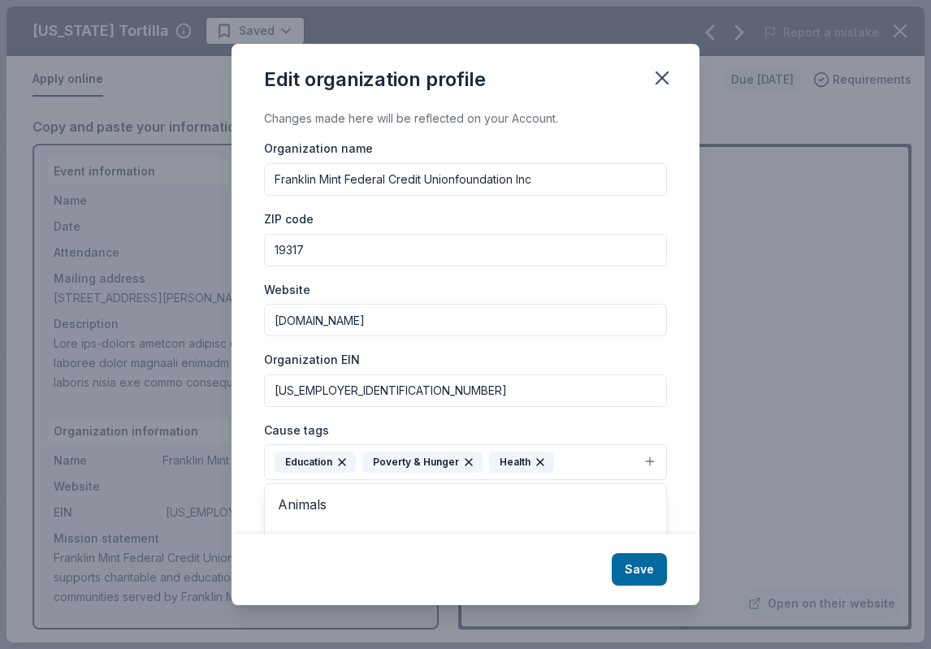
click at [625, 559] on div "Edit organization profile Changes made here will be reflected on your Account. …" at bounding box center [466, 324] width 468 height 561
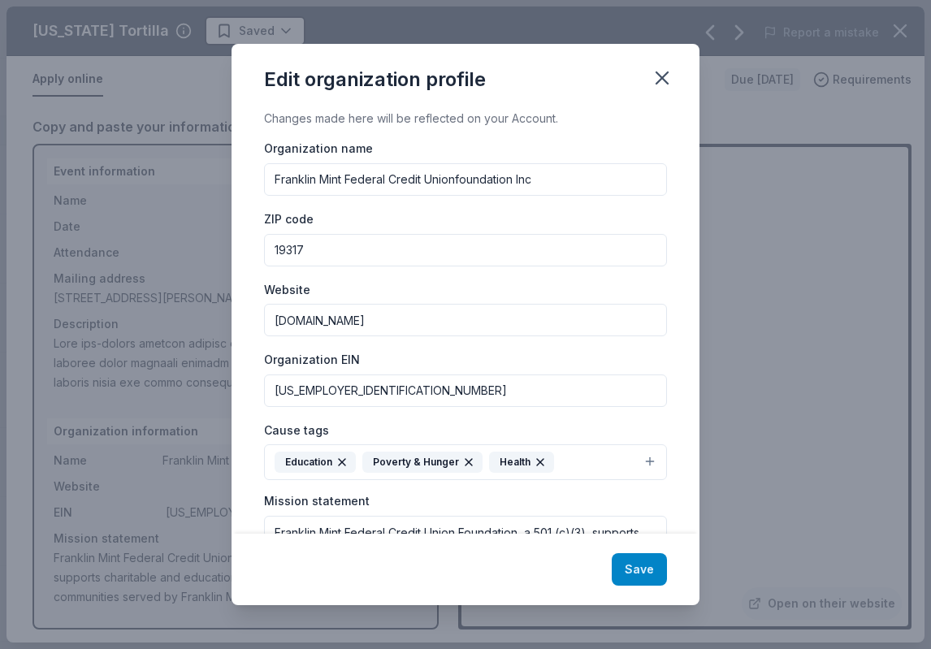
click at [636, 566] on button "Save" at bounding box center [639, 570] width 55 height 33
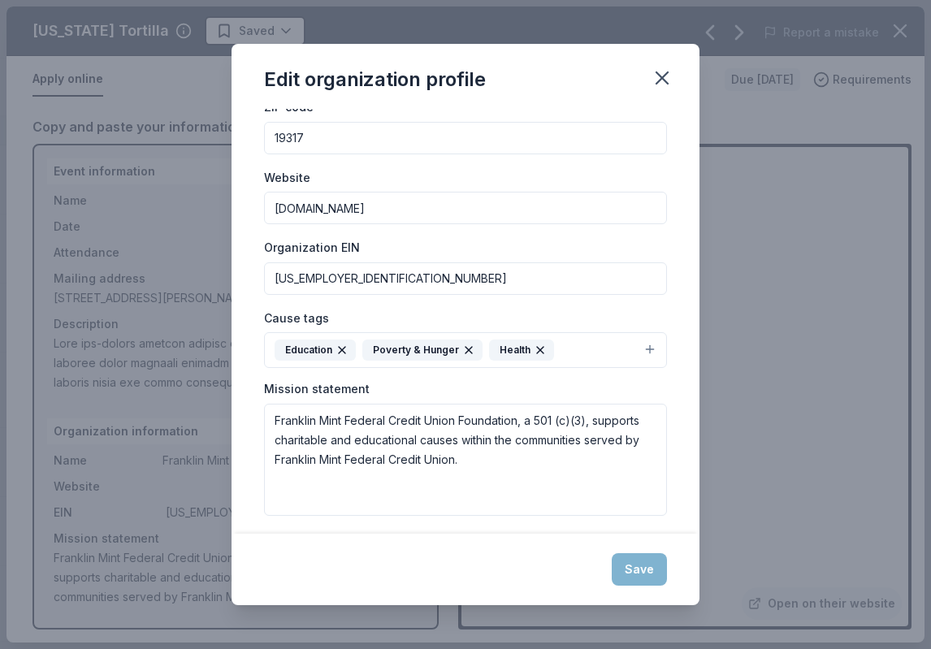
scroll to position [117, 0]
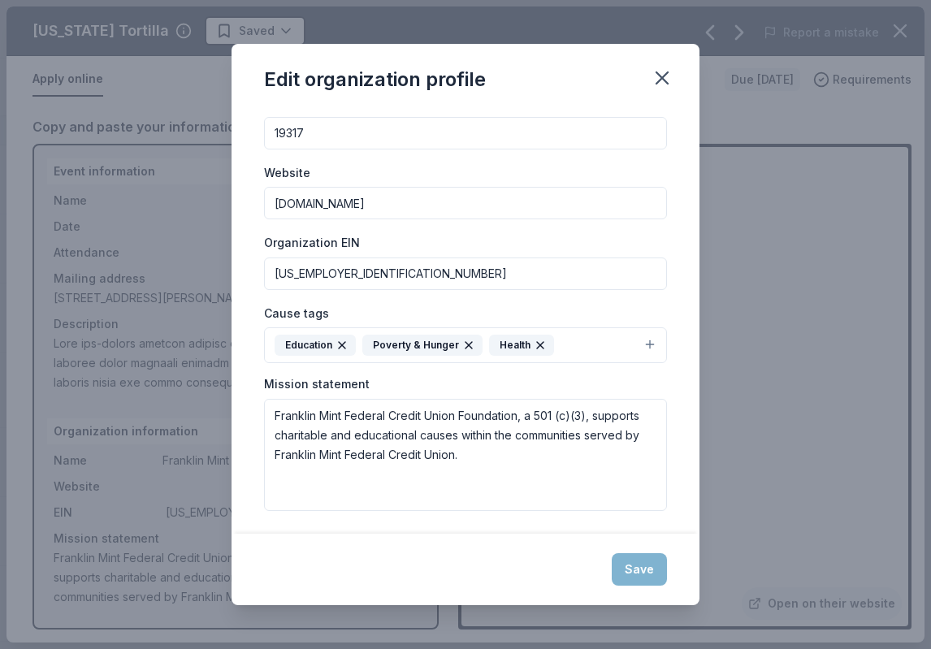
click at [640, 564] on div "Save" at bounding box center [466, 570] width 468 height 72
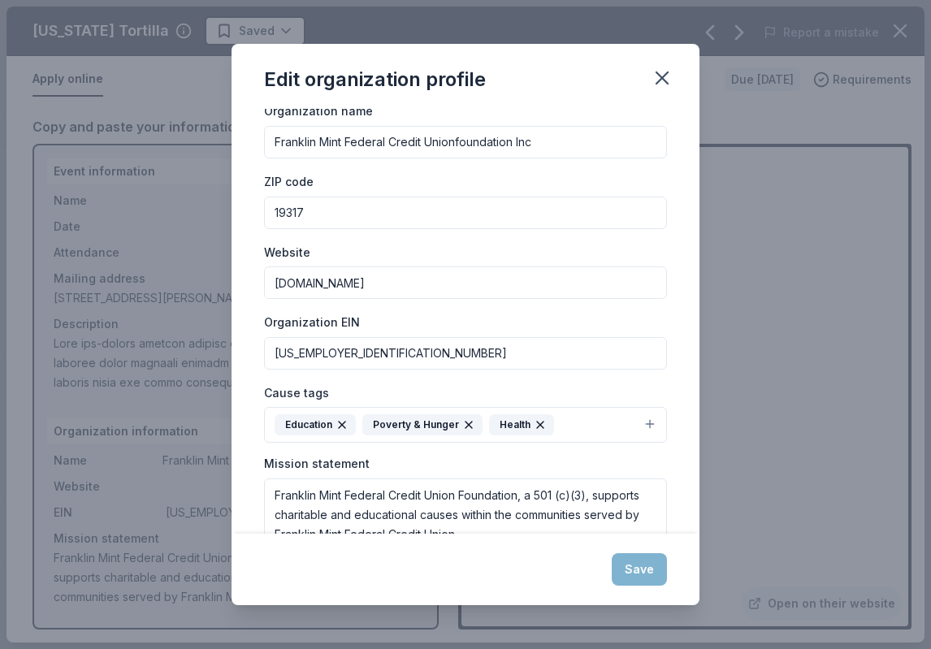
scroll to position [0, 0]
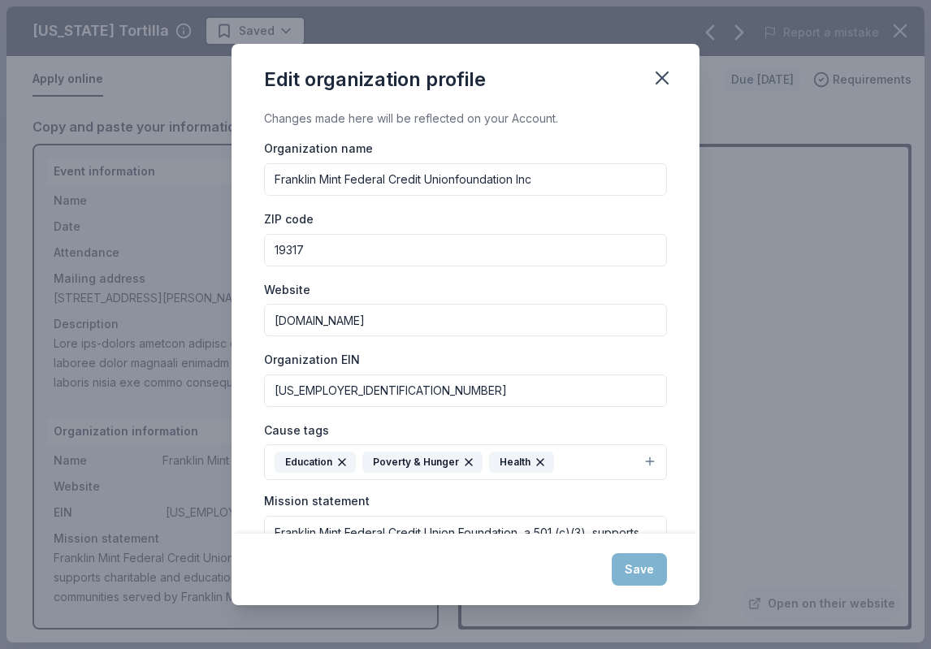
click at [593, 189] on input "Franklin Mint Federal Credit Unionfoundation Inc" at bounding box center [465, 179] width 403 height 33
drag, startPoint x: 584, startPoint y: 180, endPoint x: 228, endPoint y: 160, distance: 357.4
click at [228, 160] on div "Edit organization profile Changes made here will be reflected on your Account. …" at bounding box center [465, 324] width 931 height 649
type input "FMFCU FO"
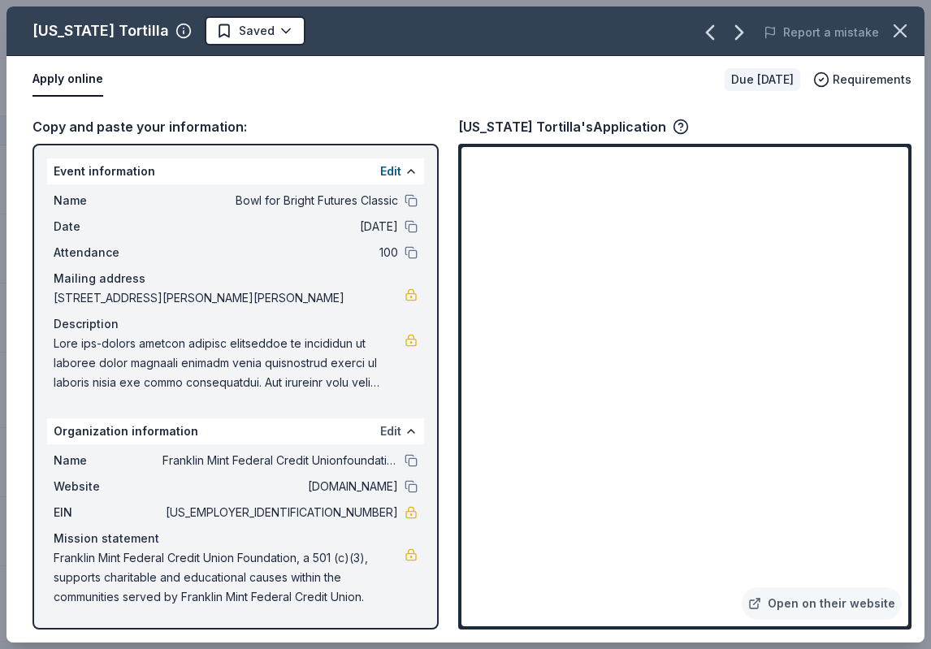
click at [390, 433] on button "Edit" at bounding box center [390, 432] width 21 height 20
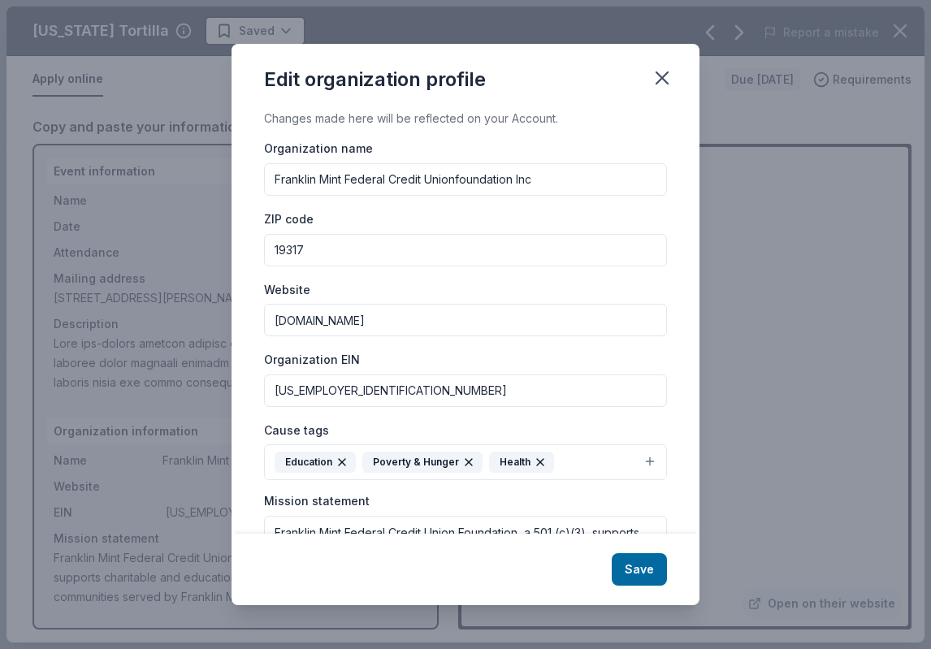
click at [393, 186] on input "Franklin Mint Federal Credit Unionfoundation Inc" at bounding box center [465, 179] width 403 height 33
click at [436, 180] on input "Franklin Mint Federal Credit Unionfoundation Inc" at bounding box center [465, 179] width 403 height 33
drag, startPoint x: 269, startPoint y: 177, endPoint x: 636, endPoint y: 180, distance: 366.6
click at [636, 180] on input "Franklin Mint Federal Credit Unionfoundation Inc" at bounding box center [465, 179] width 403 height 33
type input "FMFCU Foundation"
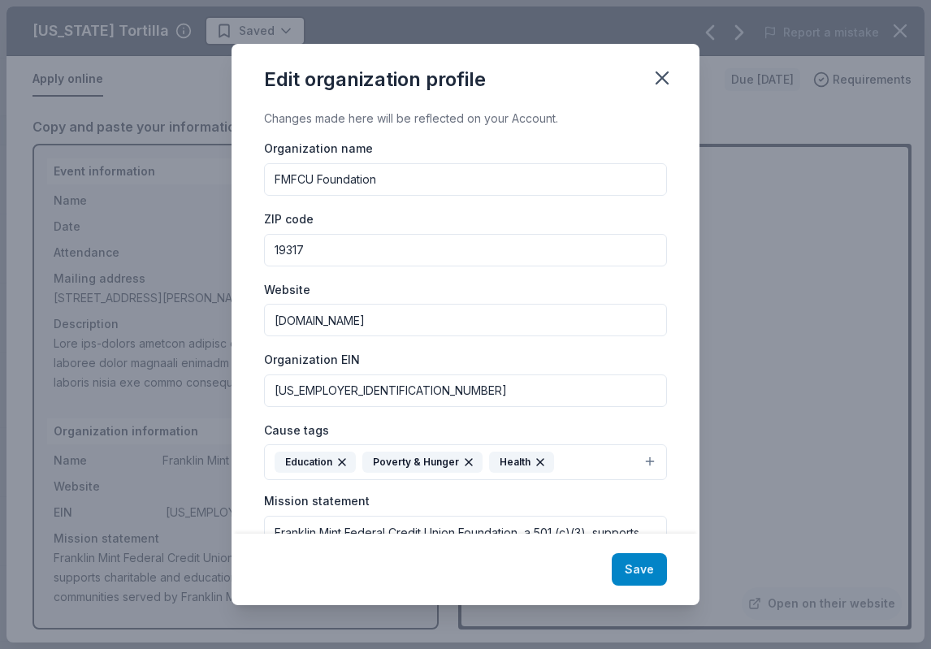
click at [634, 558] on button "Save" at bounding box center [639, 570] width 55 height 33
click at [639, 571] on div "Save" at bounding box center [466, 570] width 468 height 72
click at [661, 82] on icon "button" at bounding box center [662, 78] width 23 height 23
click at [626, 566] on div "Save" at bounding box center [466, 570] width 468 height 72
drag, startPoint x: 626, startPoint y: 565, endPoint x: 621, endPoint y: 549, distance: 17.0
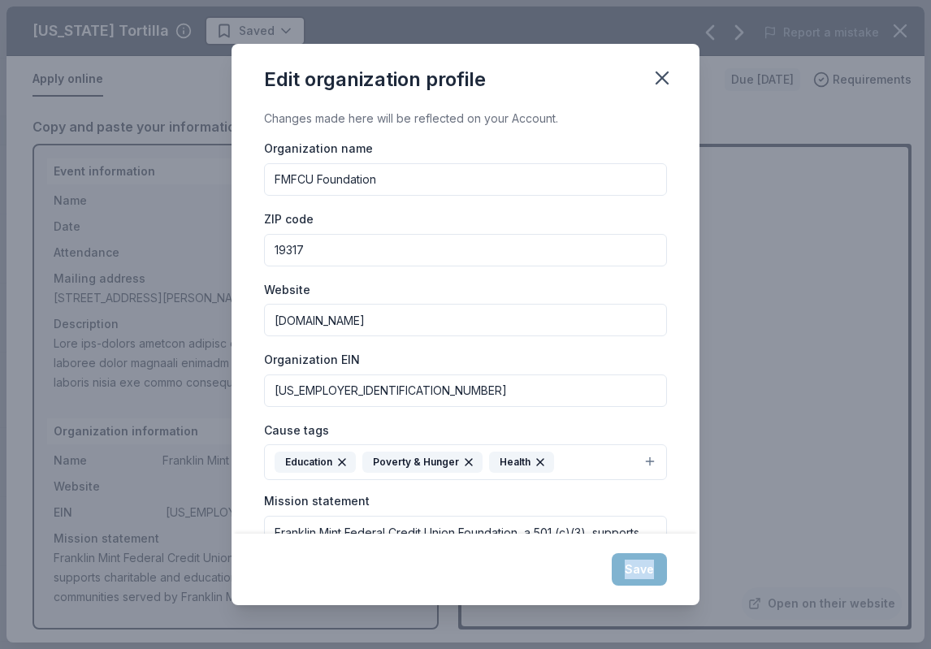
click at [624, 563] on div "Save" at bounding box center [466, 570] width 468 height 72
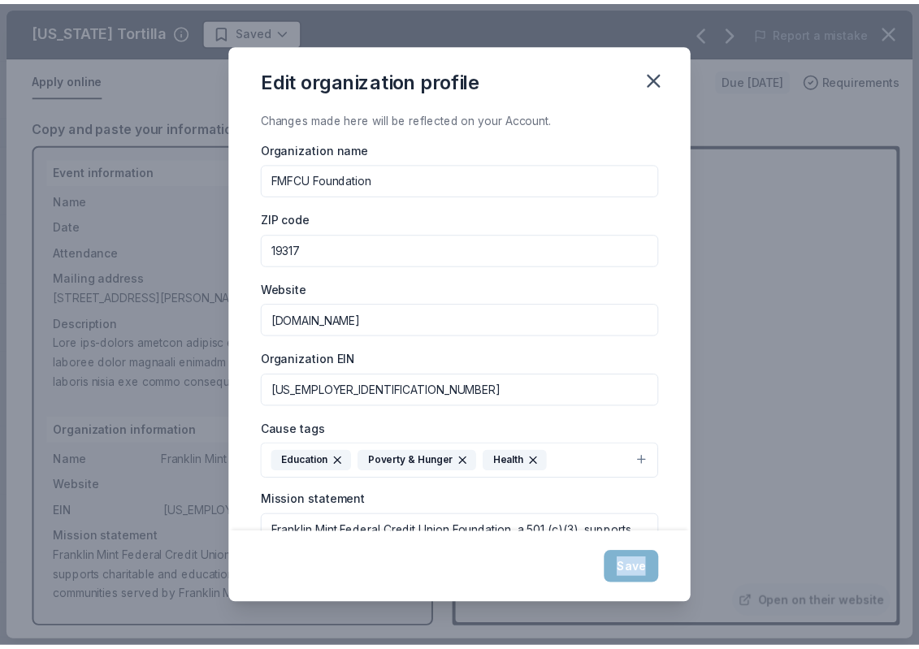
scroll to position [117, 0]
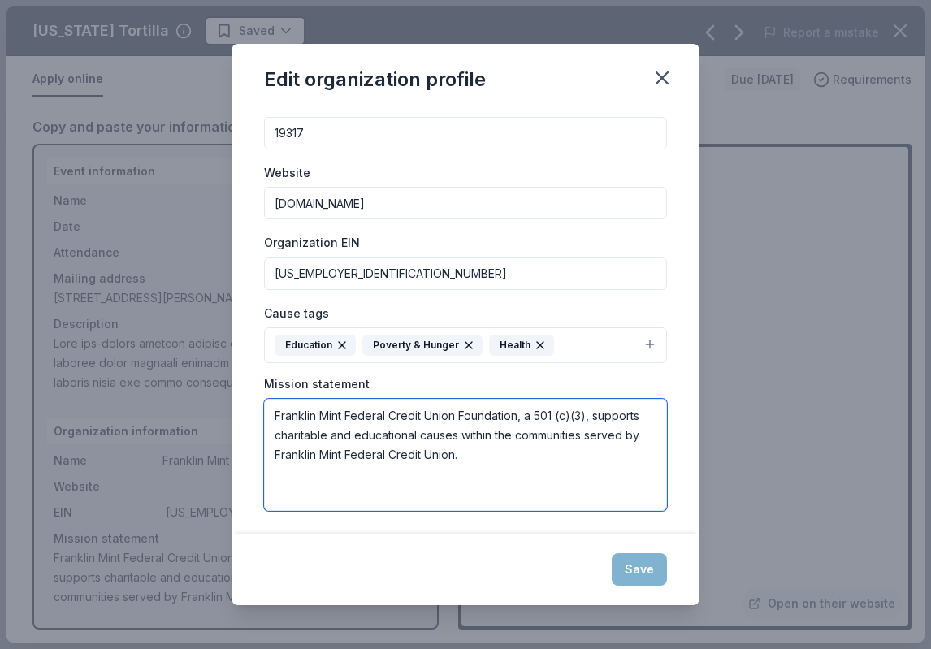
click at [606, 486] on textarea "Franklin Mint Federal Credit Union Foundation, a 501 (c)(3), supports charitabl…" at bounding box center [465, 455] width 403 height 112
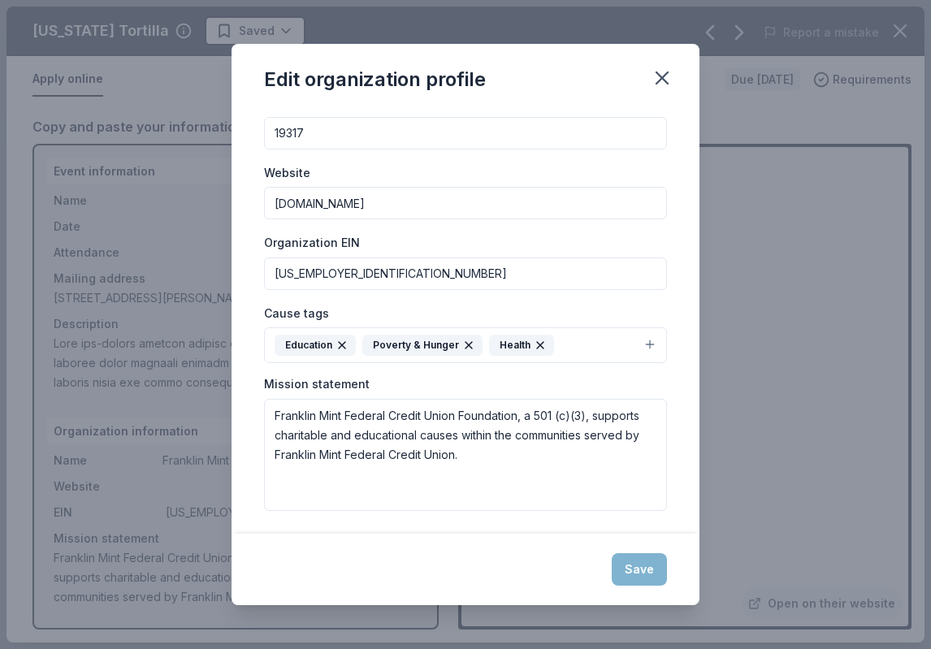
click at [657, 578] on div "Save" at bounding box center [466, 570] width 468 height 72
click at [658, 70] on icon "button" at bounding box center [662, 78] width 23 height 23
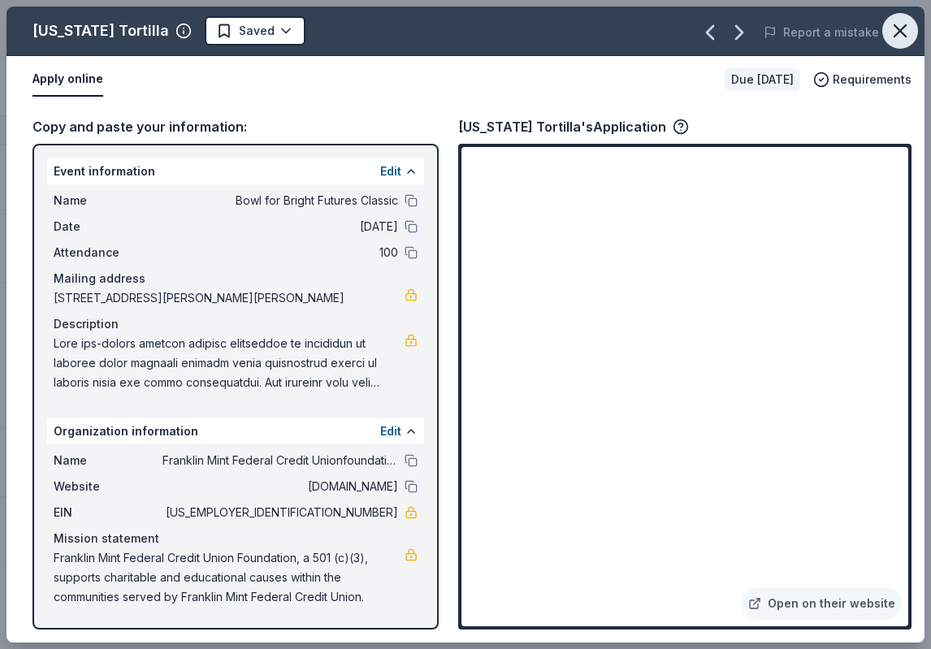
click at [901, 32] on icon "button" at bounding box center [900, 30] width 11 height 11
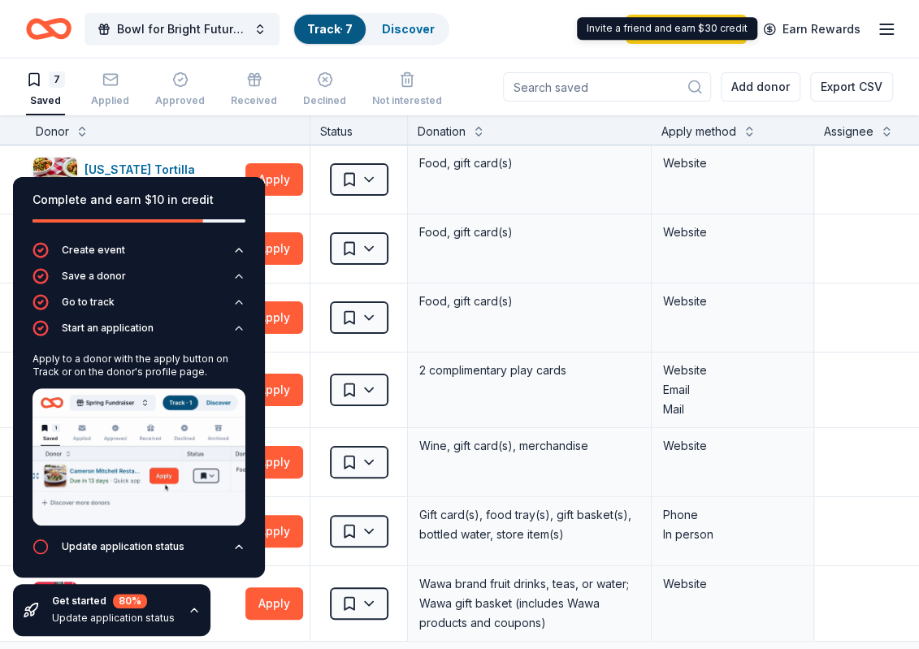
click at [912, 30] on div "Bowl for Bright Futures Classic Track · 7 Discover Start free trial Earn Rewards" at bounding box center [459, 29] width 919 height 58
click at [894, 32] on icon "button" at bounding box center [887, 30] width 20 height 20
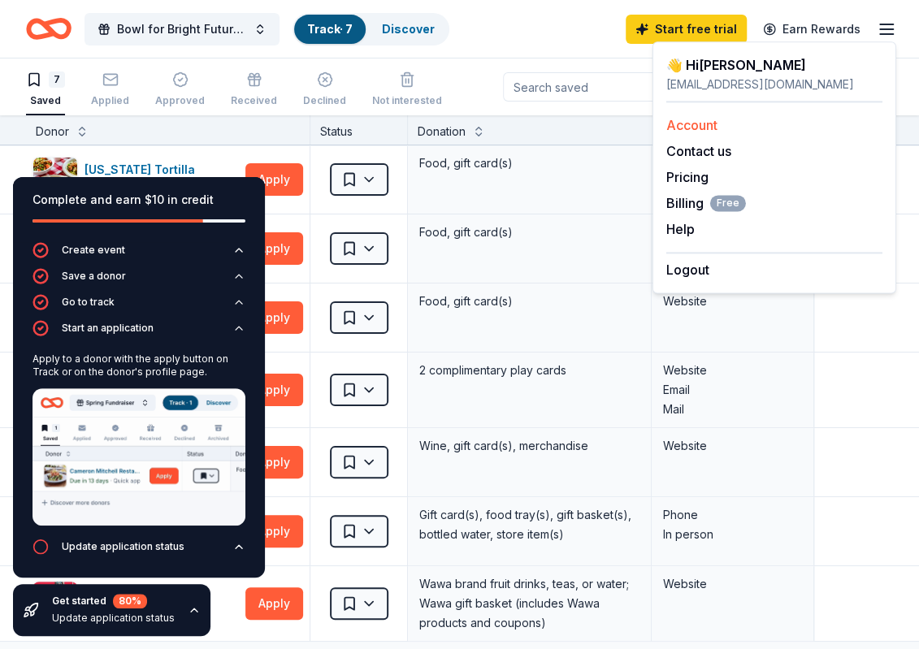
click at [795, 122] on div "Account" at bounding box center [775, 125] width 216 height 20
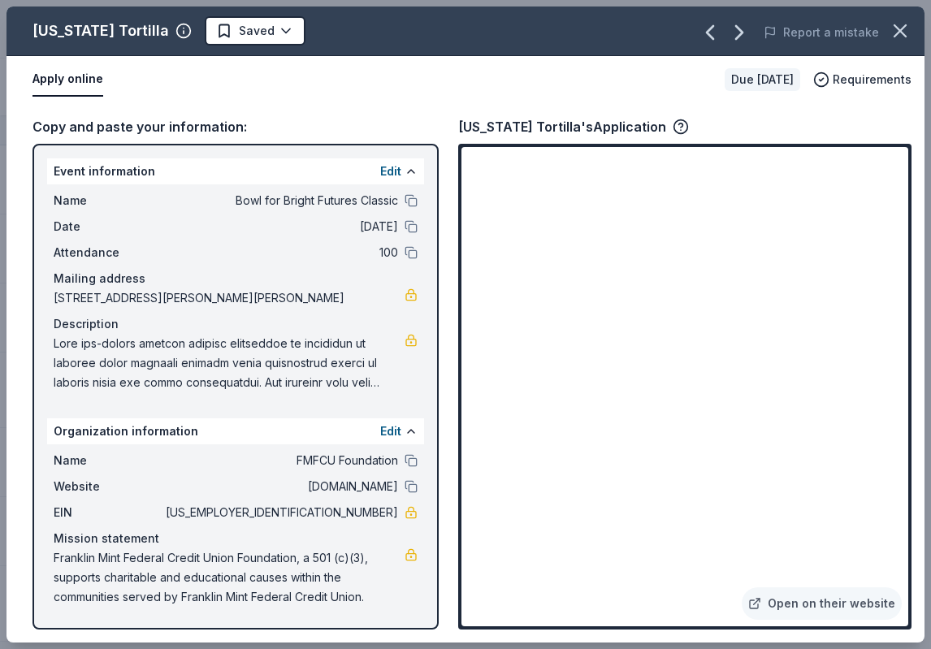
click at [909, 28] on icon "button" at bounding box center [900, 31] width 23 height 23
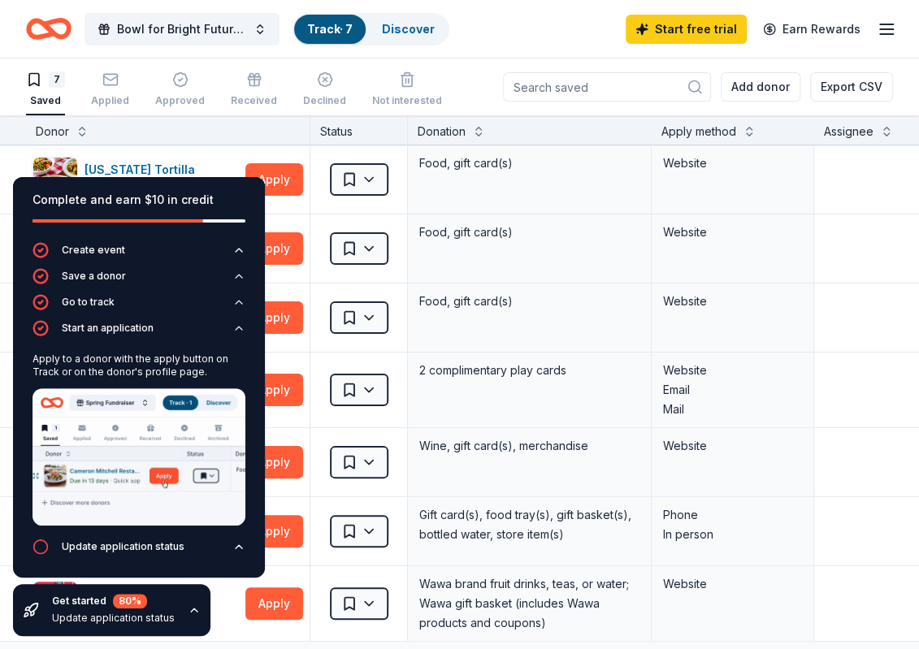
click at [76, 23] on div "Bowl for Bright Futures Classic Track · 7 Discover" at bounding box center [237, 29] width 423 height 38
click at [61, 28] on icon "Home" at bounding box center [49, 29] width 46 height 38
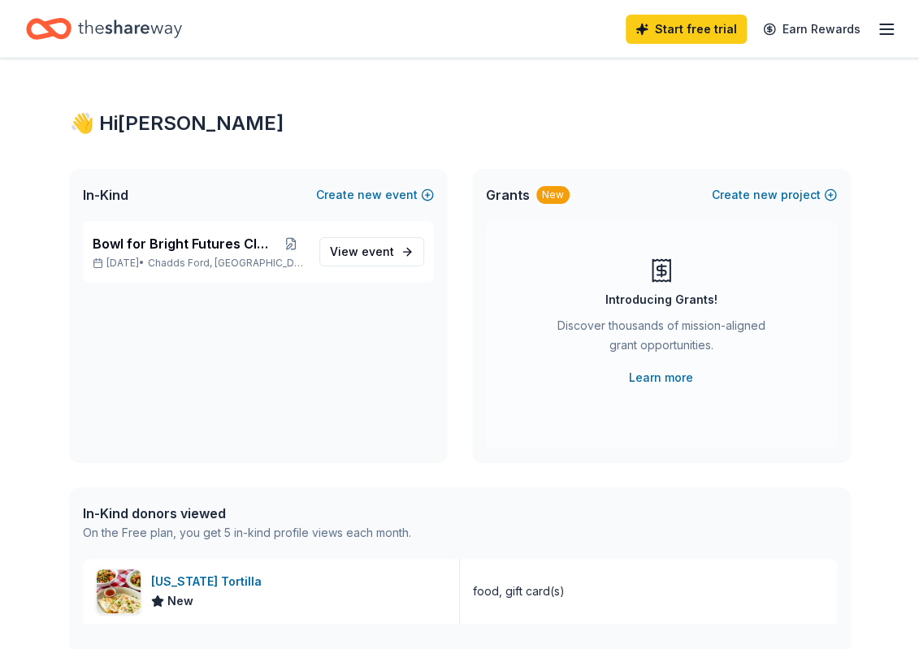
click at [888, 49] on div "Start free trial Earn Rewards" at bounding box center [459, 29] width 919 height 58
click at [882, 33] on icon "button" at bounding box center [887, 30] width 20 height 20
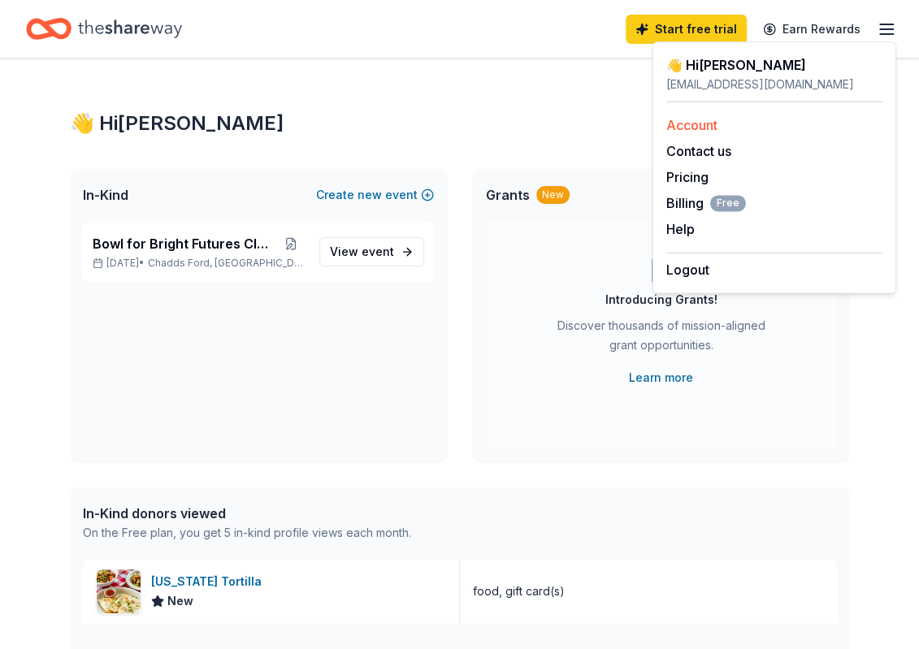
click at [791, 125] on div "Account" at bounding box center [775, 125] width 216 height 20
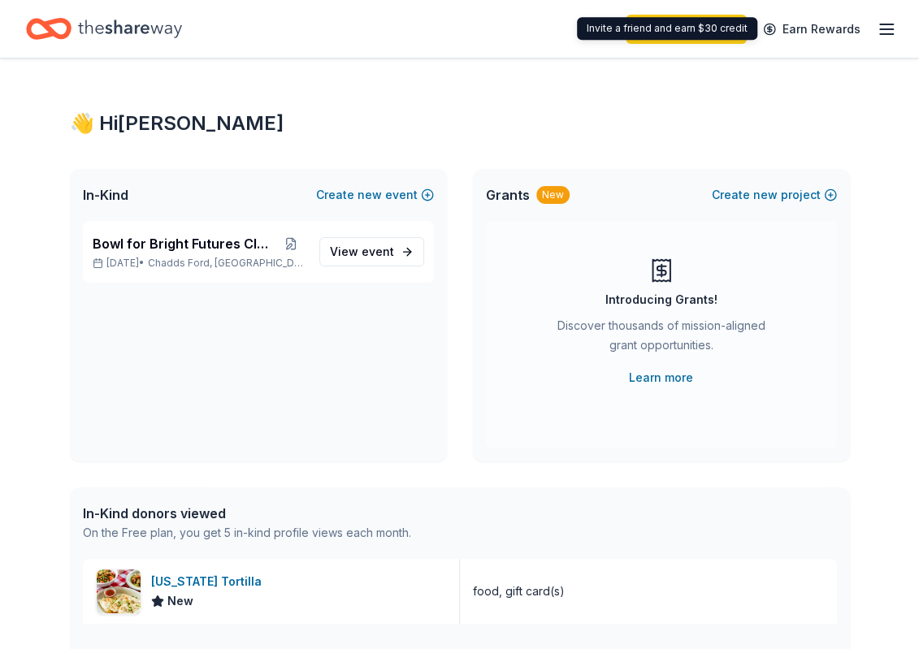
click at [883, 29] on line "button" at bounding box center [886, 29] width 13 height 0
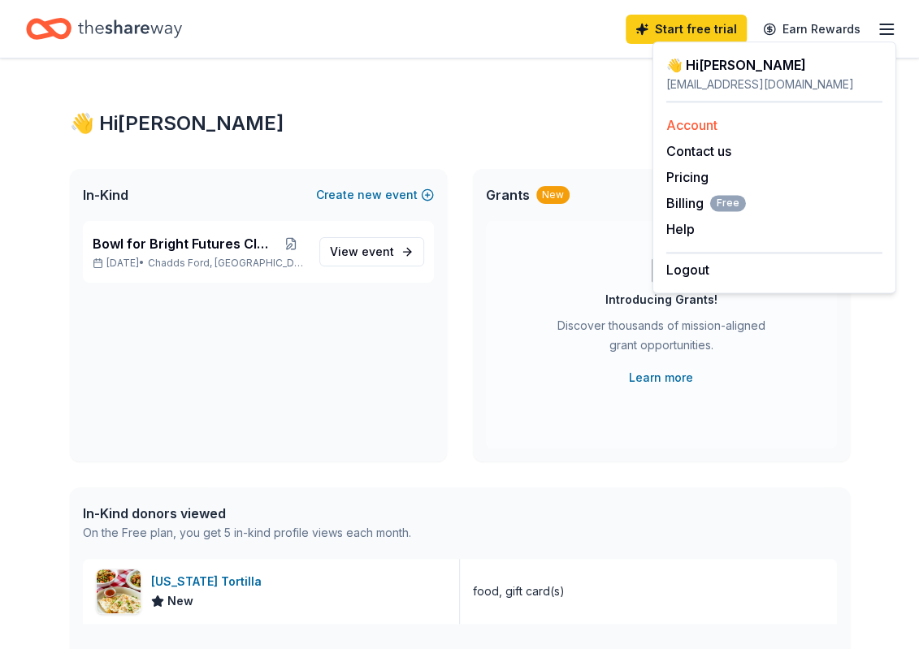
click at [706, 121] on link "Account" at bounding box center [692, 125] width 51 height 16
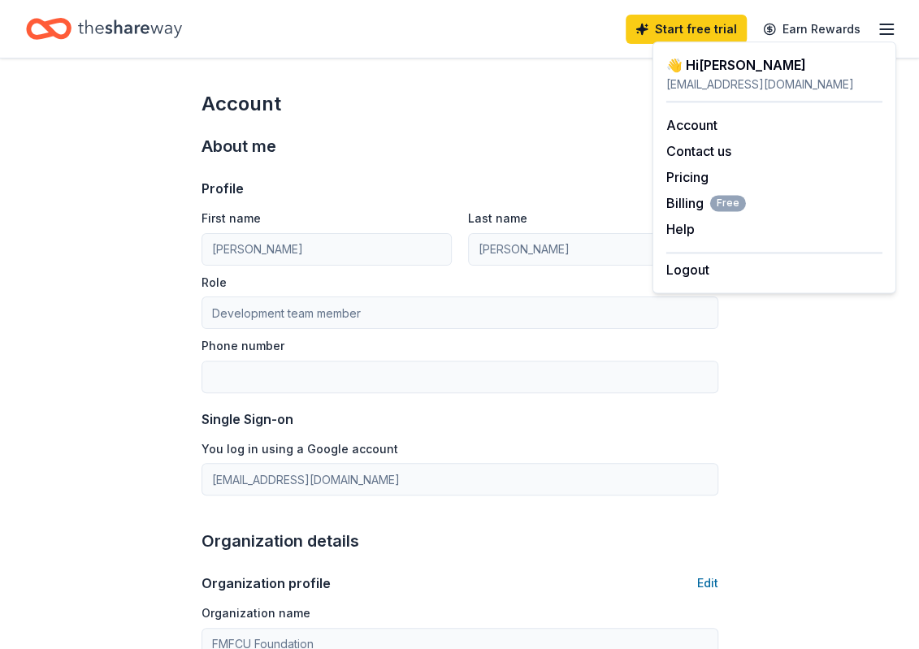
click at [452, 181] on div "Profile Edit" at bounding box center [460, 189] width 517 height 20
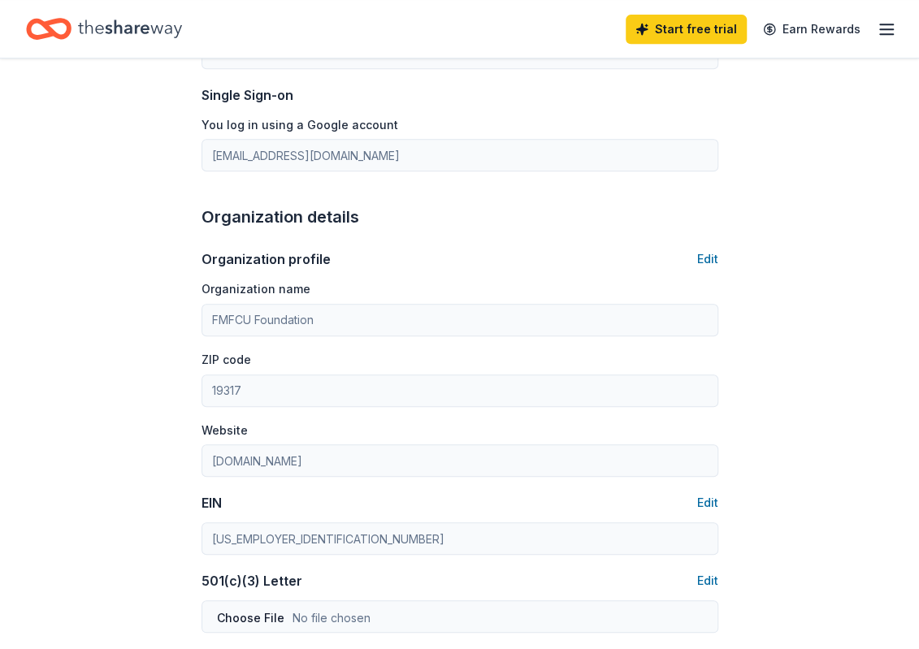
scroll to position [325, 0]
click at [705, 250] on button "Edit" at bounding box center [707, 259] width 21 height 20
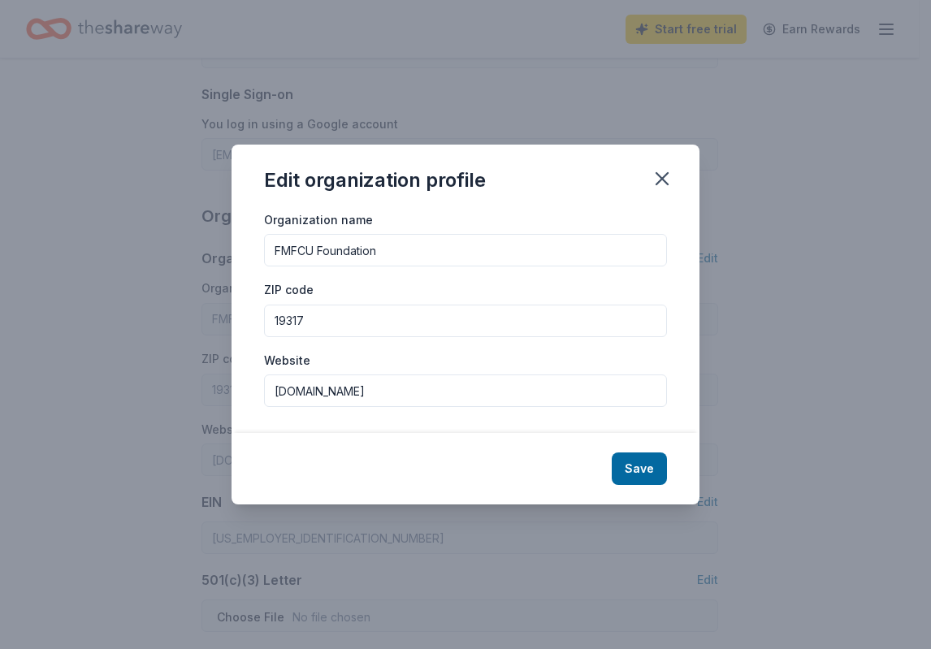
click at [380, 253] on input "FMFCU Foundation" at bounding box center [465, 250] width 403 height 33
click at [636, 472] on button "Save" at bounding box center [639, 469] width 55 height 33
click at [653, 466] on div "Save" at bounding box center [466, 469] width 468 height 72
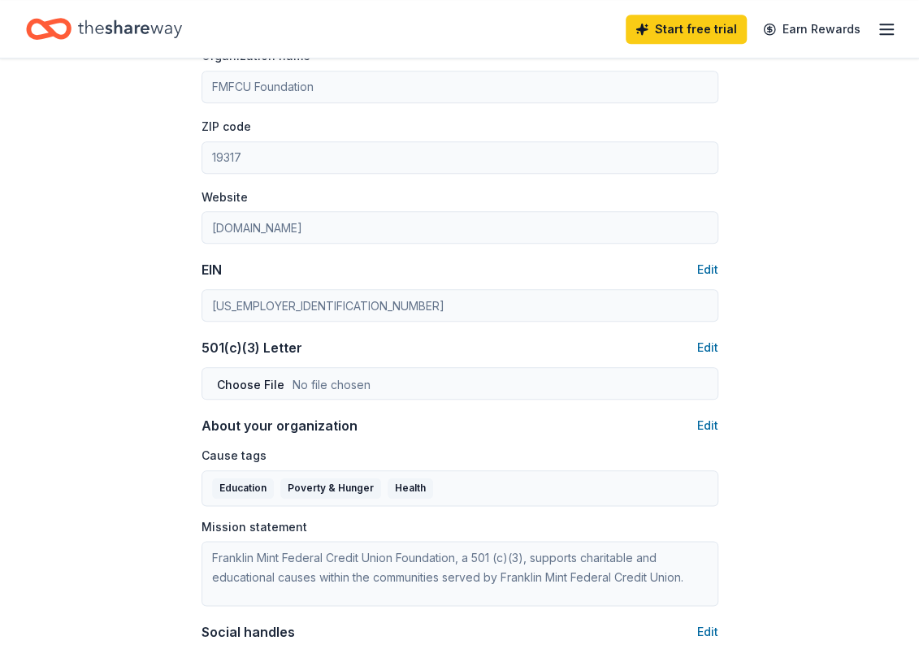
scroll to position [569, 0]
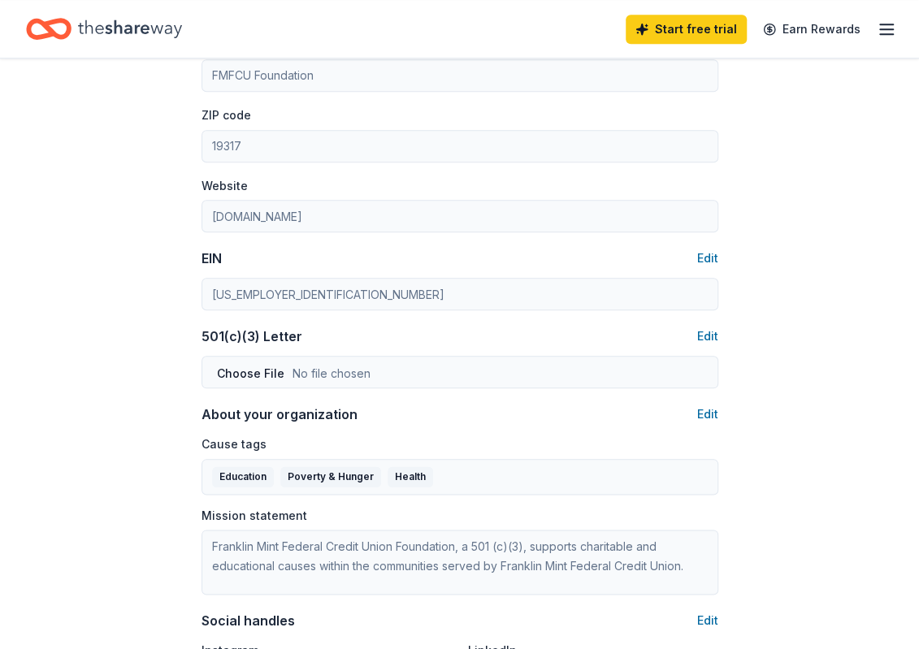
click at [316, 351] on div "501(c)(3) Letter Edit" at bounding box center [460, 358] width 517 height 62
click at [704, 332] on button "Edit" at bounding box center [707, 337] width 21 height 20
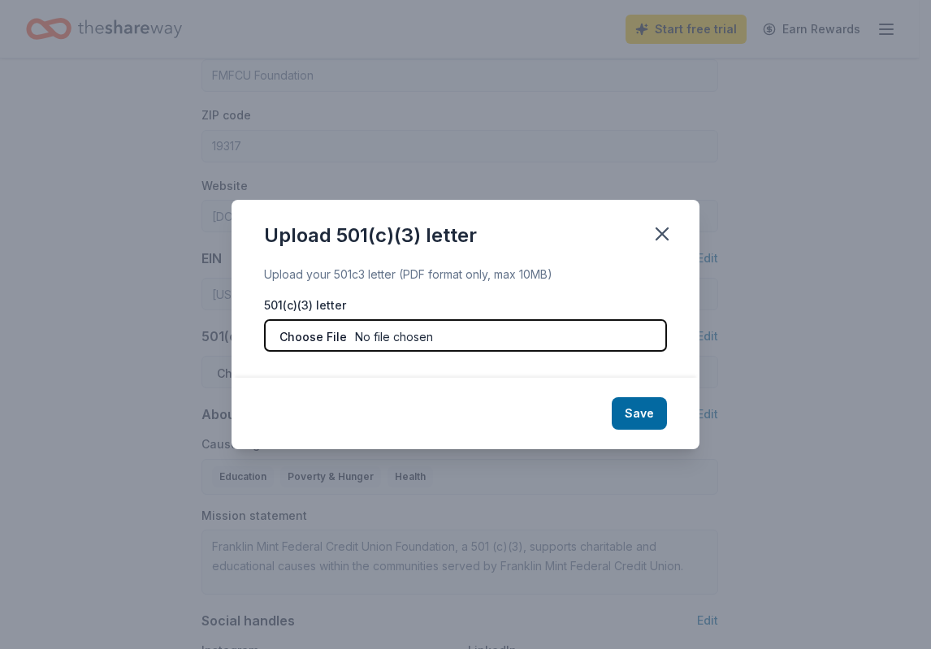
click at [309, 332] on input "file" at bounding box center [465, 335] width 403 height 33
type input "C:\fakepath\Foundation Tax Exemption.pdf"
click at [366, 330] on input "file" at bounding box center [465, 335] width 403 height 33
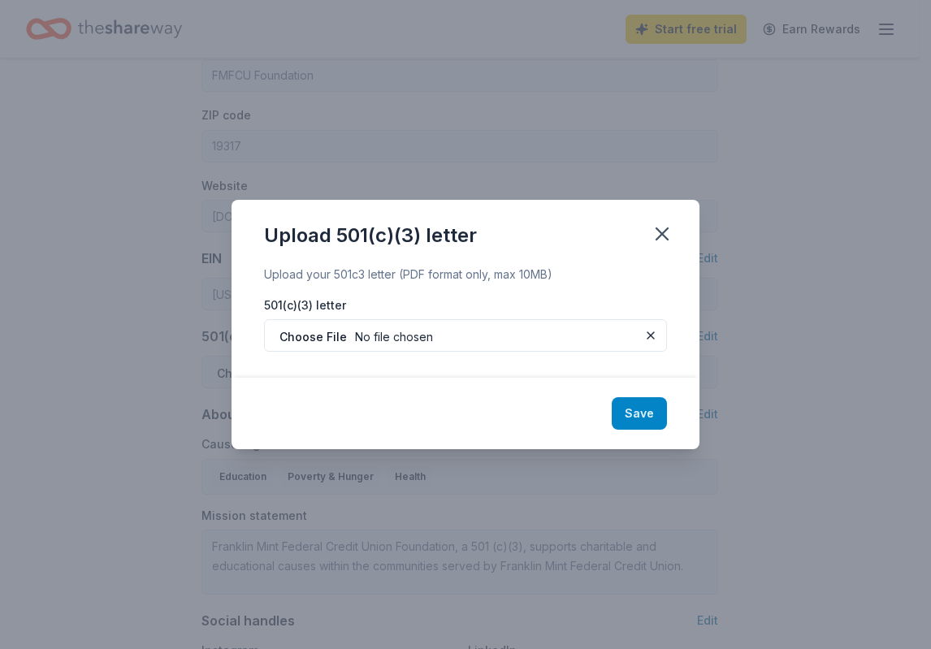
click at [655, 410] on button "Save" at bounding box center [639, 413] width 55 height 33
click at [642, 419] on div "Save" at bounding box center [466, 414] width 468 height 72
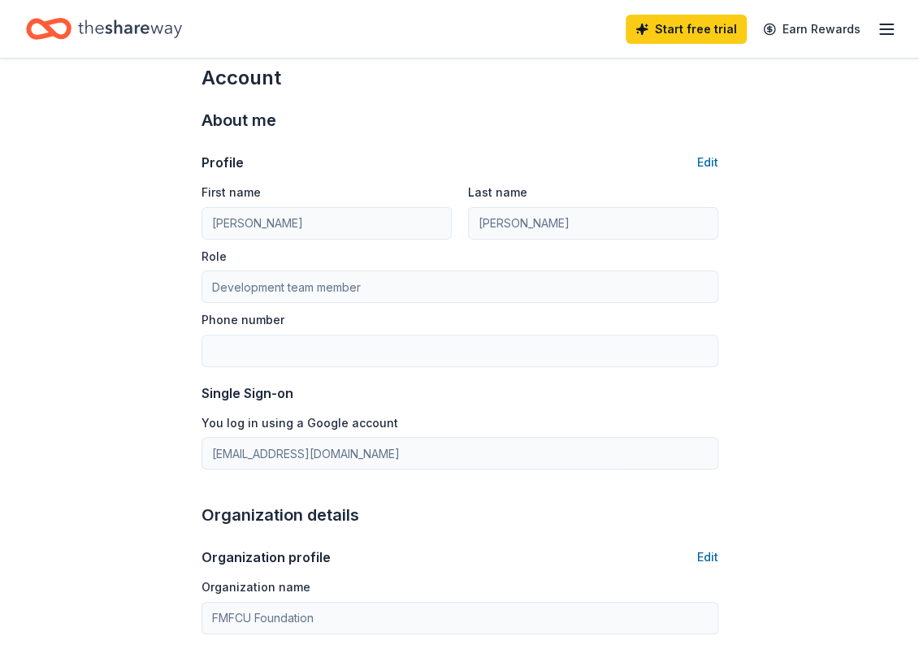
scroll to position [0, 0]
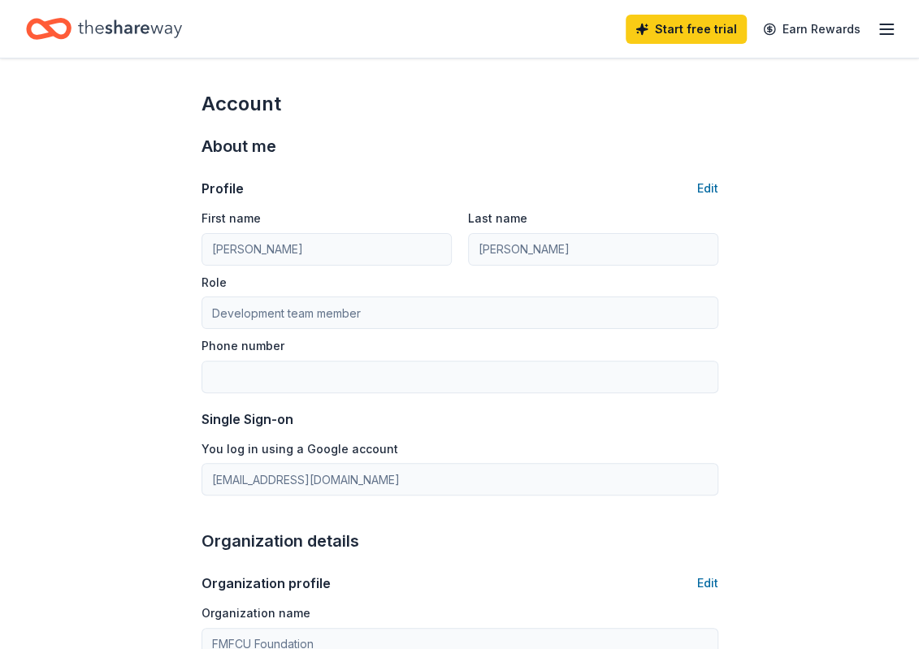
click at [891, 22] on icon "button" at bounding box center [887, 30] width 20 height 20
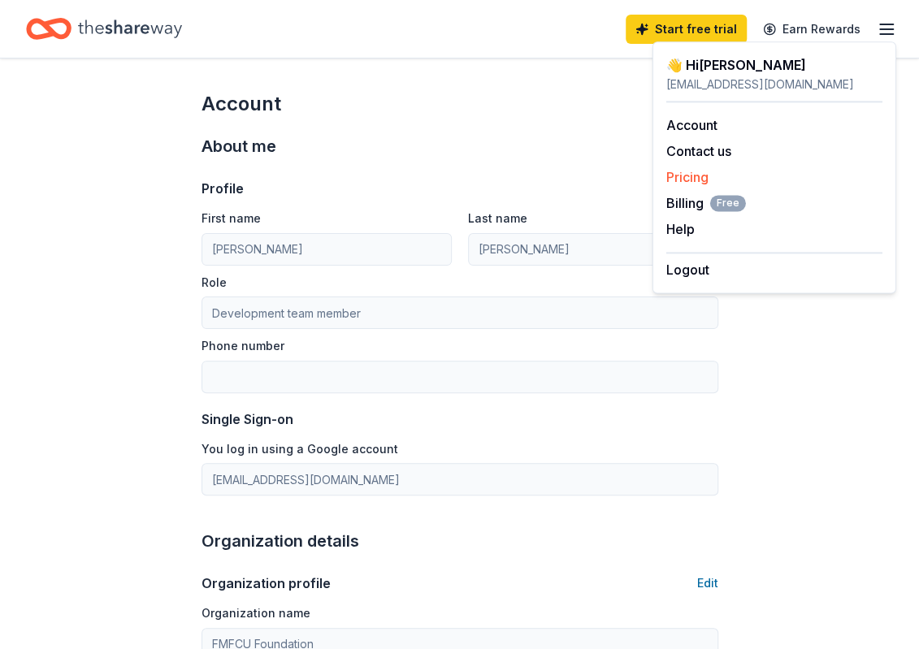
click at [674, 180] on link "Pricing" at bounding box center [688, 177] width 42 height 16
click at [694, 175] on link "Pricing" at bounding box center [688, 177] width 42 height 16
click at [670, 172] on link "Pricing" at bounding box center [688, 177] width 42 height 16
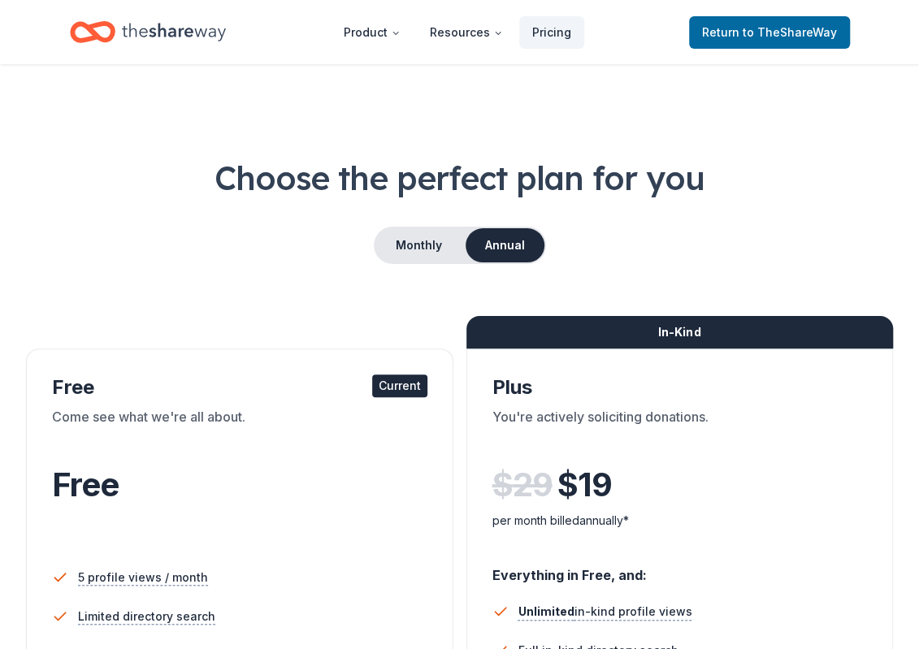
click at [766, 230] on div "Monthly Annual" at bounding box center [459, 245] width 867 height 37
